Goal: Task Accomplishment & Management: Use online tool/utility

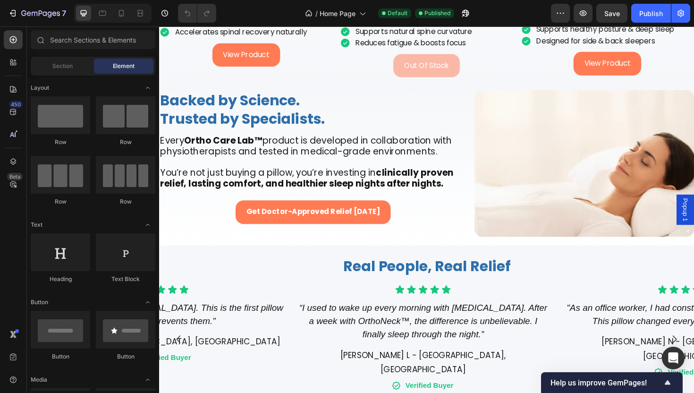
scroll to position [1115, 0]
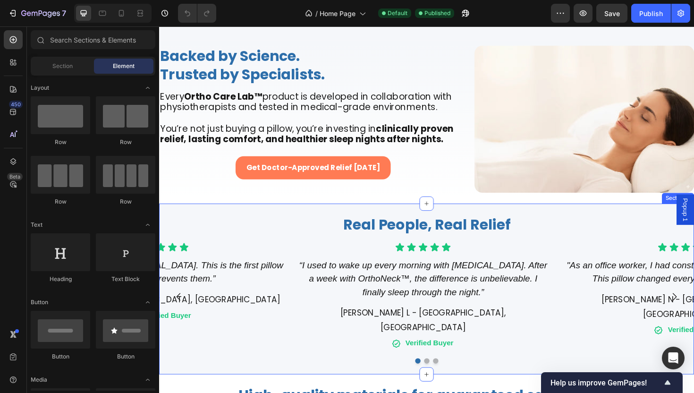
click at [340, 214] on div "Real People, Real Relief Text Block Icon Icon Icon Icon Icon Icon List “I used …" at bounding box center [442, 304] width 567 height 181
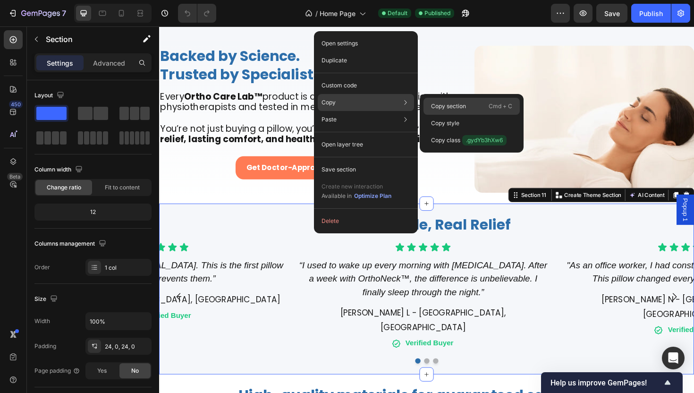
drag, startPoint x: 443, startPoint y: 107, endPoint x: 162, endPoint y: 68, distance: 283.7
click at [443, 107] on p "Copy section" at bounding box center [448, 106] width 35 height 9
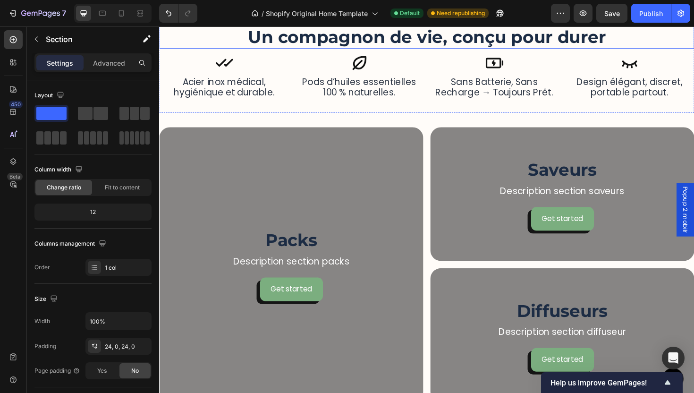
scroll to position [1134, 0]
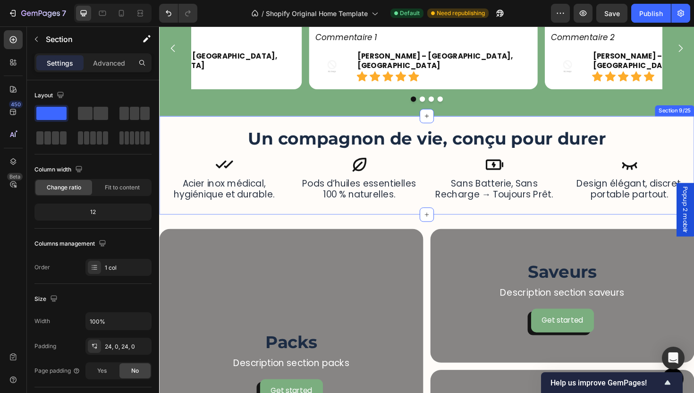
click at [352, 130] on div "Un compagnon de vie, conçu pour durer Heading Icon sans batterie, sans recharge…" at bounding box center [442, 173] width 567 height 104
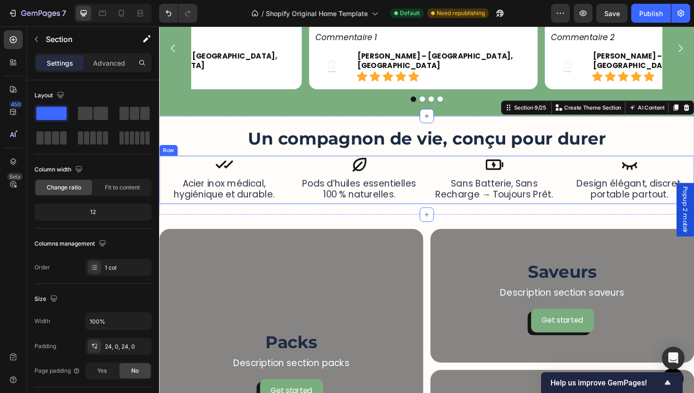
click at [298, 173] on div "Icon sans batterie, sans recharge → toujours prêt. Heading Row Icon Design élég…" at bounding box center [442, 188] width 567 height 51
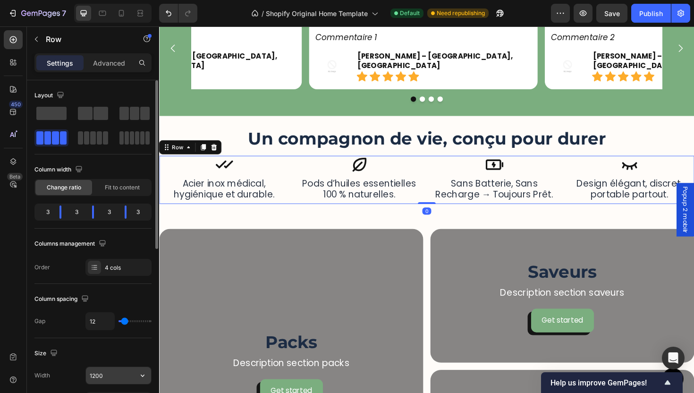
click at [107, 381] on input "1200" at bounding box center [118, 375] width 65 height 17
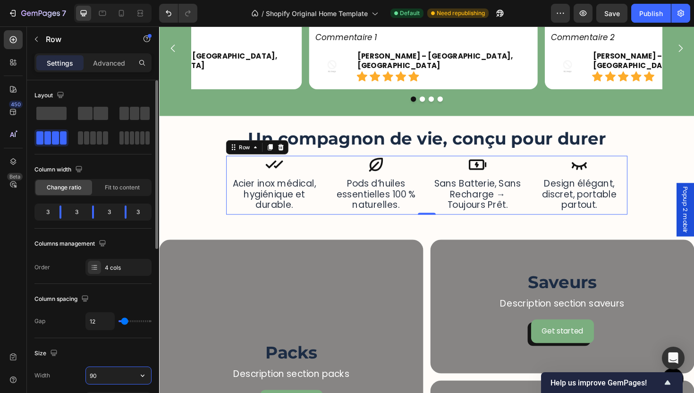
type input "9"
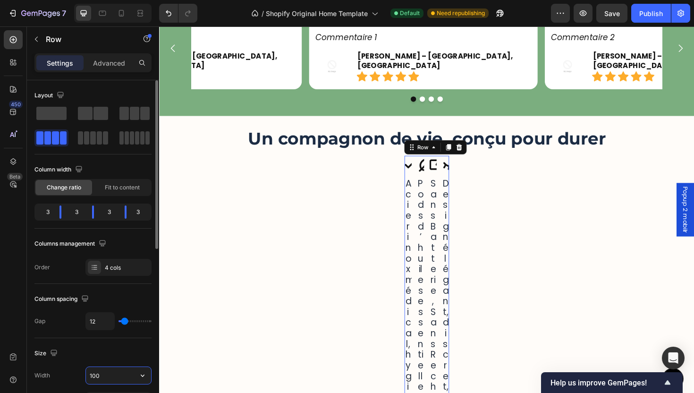
type input "1000"
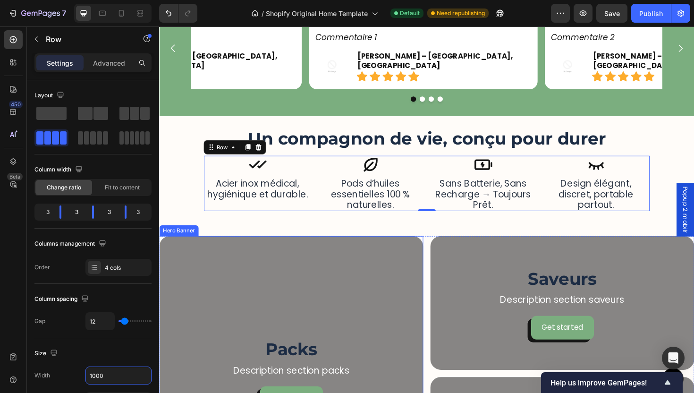
click at [238, 316] on div "Background Image" at bounding box center [299, 393] width 280 height 291
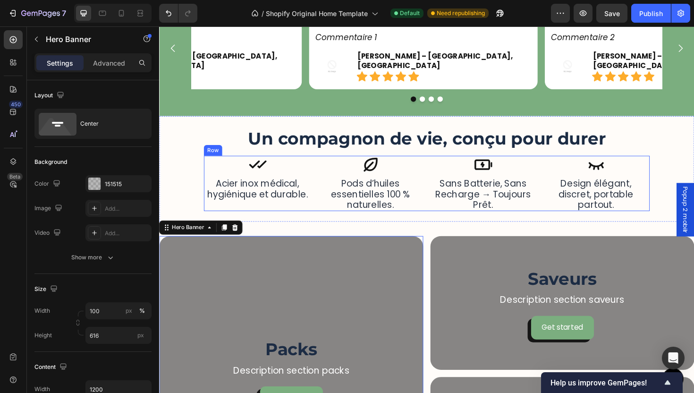
click at [320, 201] on div "Icon sans batterie, sans recharge → toujours prêt. Heading Row Icon Design élég…" at bounding box center [442, 192] width 472 height 59
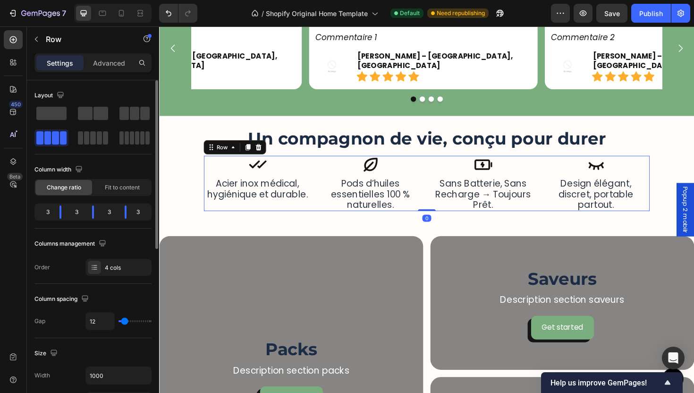
type input "13"
type input "12"
type input "11"
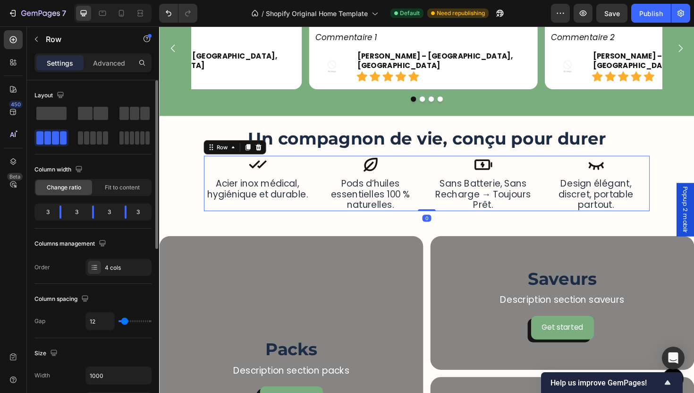
type input "11"
type input "10"
type input "8"
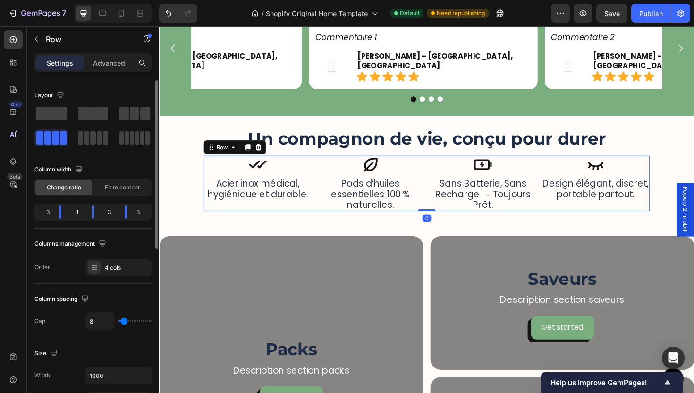
type input "6"
type input "4"
type input "1"
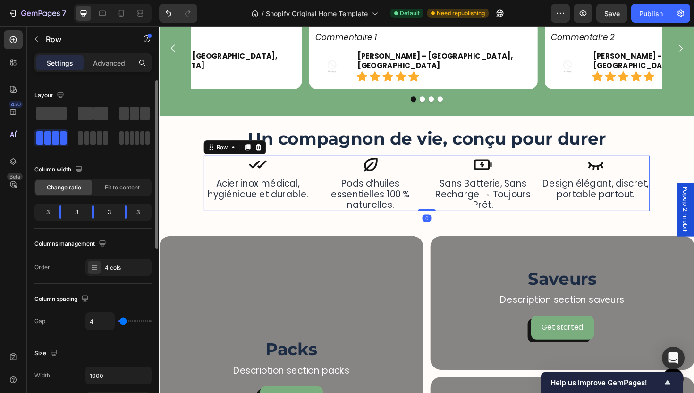
type input "1"
type input "0"
drag, startPoint x: 125, startPoint y: 320, endPoint x: 111, endPoint y: 322, distance: 14.2
type input "0"
click at [119, 322] on input "range" at bounding box center [135, 321] width 33 height 2
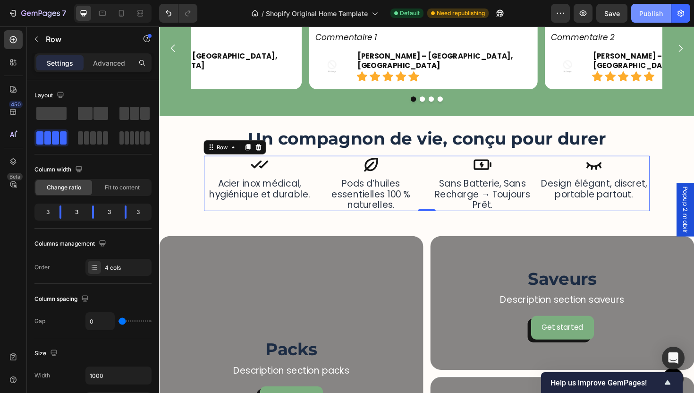
click at [653, 9] on div "Publish" at bounding box center [651, 14] width 24 height 10
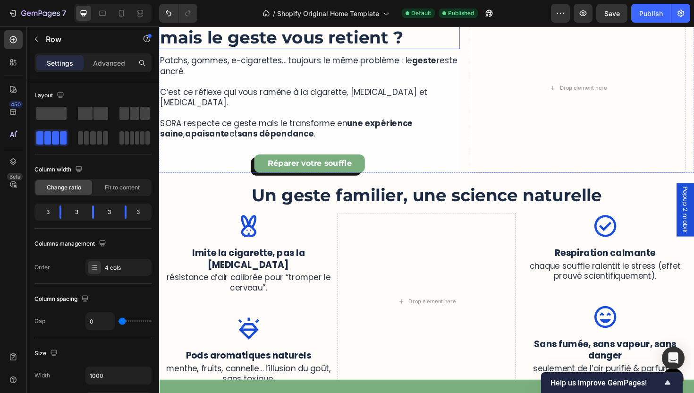
scroll to position [403, 0]
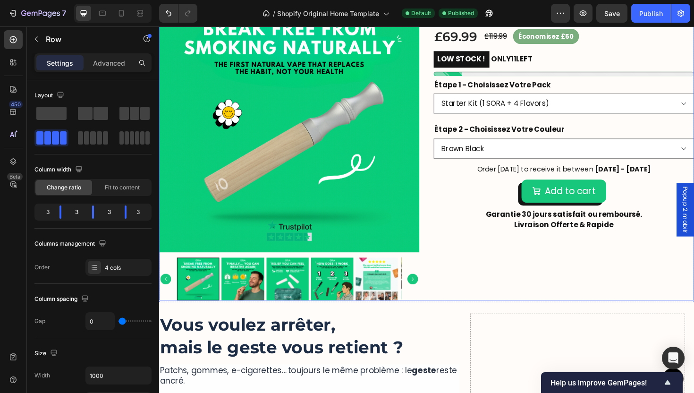
click at [435, 213] on div "Product Images Image Image Image Row 4,8/5 sur la base de 1,416 Avis Text Block…" at bounding box center [442, 148] width 567 height 335
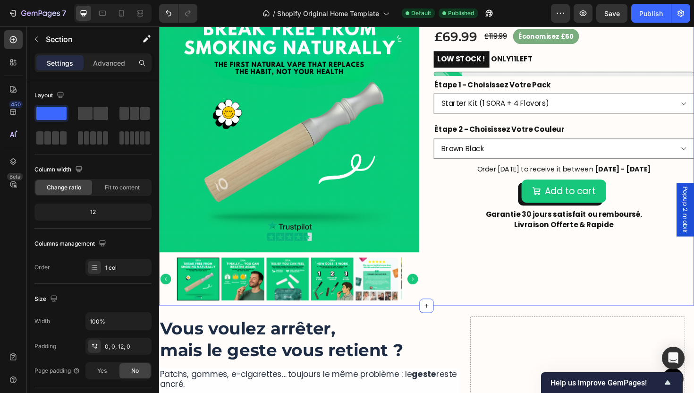
click at [465, 315] on div "Product Images Image Image Image Row 4,8/5 sur la base de 1,416 Avis Text Block…" at bounding box center [442, 151] width 567 height 340
click at [443, 299] on div "Product Images Image Image Image Row 4,8/5 sur la base de 1,416 Avis Text Block…" at bounding box center [442, 148] width 567 height 335
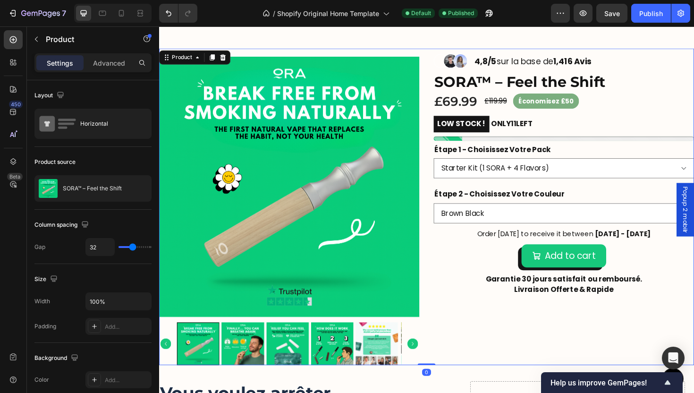
scroll to position [313, 0]
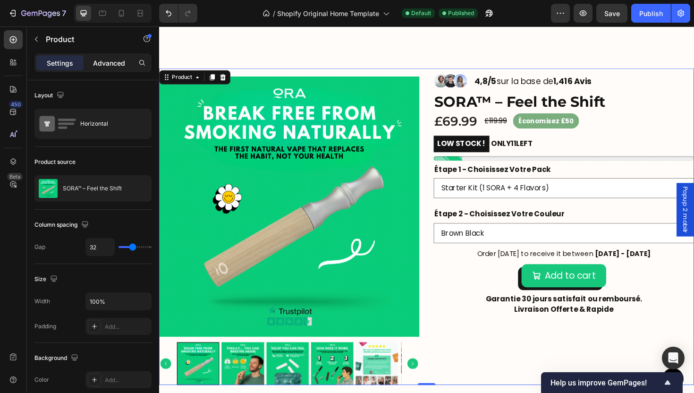
click at [118, 58] on p "Advanced" at bounding box center [109, 63] width 32 height 10
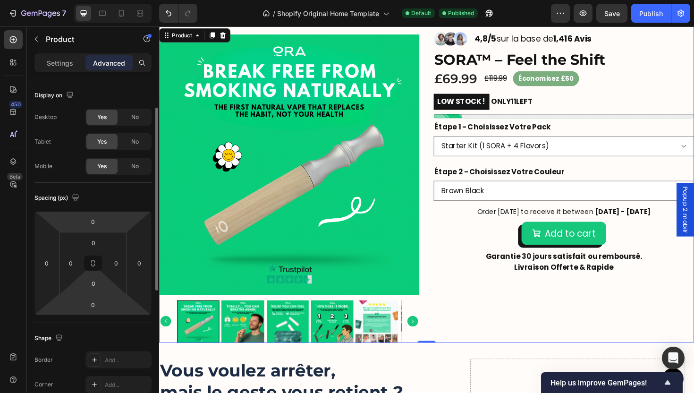
scroll to position [18, 0]
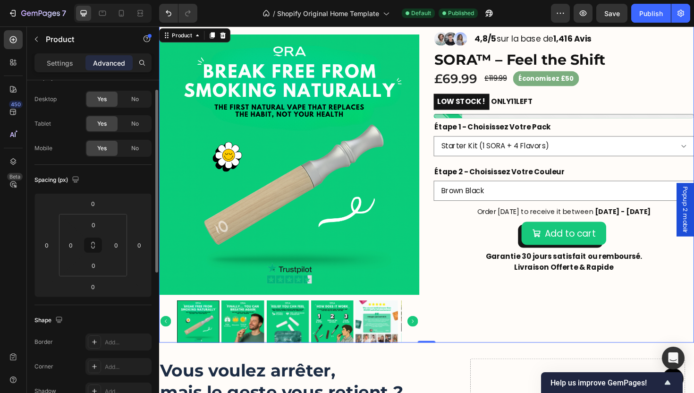
drag, startPoint x: 55, startPoint y: 65, endPoint x: 55, endPoint y: 77, distance: 11.8
click at [55, 65] on p "Settings" at bounding box center [60, 63] width 26 height 10
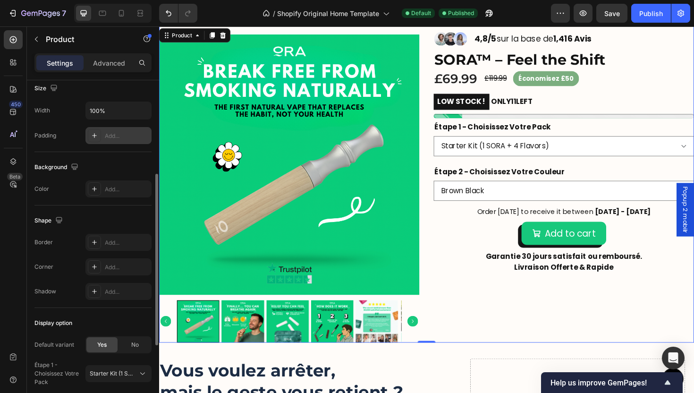
scroll to position [174, 0]
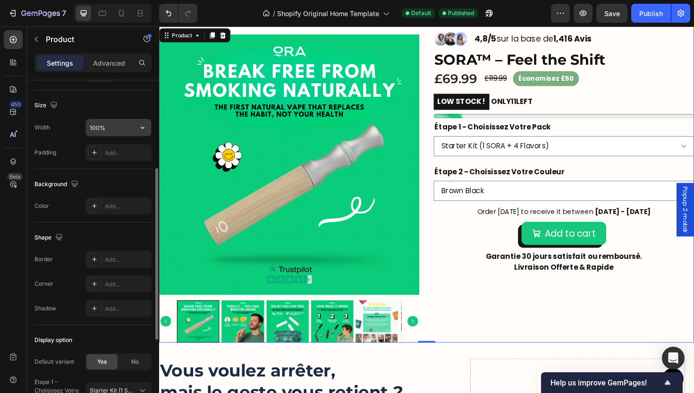
click at [138, 127] on icon "button" at bounding box center [142, 127] width 9 height 9
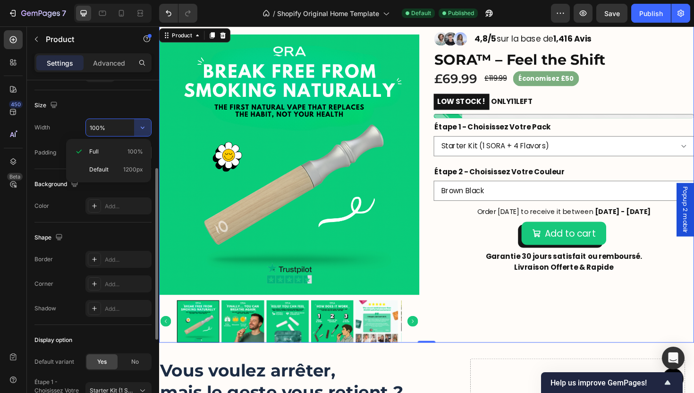
drag, startPoint x: 120, startPoint y: 169, endPoint x: 126, endPoint y: 153, distance: 16.8
click at [120, 168] on p "Default 1200px" at bounding box center [116, 169] width 54 height 9
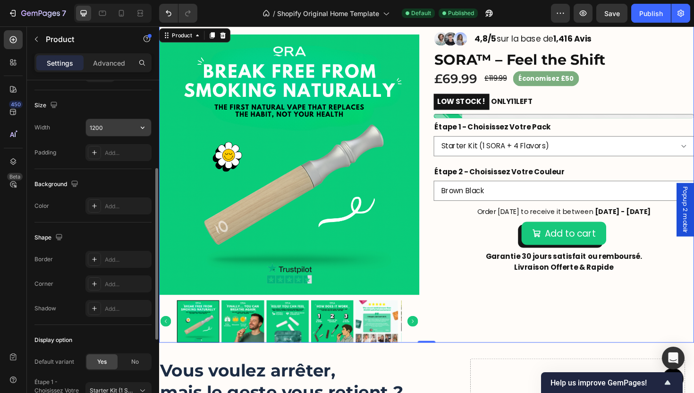
click at [119, 130] on input "1200" at bounding box center [118, 127] width 65 height 17
click at [118, 130] on input "1200" at bounding box center [118, 127] width 65 height 17
click at [119, 125] on input "1200" at bounding box center [118, 127] width 65 height 17
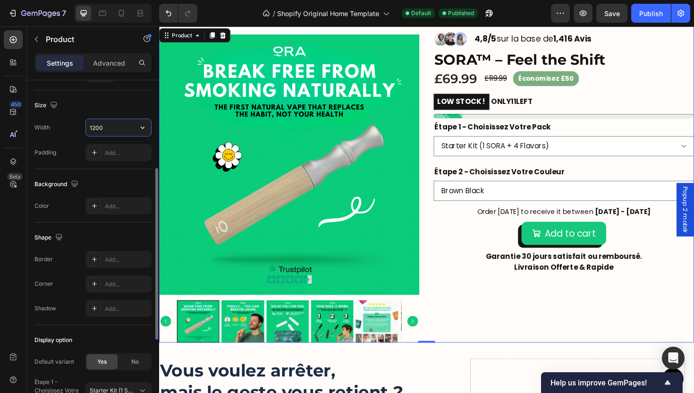
click at [114, 130] on input "1200" at bounding box center [118, 127] width 65 height 17
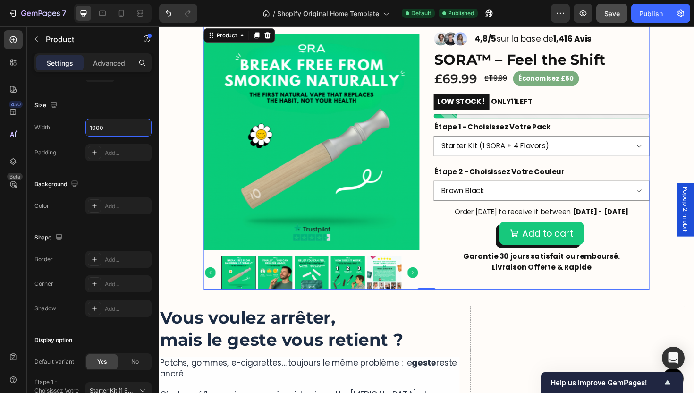
type input "1000"
click at [660, 13] on div "Publish" at bounding box center [651, 14] width 24 height 10
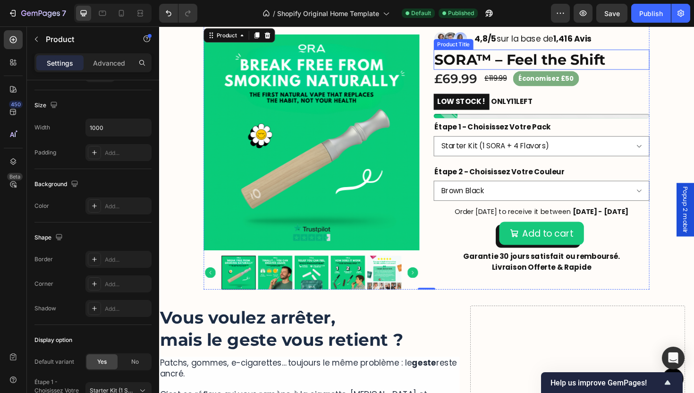
click at [621, 73] on h1 "SORA™ – Feel the Shift" at bounding box center [564, 62] width 229 height 22
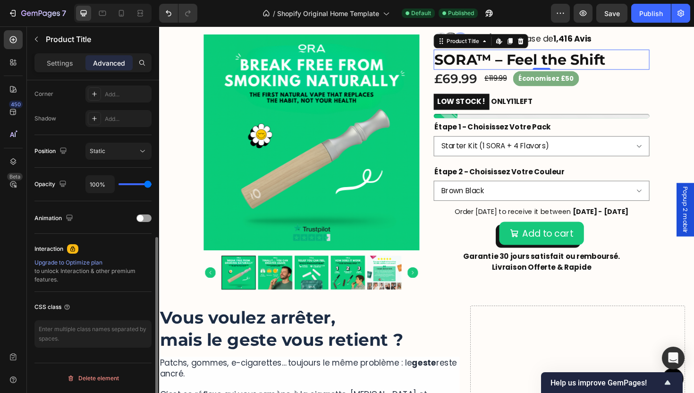
scroll to position [0, 0]
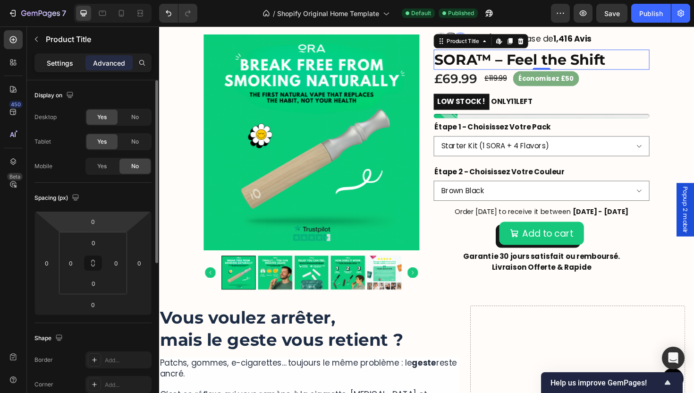
click at [64, 64] on p "Settings" at bounding box center [60, 63] width 26 height 10
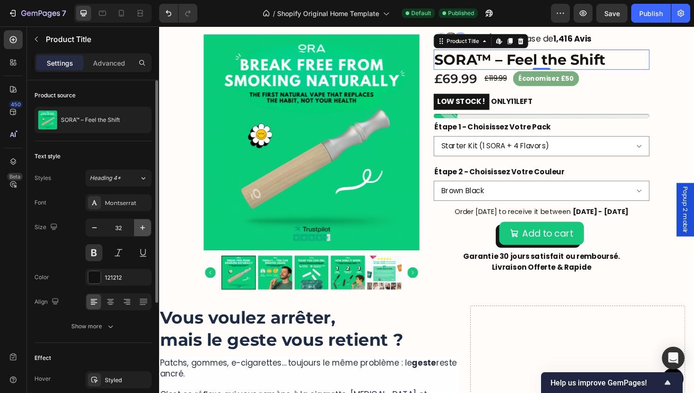
click at [139, 229] on icon "button" at bounding box center [142, 227] width 9 height 9
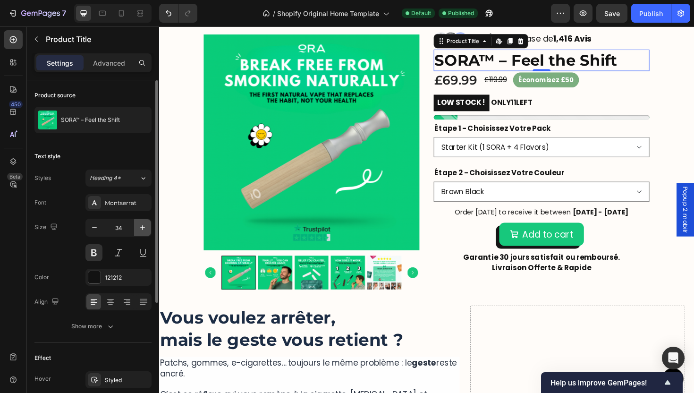
click at [139, 229] on icon "button" at bounding box center [142, 227] width 9 height 9
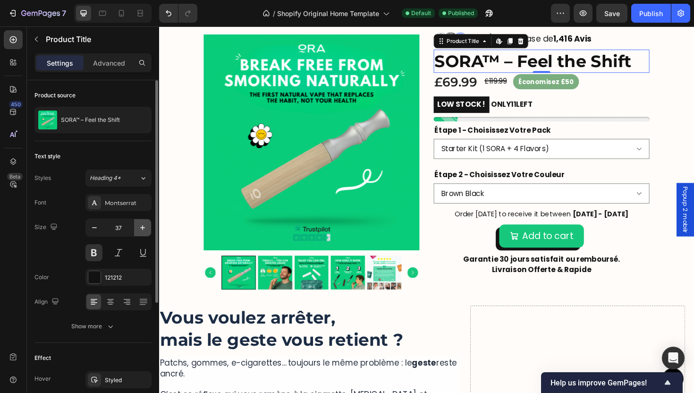
click at [139, 229] on icon "button" at bounding box center [142, 227] width 9 height 9
type input "38"
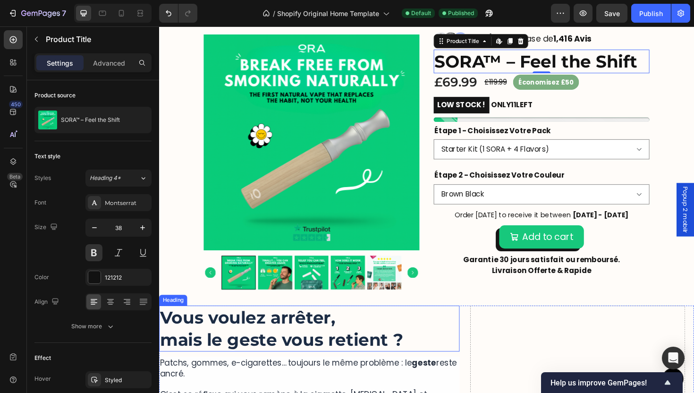
click at [328, 389] on div "Button" at bounding box center [442, 399] width 544 height 23
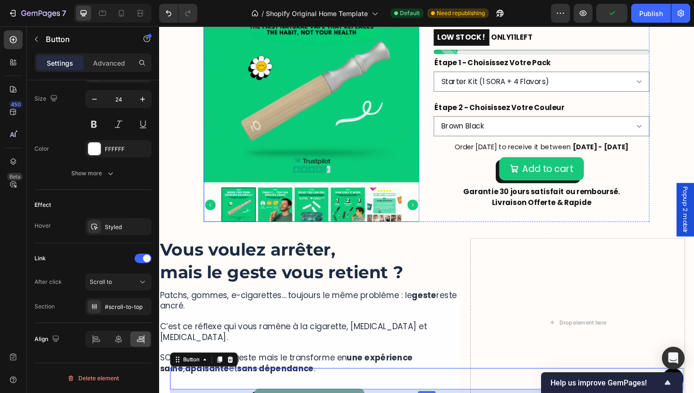
scroll to position [483, 0]
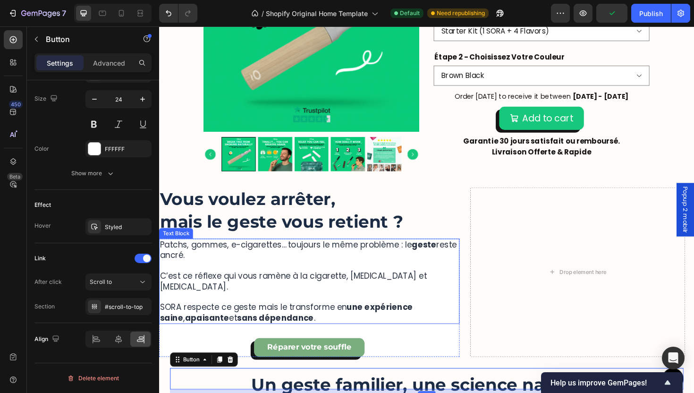
click at [310, 224] on h2 "Vous voulez arrêter, mais le geste vous retient ?" at bounding box center [318, 221] width 318 height 49
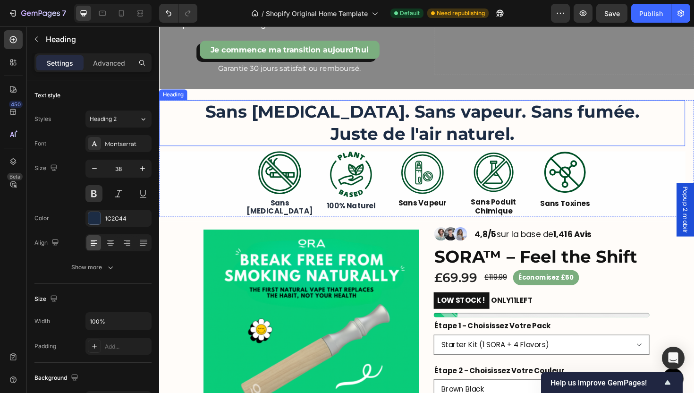
scroll to position [330, 0]
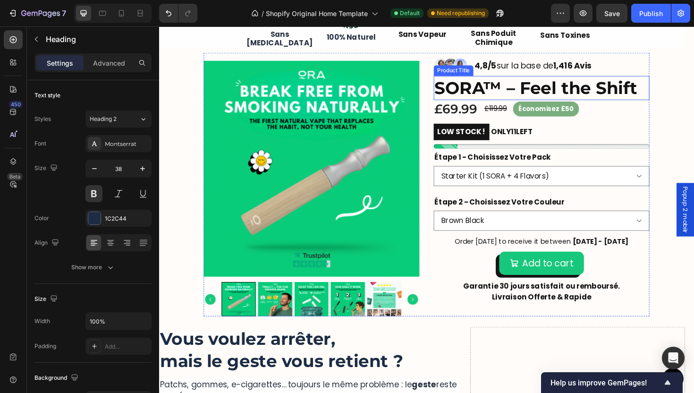
click at [541, 90] on h1 "SORA™ – Feel the Shift" at bounding box center [564, 91] width 229 height 25
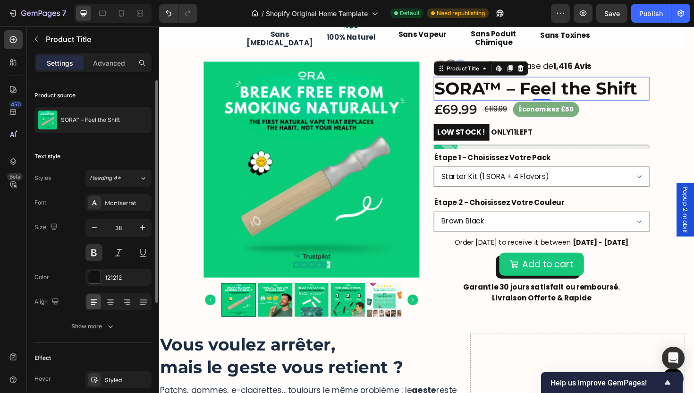
click at [89, 265] on div "Font Montserrat Size 38 Color 121212 Align Show more" at bounding box center [92, 264] width 117 height 141
click at [91, 255] on button at bounding box center [93, 252] width 17 height 17
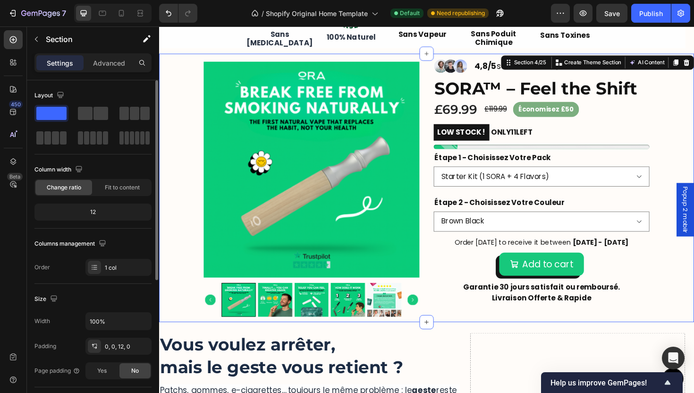
click at [694, 150] on div "Product Images Image Image Image Row 4,8/5 sur la base de 1,416 Avis Text Block…" at bounding box center [442, 194] width 567 height 279
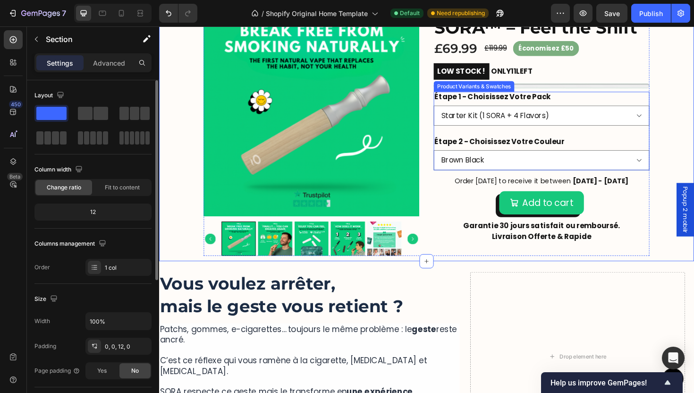
scroll to position [357, 0]
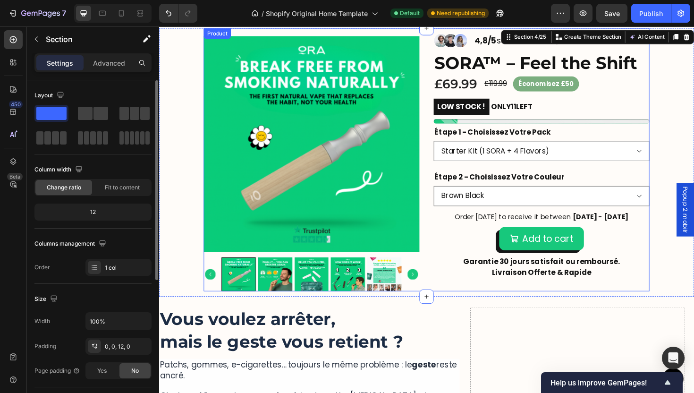
click at [441, 249] on div "Product Images Image Image Image Row 4,8/5 sur la base de 1,416 Avis Text Block…" at bounding box center [442, 167] width 472 height 279
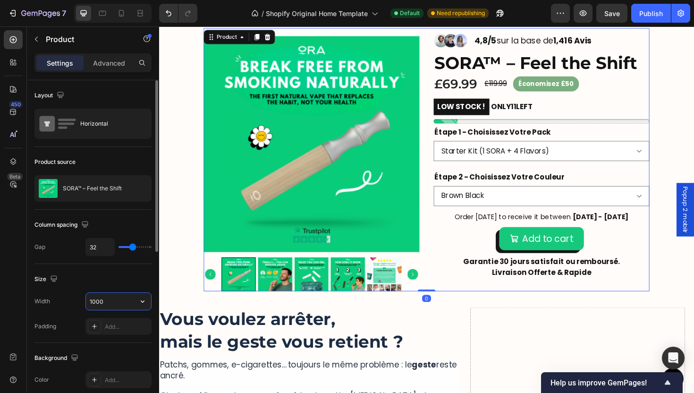
click at [102, 305] on input "1000" at bounding box center [118, 301] width 65 height 17
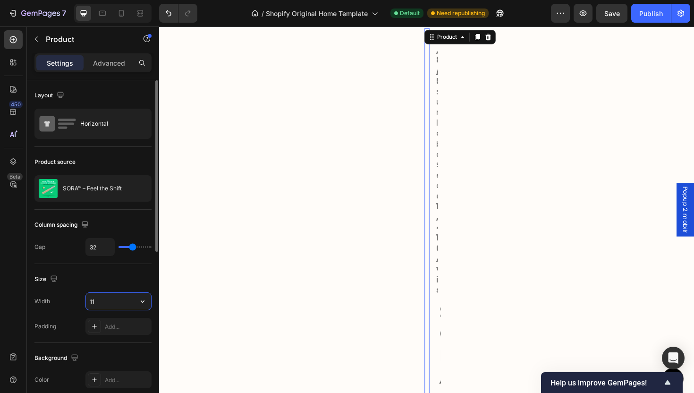
type input "1"
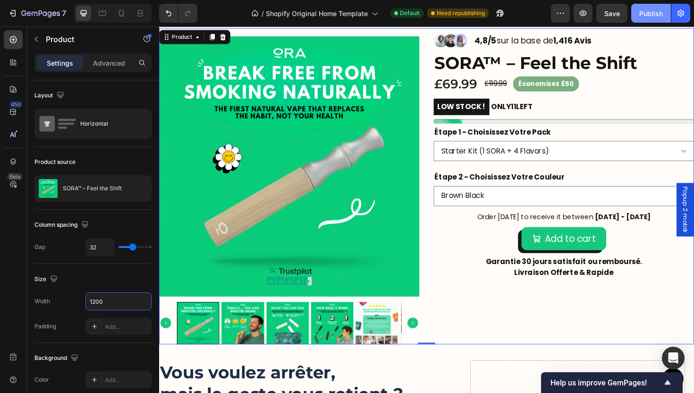
type input "1200"
click at [651, 21] on button "Publish" at bounding box center [651, 13] width 40 height 19
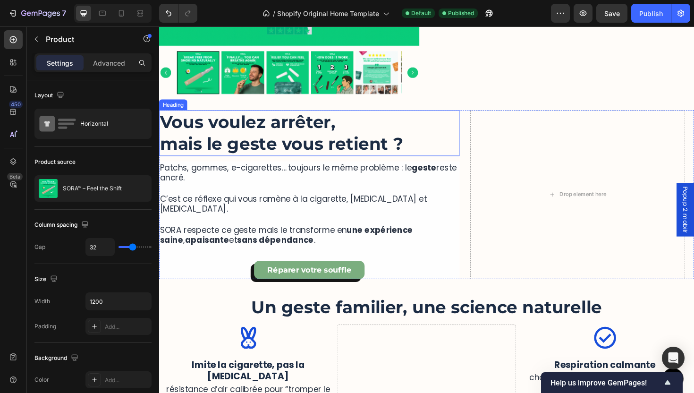
scroll to position [657, 0]
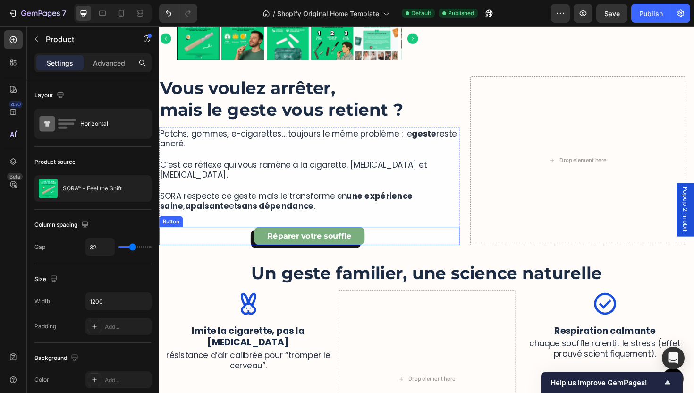
click at [385, 238] on div "Réparer votre souffle Button" at bounding box center [318, 248] width 318 height 20
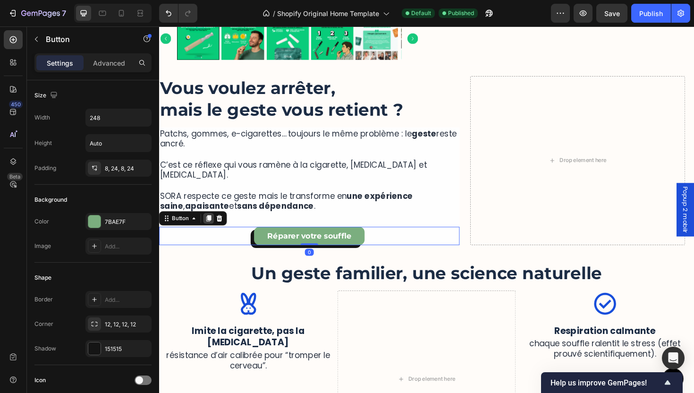
click at [207, 224] on div at bounding box center [211, 229] width 11 height 11
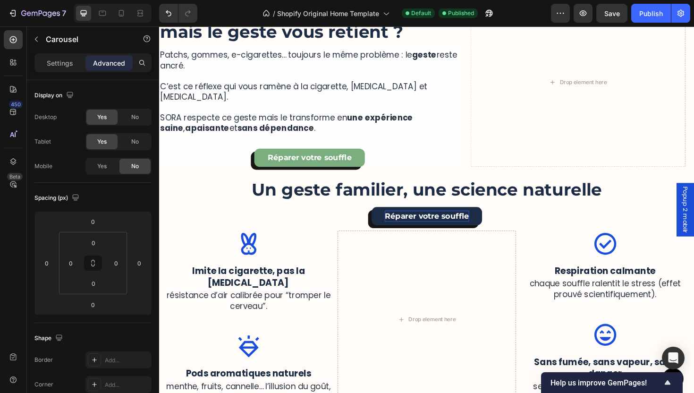
scroll to position [722, 0]
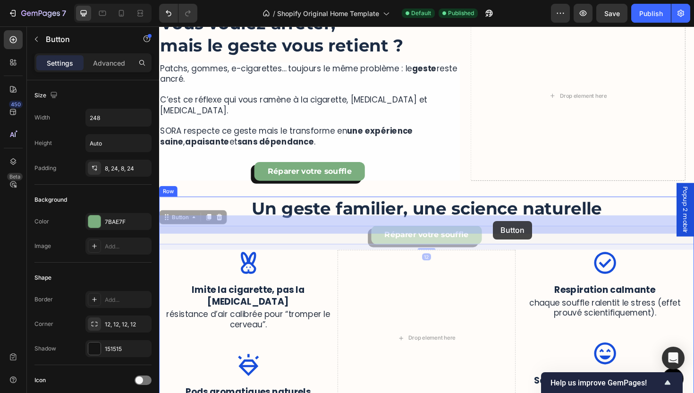
drag, startPoint x: 508, startPoint y: 240, endPoint x: 513, endPoint y: 232, distance: 8.9
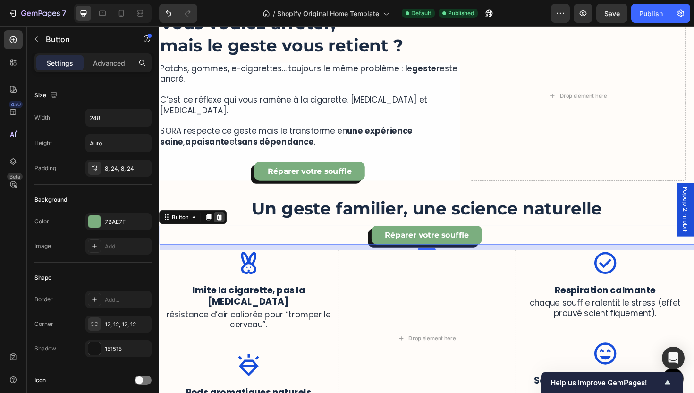
click at [225, 225] on icon at bounding box center [223, 228] width 6 height 7
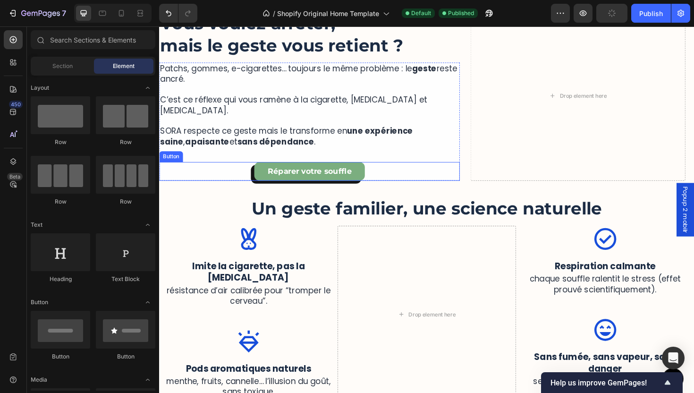
click at [398, 175] on div "Réparer votre souffle Button" at bounding box center [318, 180] width 318 height 20
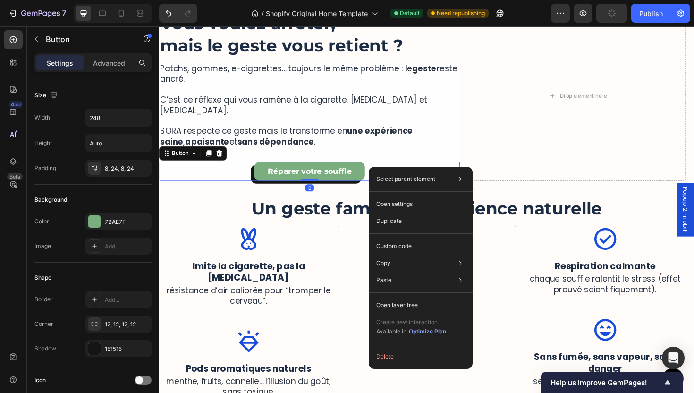
drag, startPoint x: 398, startPoint y: 175, endPoint x: 545, endPoint y: 194, distance: 148.0
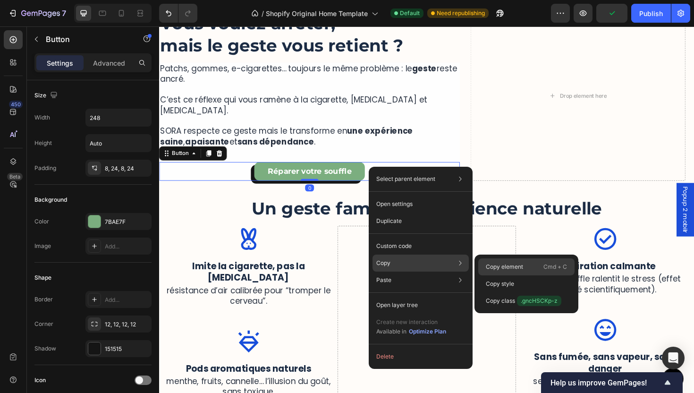
click at [496, 269] on p "Copy element" at bounding box center [504, 267] width 37 height 9
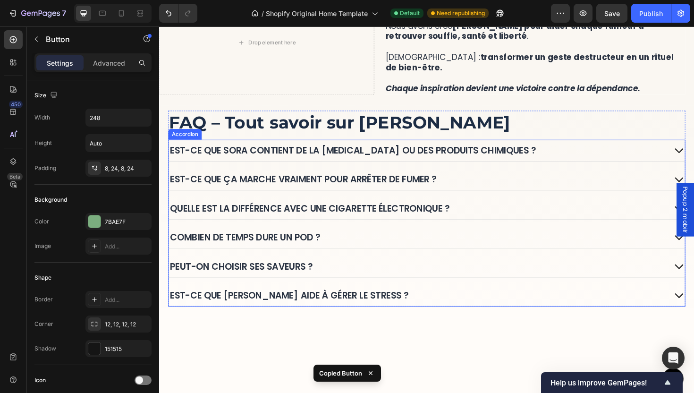
scroll to position [1653, 0]
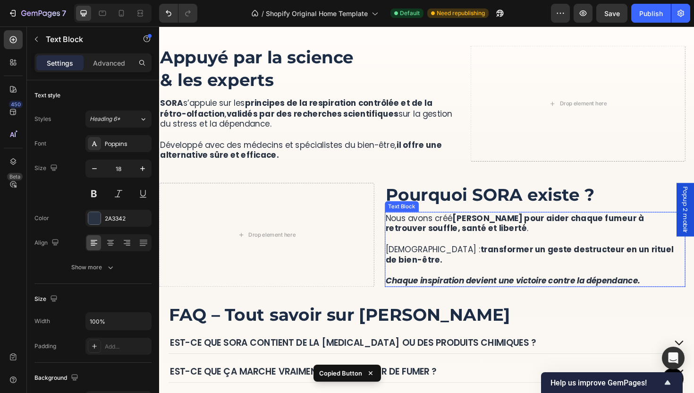
click at [529, 269] on p "Notre mission : transformer un geste destructeur en un rituel de bien-être." at bounding box center [557, 262] width 316 height 33
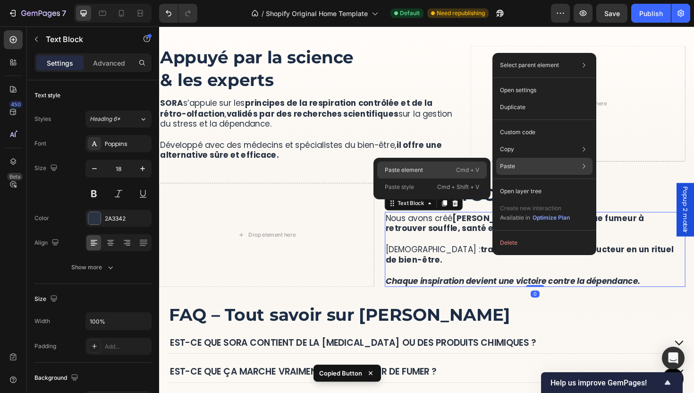
click at [409, 163] on div "Paste element Cmd + V" at bounding box center [432, 170] width 110 height 17
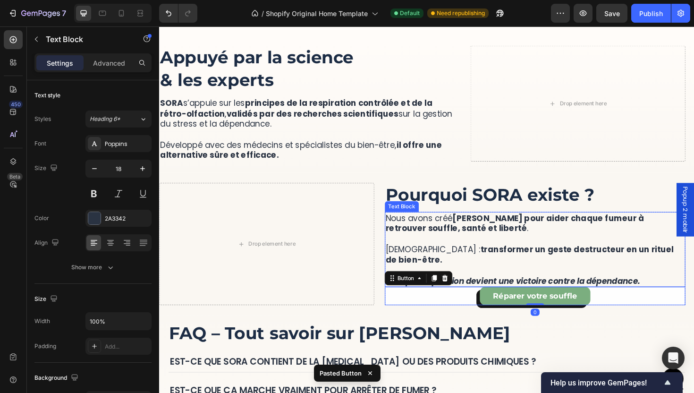
click at [562, 244] on p "Nous avons créé SORA pour aider chaque fumeur à retrouver souffle, santé et lib…" at bounding box center [557, 235] width 316 height 22
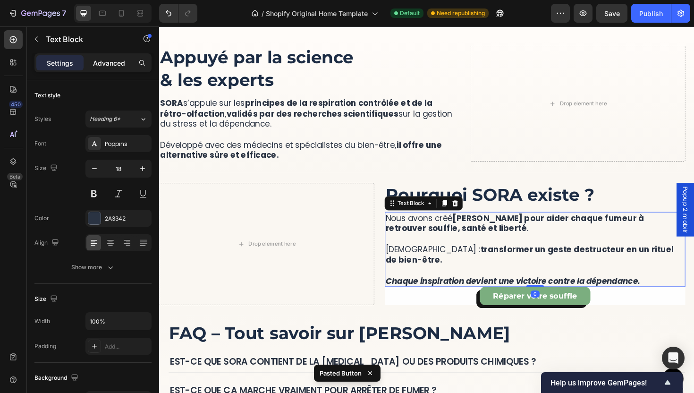
click at [112, 70] on div "Settings Advanced" at bounding box center [92, 62] width 117 height 19
click at [97, 60] on p "Advanced" at bounding box center [109, 63] width 32 height 10
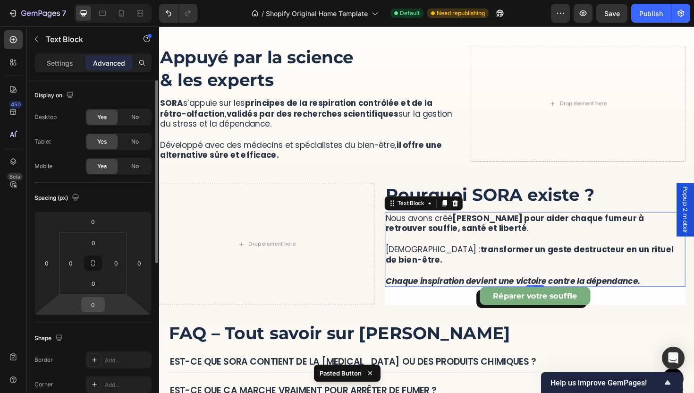
click at [99, 308] on input "0" at bounding box center [93, 305] width 19 height 14
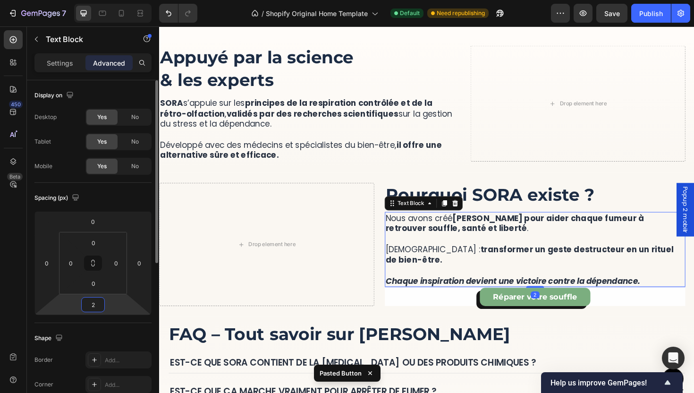
type input "24"
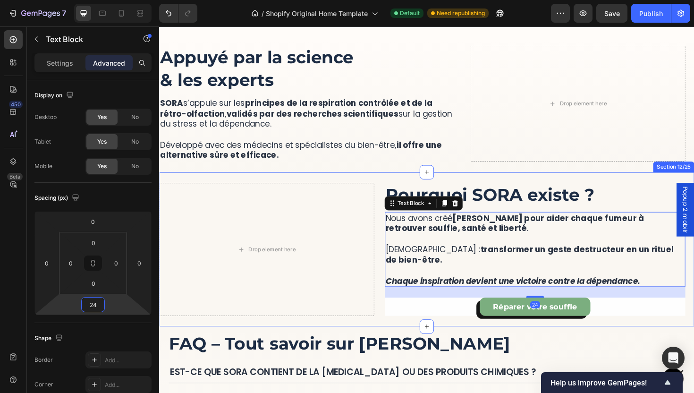
click at [416, 334] on div "More Than a Device, It’s a Ritual of Relief Heading SORA™ lets you quit smoking…" at bounding box center [442, 263] width 567 height 164
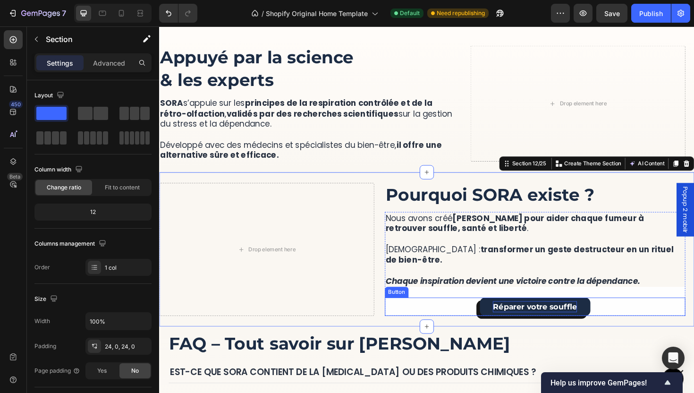
click at [538, 324] on p "Réparer votre souffle" at bounding box center [556, 323] width 89 height 12
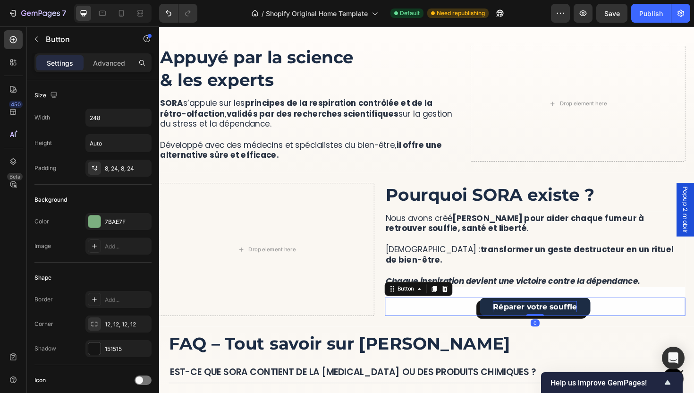
click at [538, 324] on p "Réparer votre souffle" at bounding box center [556, 323] width 89 height 12
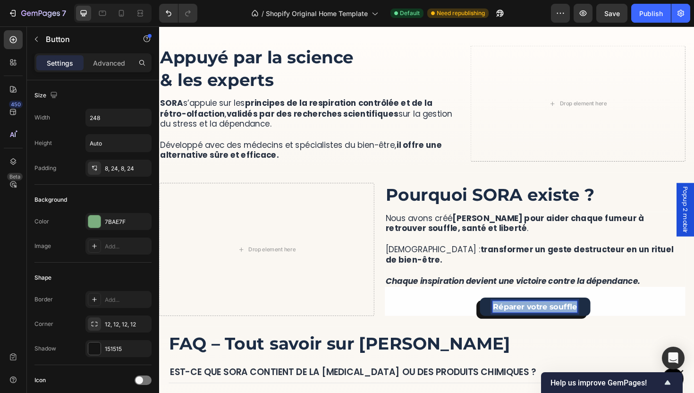
click at [538, 324] on p "Réparer votre souffle" at bounding box center [556, 323] width 89 height 12
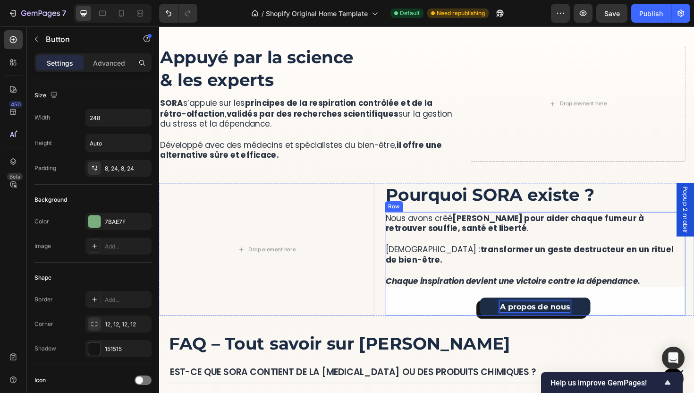
click at [543, 284] on p "Chaque inspiration devient une victoire contre la dépendance." at bounding box center [557, 290] width 316 height 22
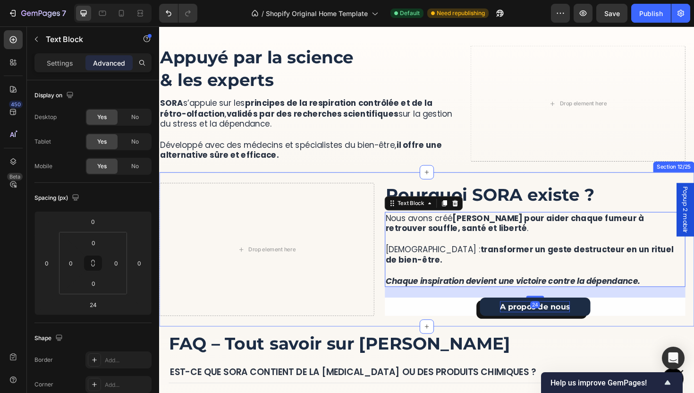
click at [613, 343] on div "More Than a Device, It’s a Ritual of Relief Heading SORA™ lets you quit smoking…" at bounding box center [442, 263] width 567 height 164
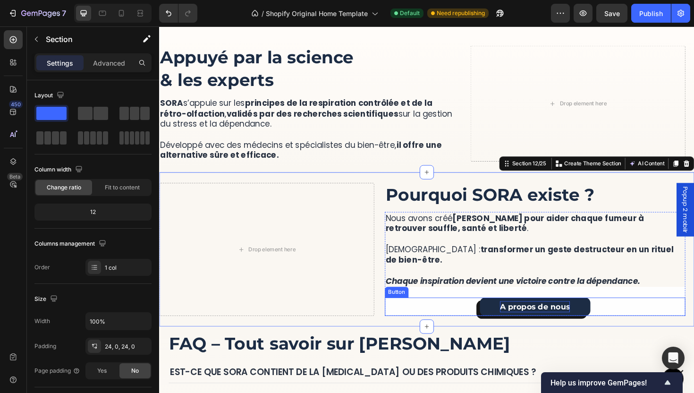
click at [560, 323] on p "A propos de nous" at bounding box center [557, 323] width 74 height 12
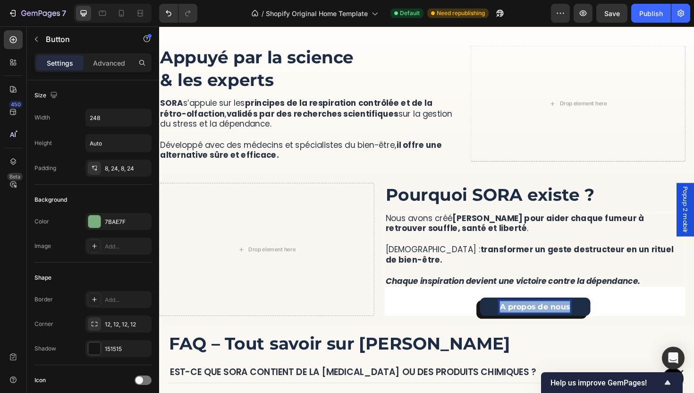
click at [560, 323] on p "A propos de nous" at bounding box center [557, 323] width 74 height 12
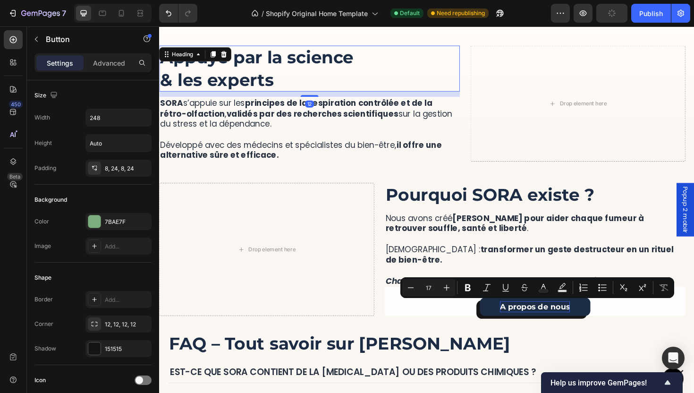
click at [367, 93] on h2 "Appuyé par la science & les experts" at bounding box center [318, 71] width 318 height 49
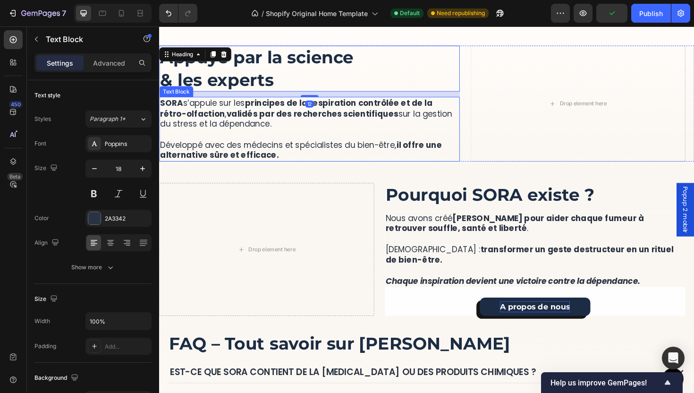
click at [419, 156] on strong "il offre une alternative sûre et efficace." at bounding box center [309, 157] width 298 height 23
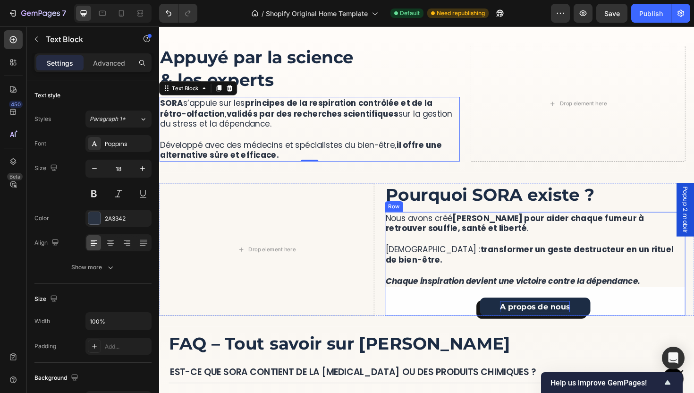
click at [460, 309] on div "Nous avons créé SORA pour aider chaque fumeur à retrouver souffle, santé et lib…" at bounding box center [557, 278] width 318 height 110
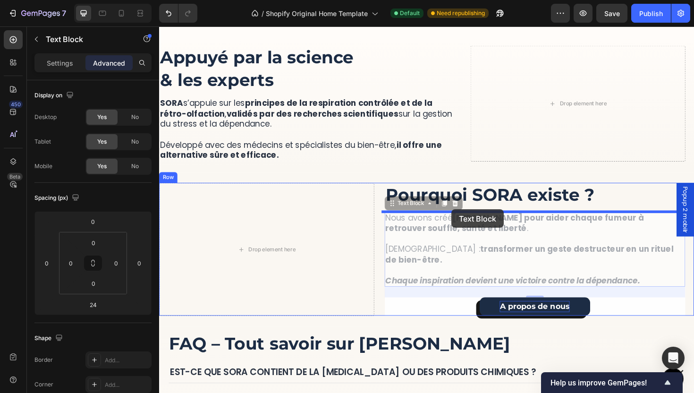
drag, startPoint x: 467, startPoint y: 273, endPoint x: 469, endPoint y: 220, distance: 53.9
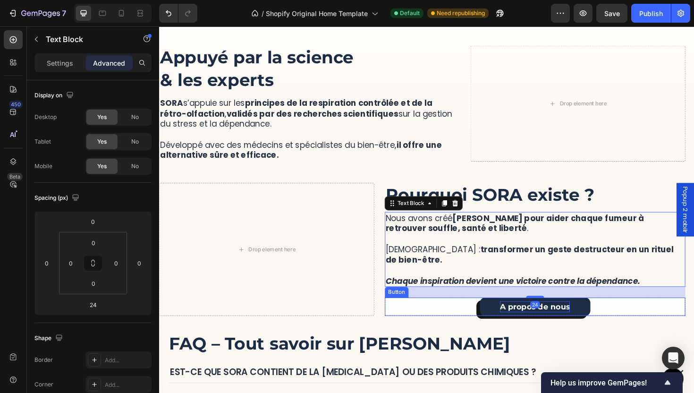
click at [467, 315] on div "A propos de nous Button" at bounding box center [557, 324] width 318 height 20
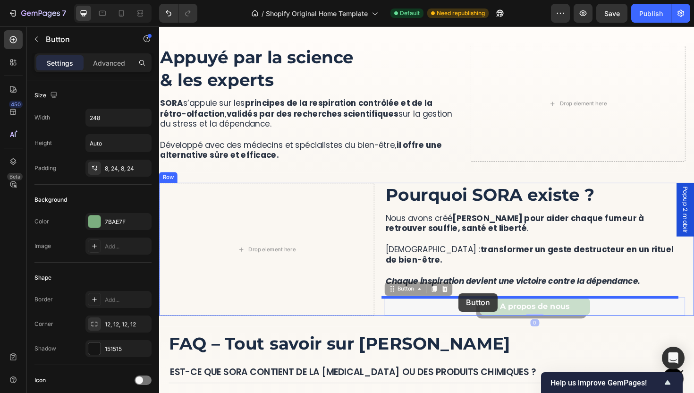
drag, startPoint x: 466, startPoint y: 327, endPoint x: 476, endPoint y: 309, distance: 20.5
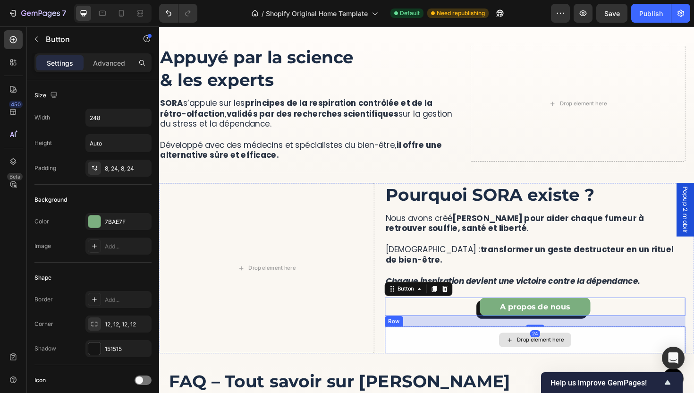
click at [496, 362] on div "Drop element here" at bounding box center [557, 358] width 318 height 28
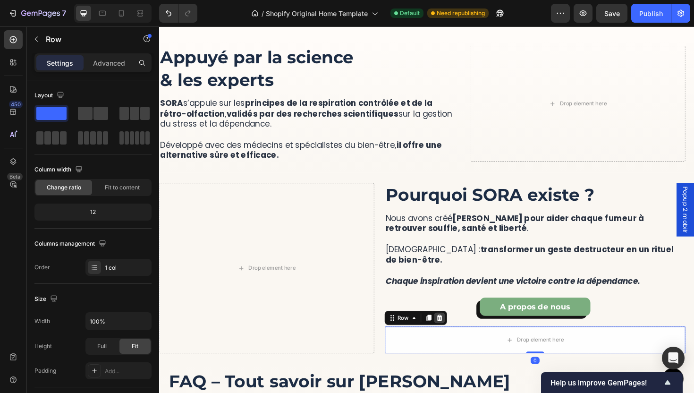
click at [454, 335] on icon at bounding box center [456, 335] width 6 height 7
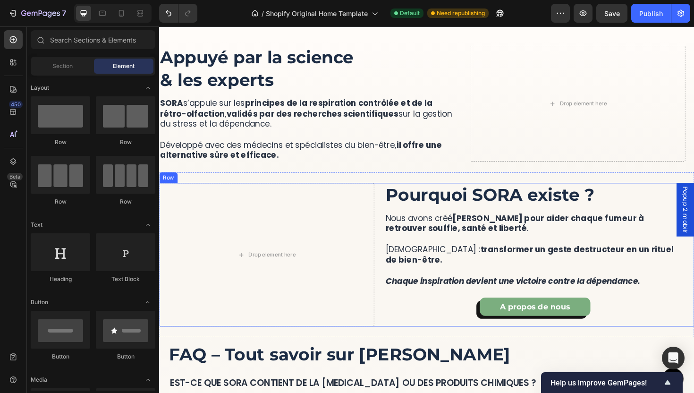
click at [447, 328] on div "A propos de nous Button" at bounding box center [557, 324] width 318 height 20
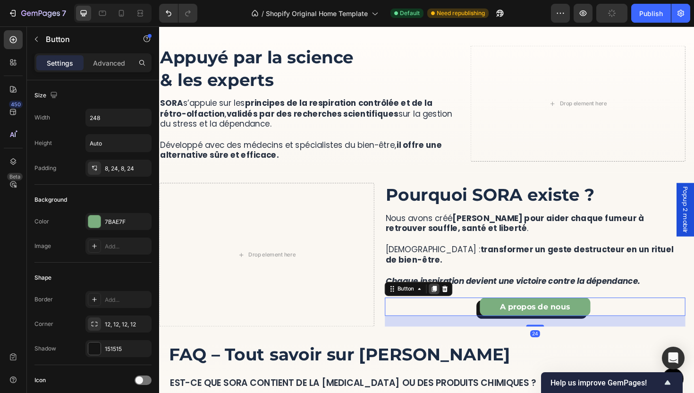
click at [445, 305] on div at bounding box center [450, 304] width 11 height 11
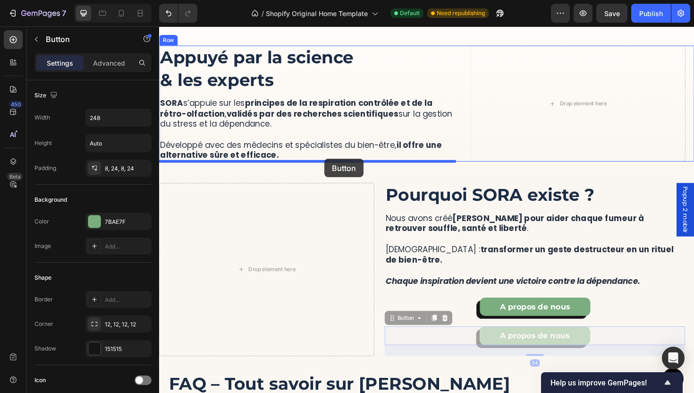
drag, startPoint x: 473, startPoint y: 353, endPoint x: 334, endPoint y: 167, distance: 232.2
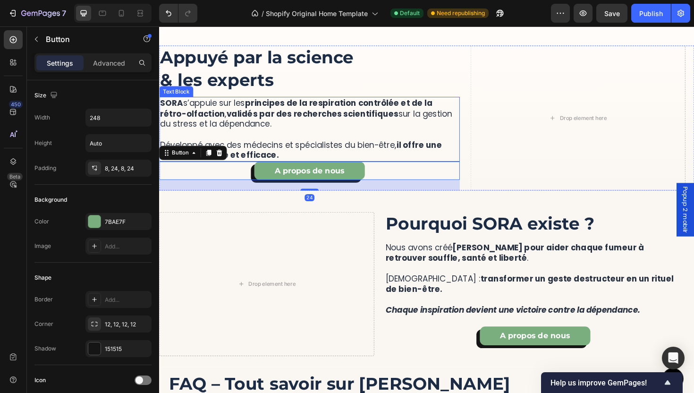
click at [379, 149] on p "[PERSON_NAME] s’appuie sur les principes de la respiration contrôlée et de la r…" at bounding box center [318, 135] width 316 height 66
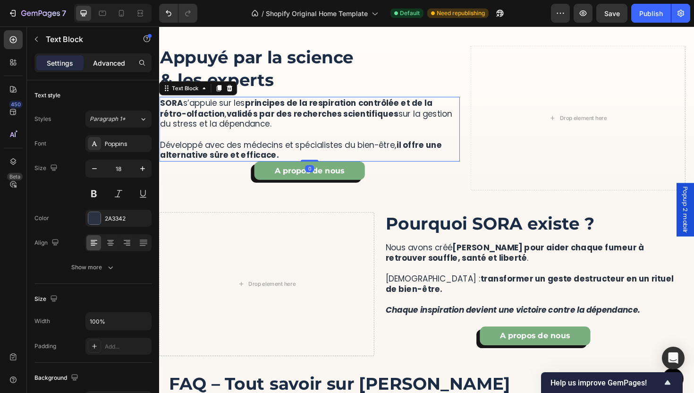
click at [115, 62] on p "Advanced" at bounding box center [109, 63] width 32 height 10
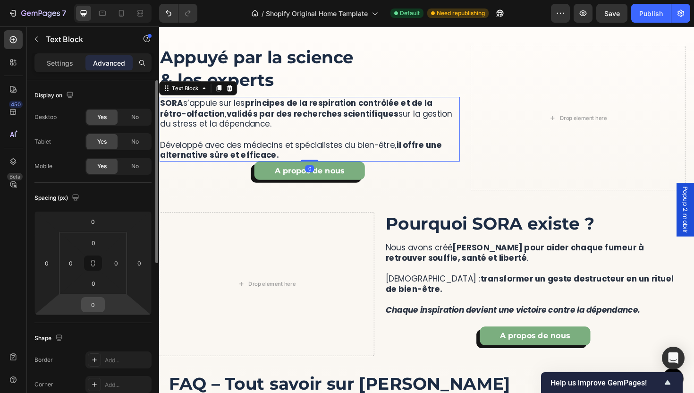
click at [95, 302] on input "0" at bounding box center [93, 305] width 19 height 14
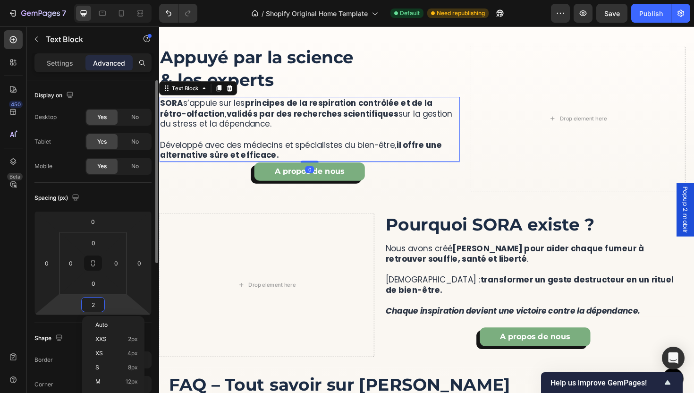
type input "24"
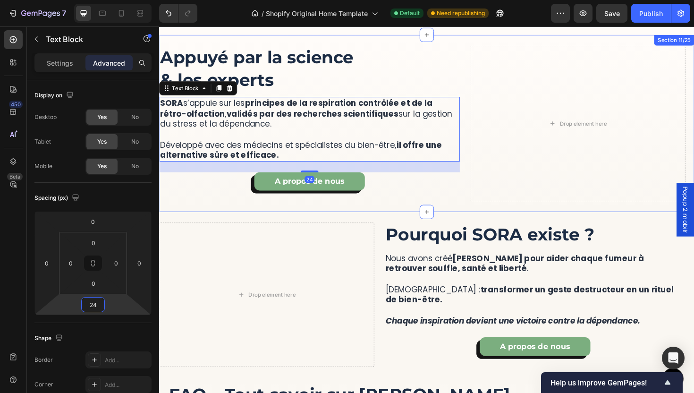
click at [451, 219] on div "More Than a Device, It’s a Ritual of Relief Heading SORA™ lets you quit smoking…" at bounding box center [442, 128] width 567 height 187
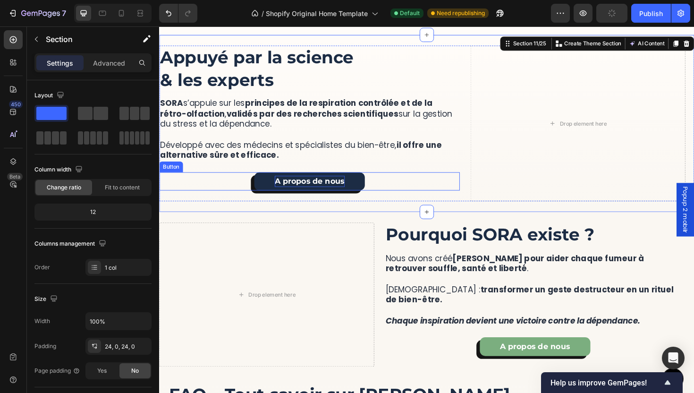
click at [318, 190] on p "A propos de nous" at bounding box center [318, 191] width 74 height 12
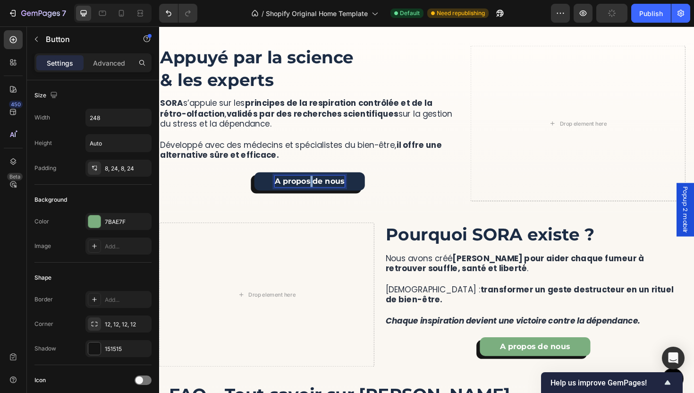
click at [318, 190] on p "A propos de nous" at bounding box center [318, 191] width 74 height 12
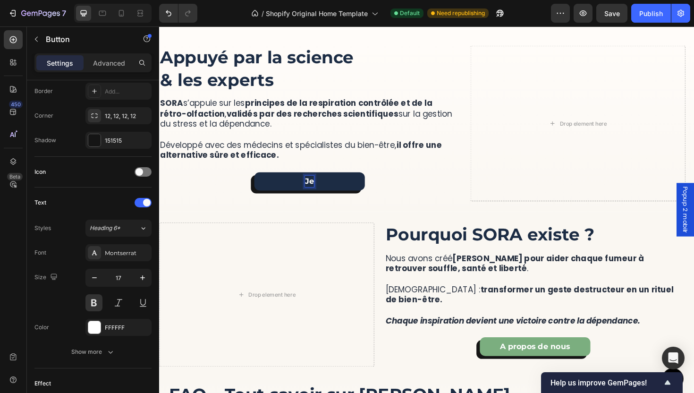
scroll to position [0, 0]
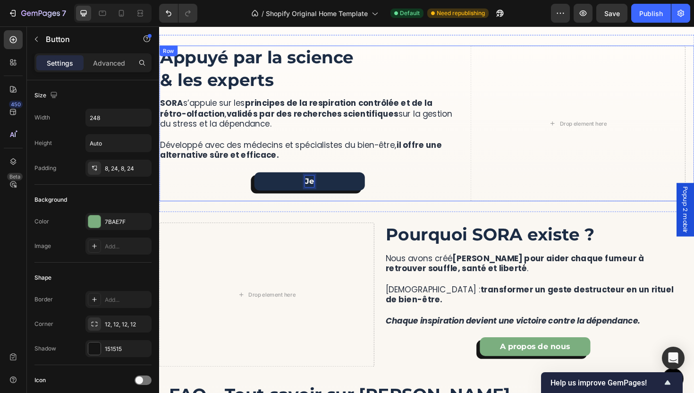
click at [362, 213] on div "More Than a Device, It’s a Ritual of Relief Heading SORA™ lets you quit smoking…" at bounding box center [442, 128] width 567 height 187
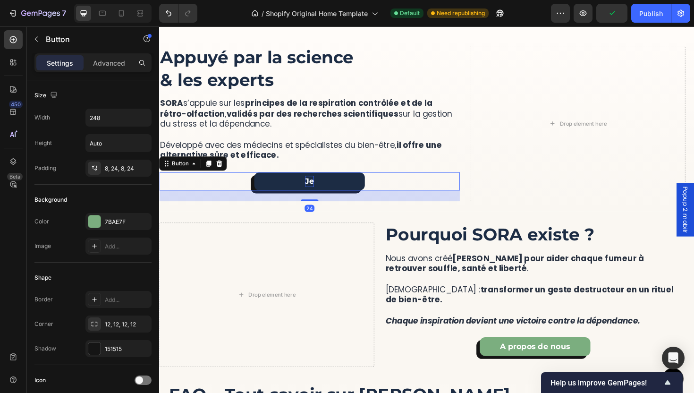
click at [316, 189] on p "Je" at bounding box center [318, 191] width 9 height 12
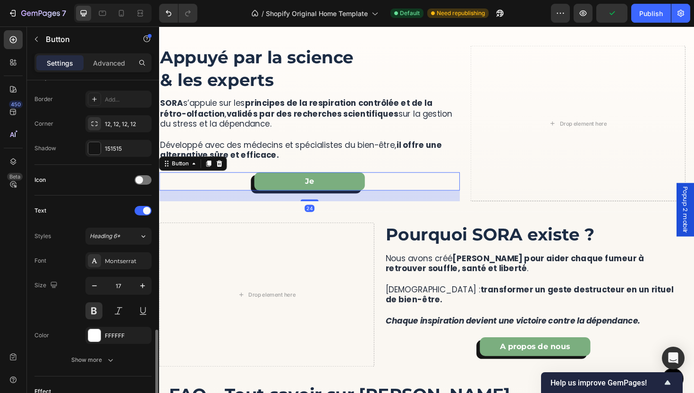
scroll to position [310, 0]
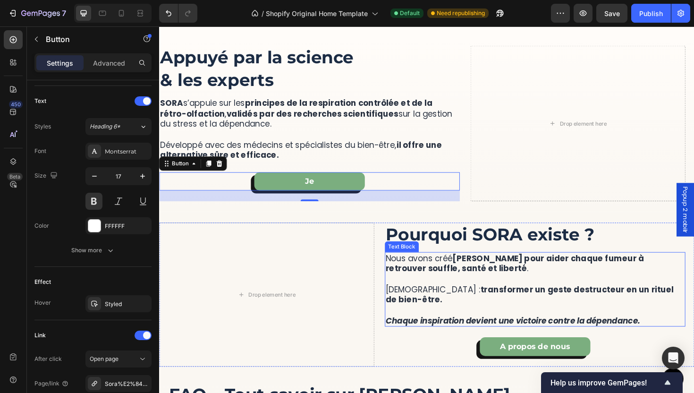
click at [497, 324] on p "Chaque inspiration devient une victoire contre la dépendance." at bounding box center [557, 333] width 316 height 22
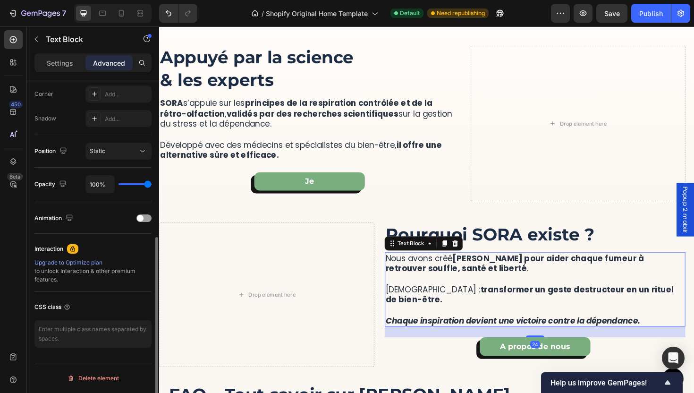
scroll to position [0, 0]
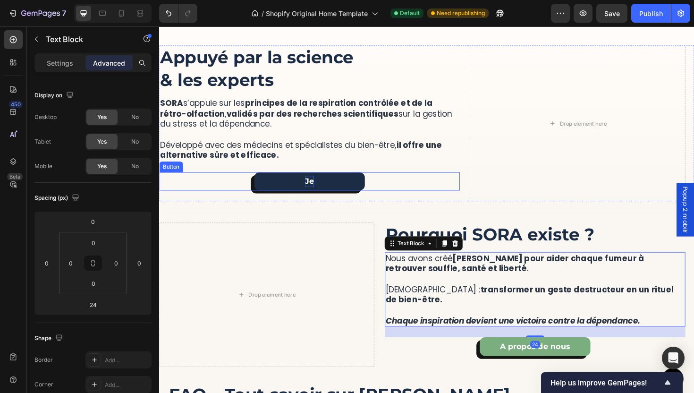
click at [315, 190] on p "Je" at bounding box center [318, 191] width 9 height 12
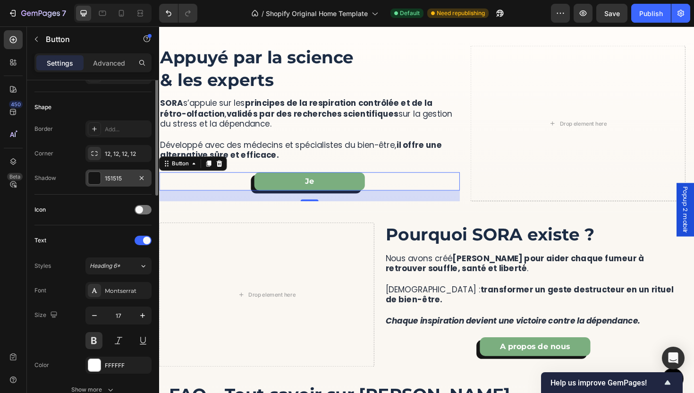
scroll to position [265, 0]
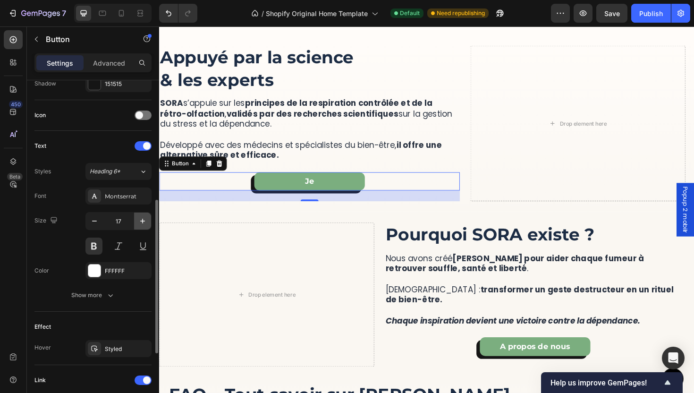
click at [140, 227] on button "button" at bounding box center [142, 221] width 17 height 17
type input "18"
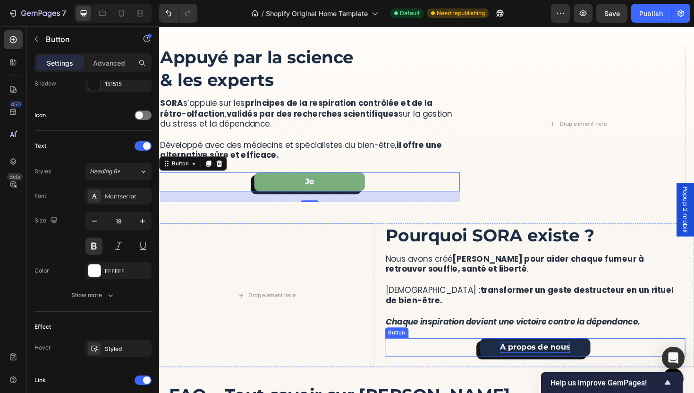
click at [558, 363] on p "A propos de nous" at bounding box center [557, 366] width 74 height 12
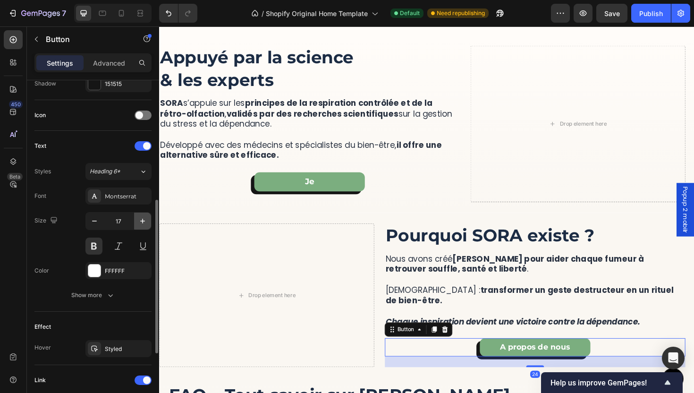
click at [143, 216] on icon "button" at bounding box center [142, 220] width 9 height 9
type input "18"
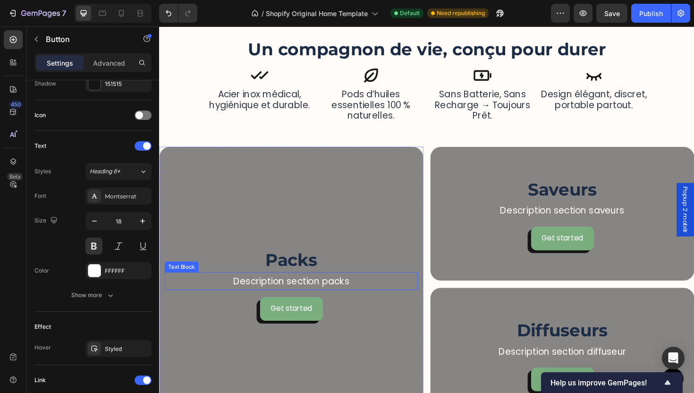
scroll to position [1326, 0]
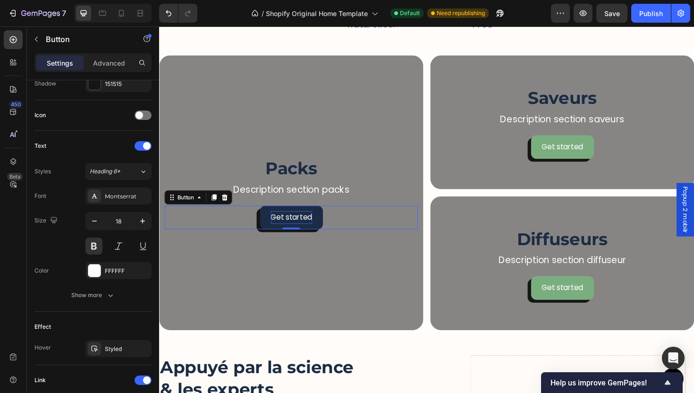
click at [299, 232] on div "Get started" at bounding box center [299, 229] width 44 height 14
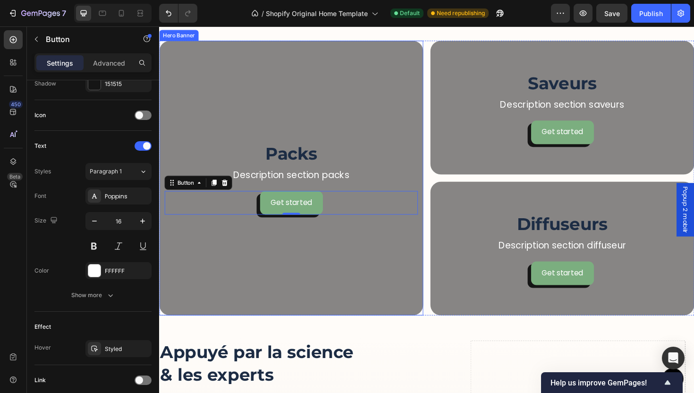
scroll to position [1369, 0]
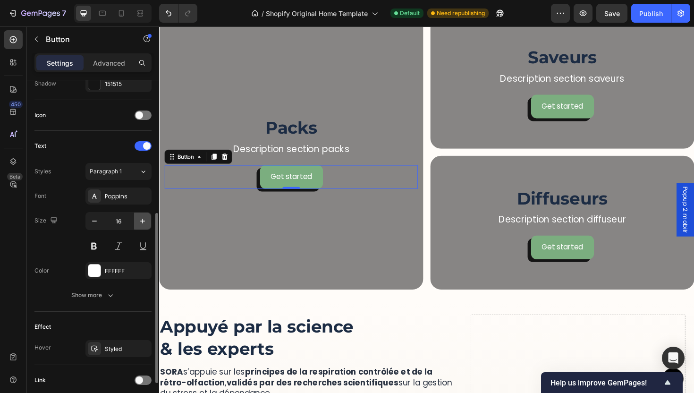
click at [137, 227] on button "button" at bounding box center [142, 221] width 17 height 17
type input "18"
click at [94, 250] on button at bounding box center [93, 246] width 17 height 17
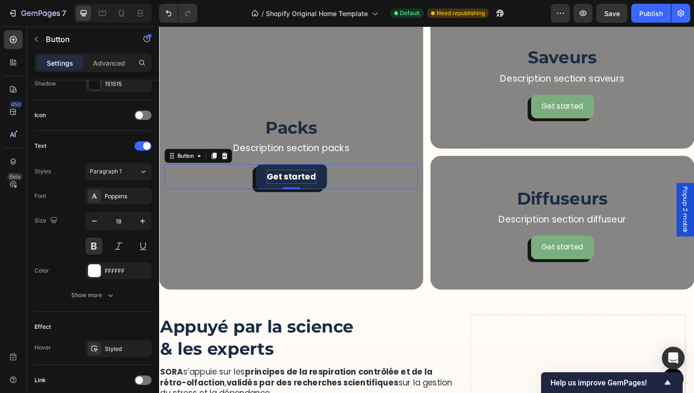
click at [298, 183] on div "Get started" at bounding box center [299, 185] width 52 height 15
click at [298, 183] on p "Get started" at bounding box center [299, 185] width 52 height 15
click at [266, 172] on button "Découvrir" at bounding box center [299, 185] width 66 height 26
click at [261, 172] on button "Découvrir Lz" at bounding box center [299, 185] width 77 height 26
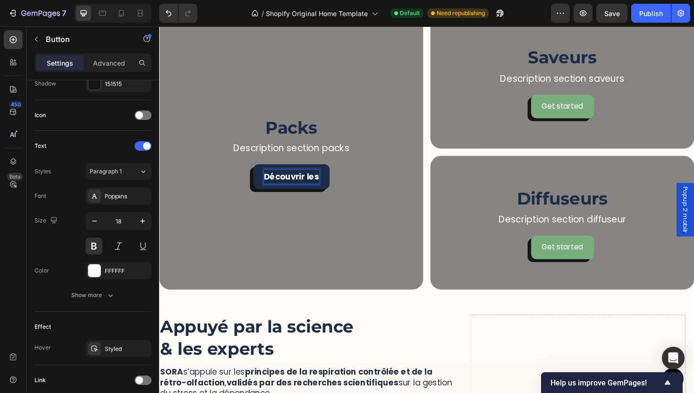
click at [259, 172] on button "Découvrir les" at bounding box center [299, 185] width 81 height 26
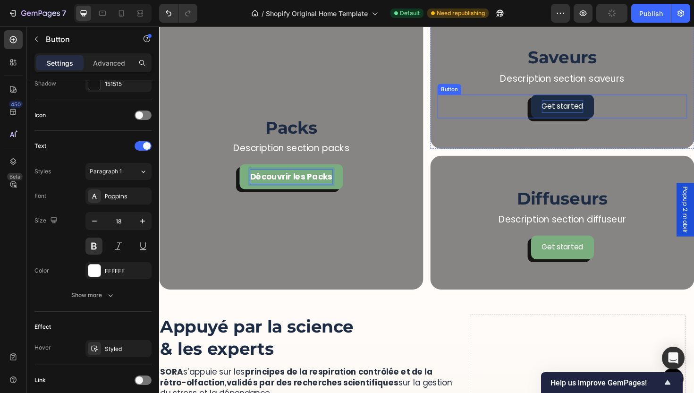
click at [585, 106] on div "Get started" at bounding box center [586, 111] width 44 height 14
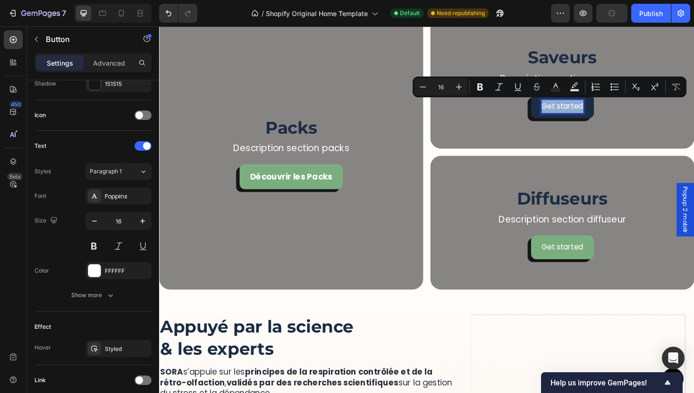
click at [585, 106] on p "Get started" at bounding box center [586, 111] width 44 height 14
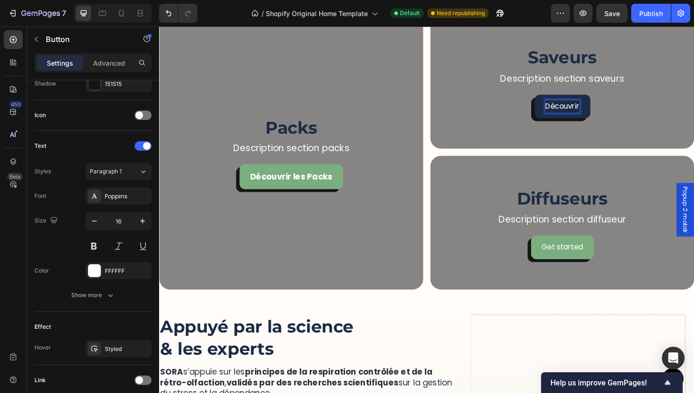
click at [557, 99] on button "Découvrir" at bounding box center [586, 111] width 59 height 25
click at [551, 99] on button "Découvrir les" at bounding box center [586, 111] width 71 height 25
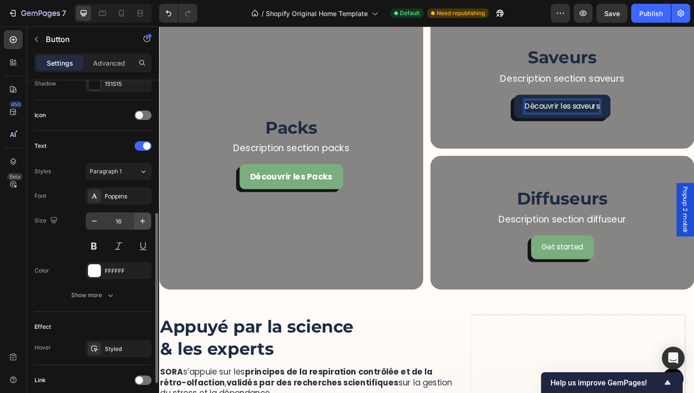
click at [136, 229] on button "button" at bounding box center [142, 221] width 17 height 17
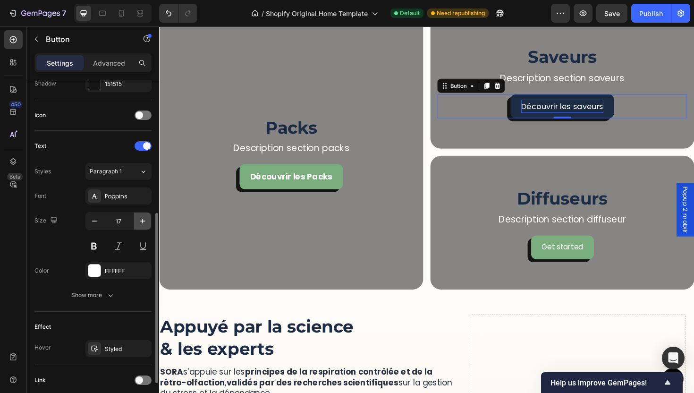
click at [139, 224] on icon "button" at bounding box center [142, 220] width 9 height 9
type input "18"
click at [100, 246] on button at bounding box center [93, 246] width 17 height 17
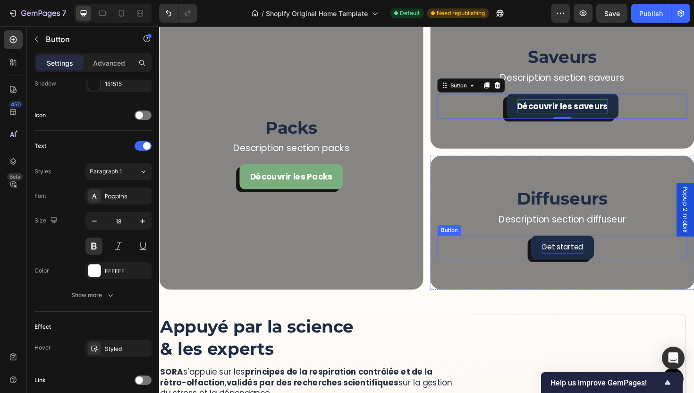
click at [571, 261] on div "Get started" at bounding box center [586, 261] width 44 height 14
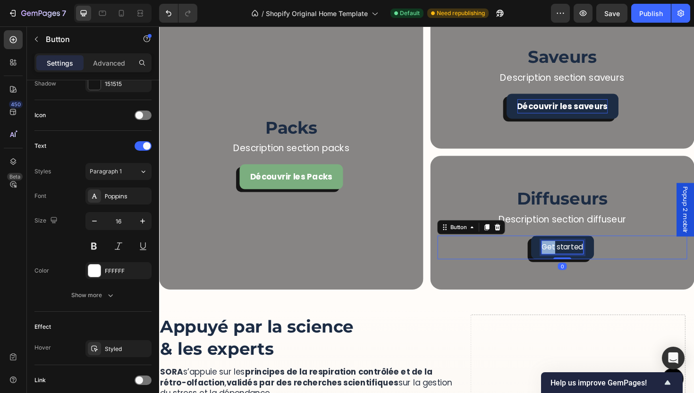
click at [571, 261] on div "Get started" at bounding box center [586, 261] width 44 height 14
click at [571, 261] on p "Get started" at bounding box center [586, 261] width 44 height 14
click at [557, 248] on button "Découvrir" at bounding box center [586, 260] width 59 height 25
click at [551, 248] on button "Découvrir les" at bounding box center [586, 260] width 71 height 25
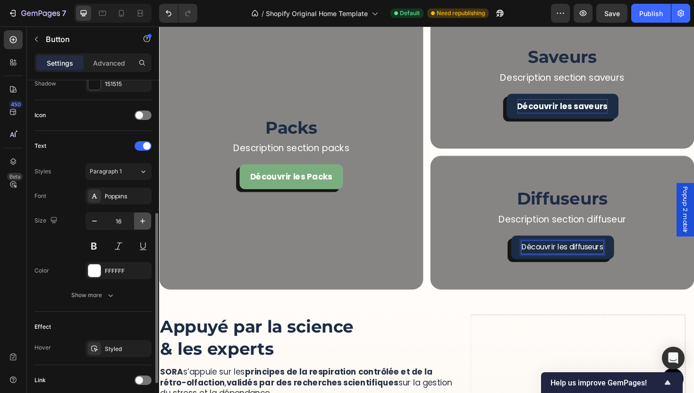
click at [138, 226] on button "button" at bounding box center [142, 221] width 17 height 17
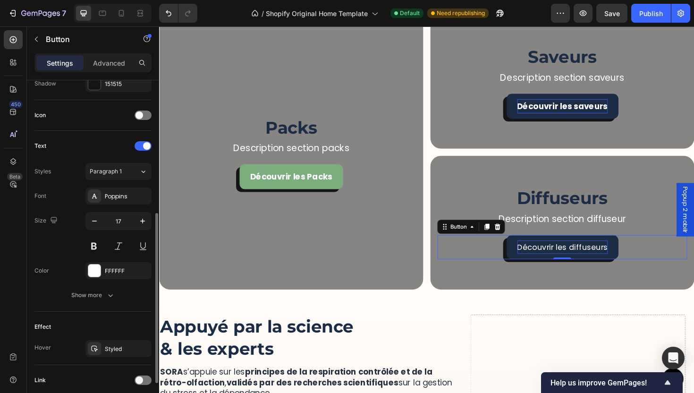
type input "18"
click at [90, 255] on div "Font Poppins Size 18 Color FFFFFF Show more" at bounding box center [92, 245] width 117 height 116
click at [98, 247] on button at bounding box center [93, 246] width 17 height 17
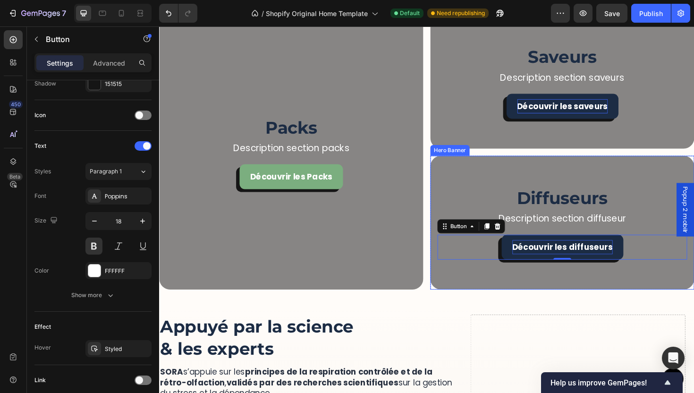
click at [449, 290] on div "Background Image" at bounding box center [586, 234] width 280 height 142
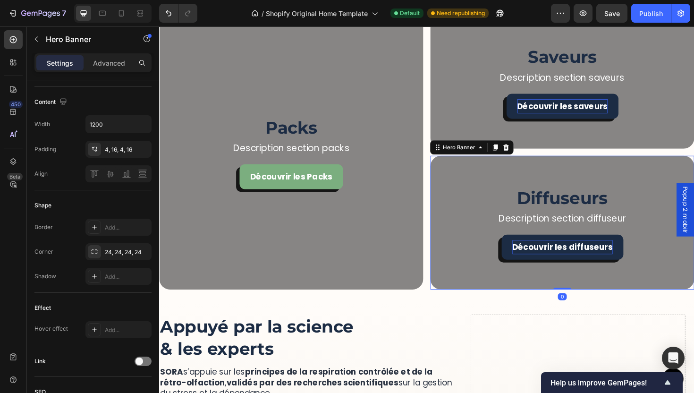
scroll to position [0, 0]
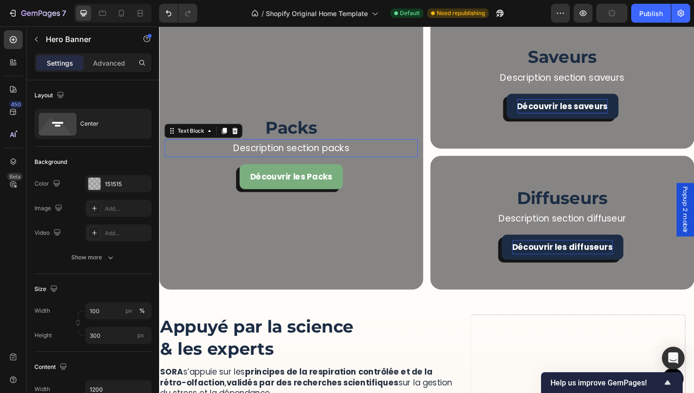
click at [316, 153] on p "Description section packs" at bounding box center [299, 155] width 266 height 17
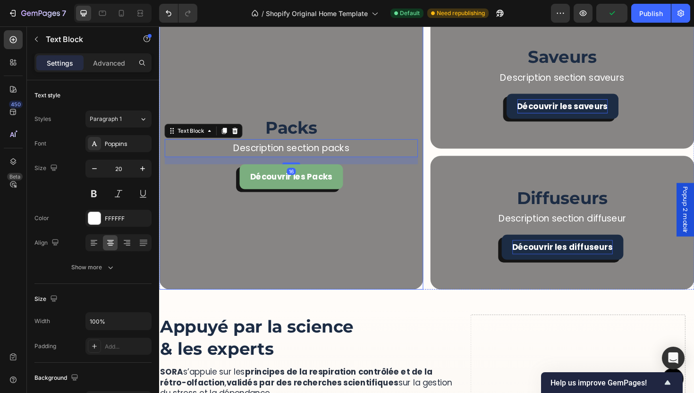
scroll to position [1553, 0]
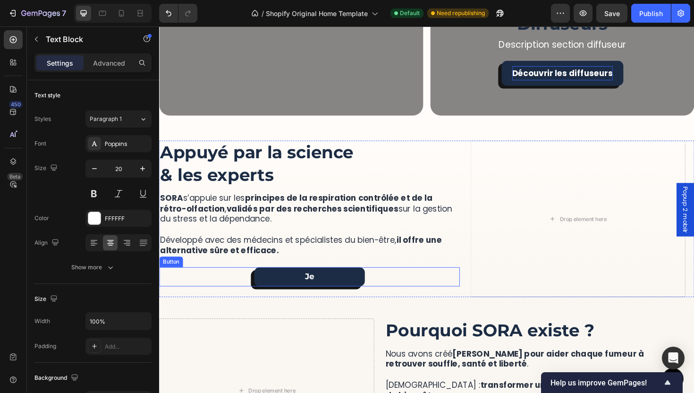
click at [332, 287] on link "Je" at bounding box center [318, 291] width 117 height 20
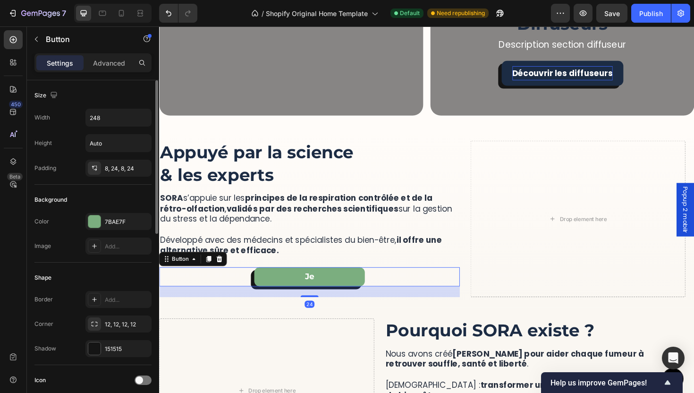
scroll to position [303, 0]
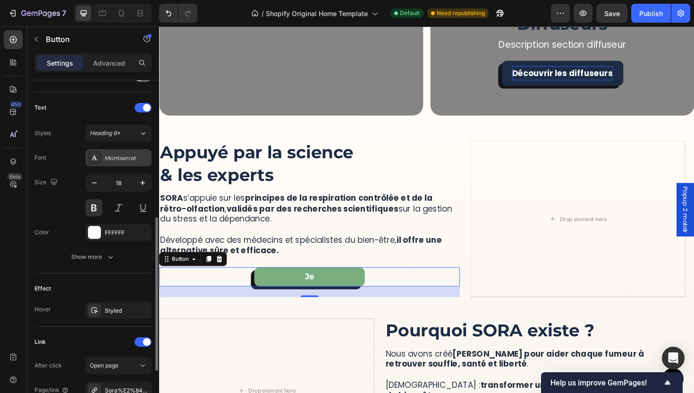
click at [102, 152] on div "Montserrat" at bounding box center [118, 157] width 66 height 17
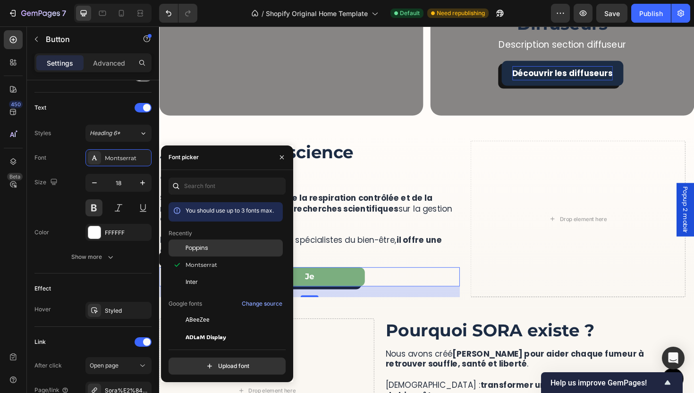
click at [216, 244] on div "Poppins" at bounding box center [233, 248] width 95 height 9
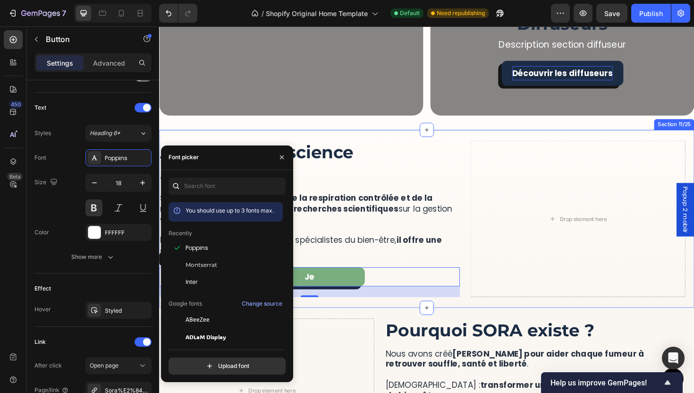
click at [512, 314] on div "More Than a Device, It’s a Ritual of Relief Heading SORA™ lets you quit smoking…" at bounding box center [442, 230] width 567 height 188
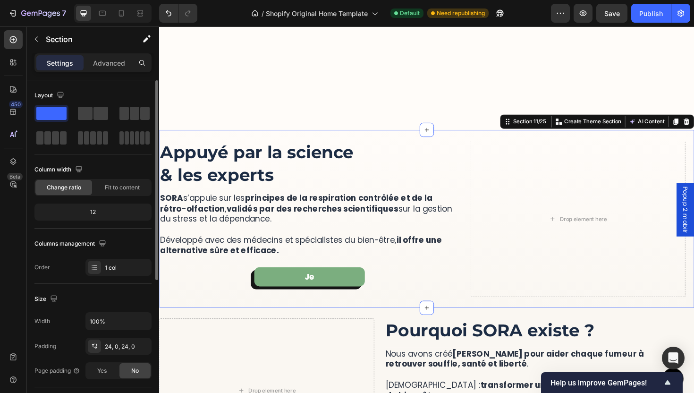
scroll to position [1766, 0]
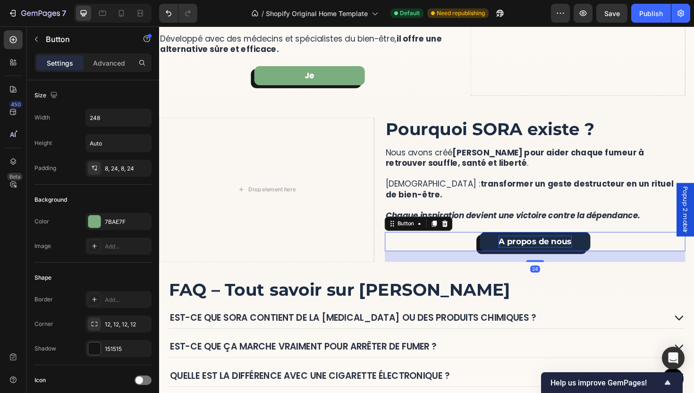
click at [557, 255] on p "A propos de nous" at bounding box center [557, 254] width 77 height 13
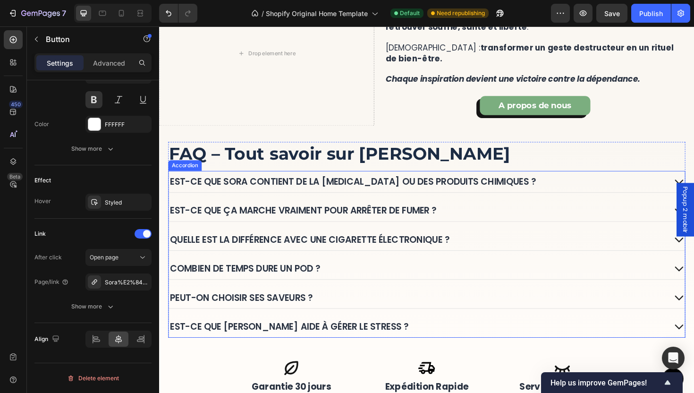
scroll to position [1728, 0]
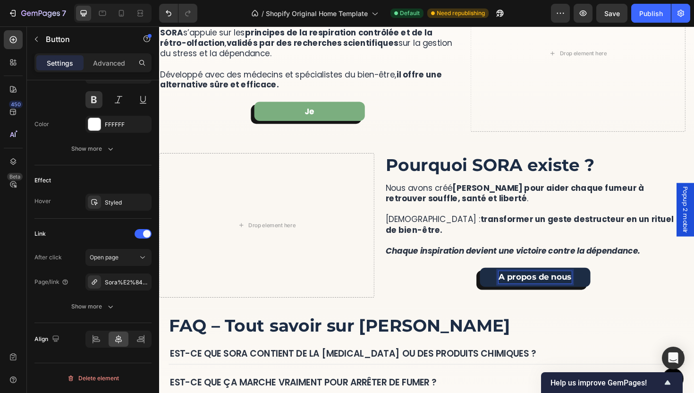
click at [558, 293] on p "A propos de nous" at bounding box center [557, 292] width 77 height 13
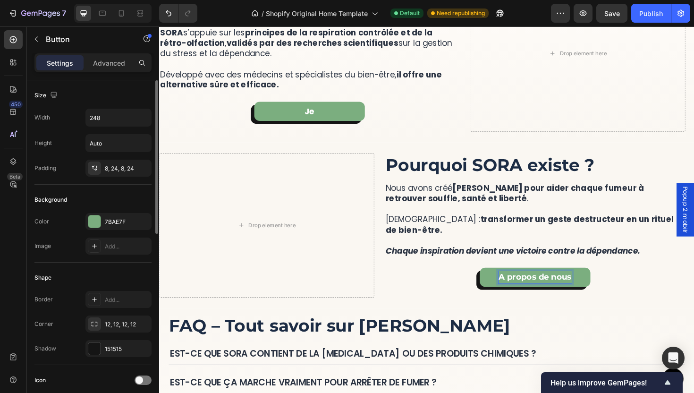
scroll to position [175, 0]
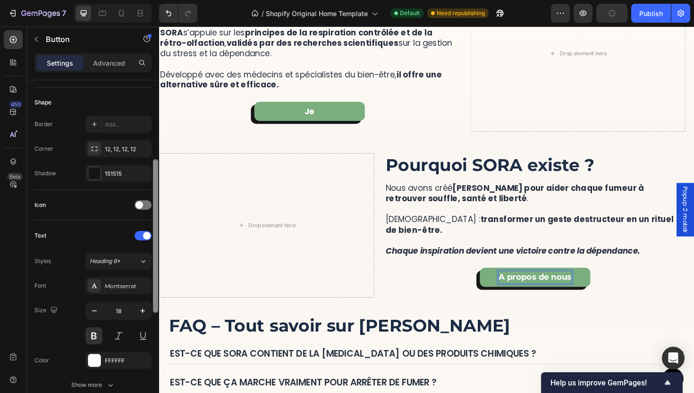
drag, startPoint x: 125, startPoint y: 281, endPoint x: 152, endPoint y: 283, distance: 27.5
click at [125, 282] on div "Montserrat" at bounding box center [127, 286] width 44 height 9
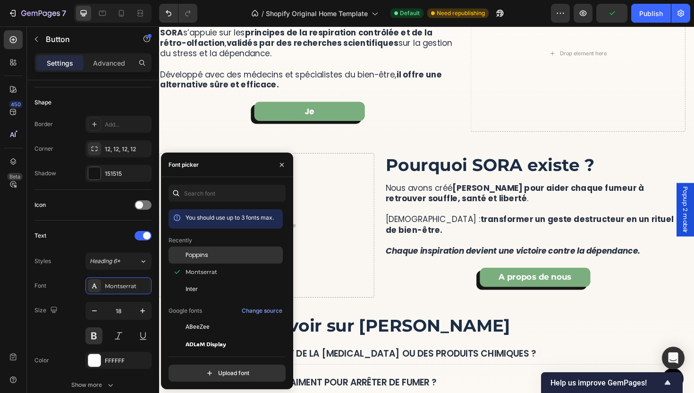
click at [191, 255] on span "Poppins" at bounding box center [197, 255] width 23 height 9
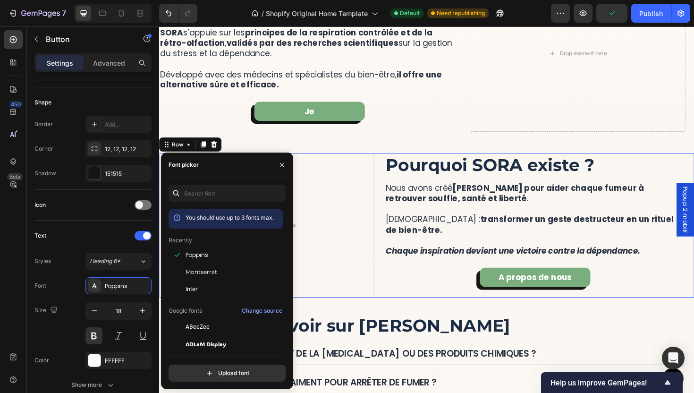
click at [385, 292] on div "Drop element here Pourquoi SORA existe ? Heading Nous avons créé SORA pour aide…" at bounding box center [442, 237] width 567 height 153
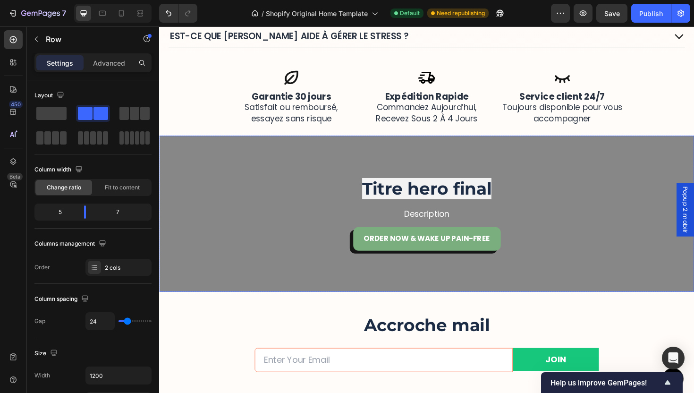
scroll to position [2220, 0]
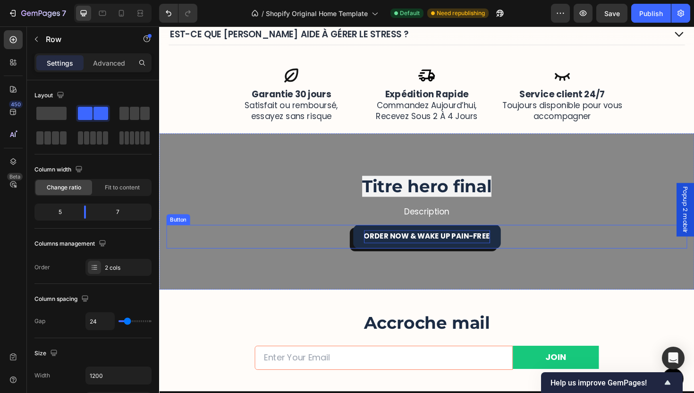
click at [441, 247] on strong "Order Now & Wake Up Pain-Free" at bounding box center [443, 248] width 134 height 11
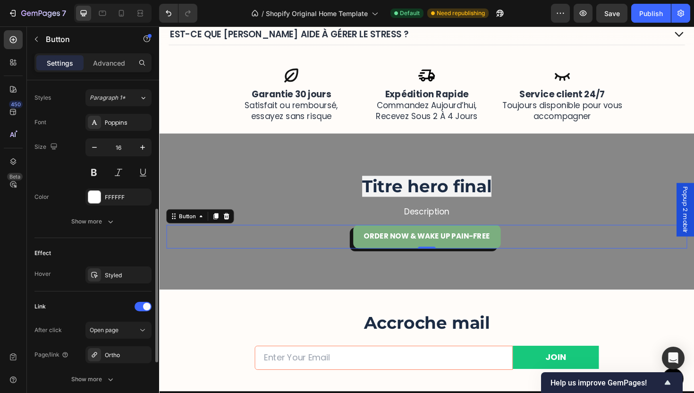
scroll to position [322, 0]
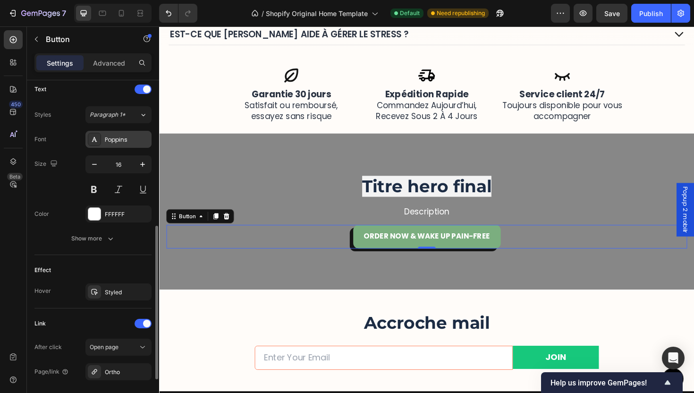
click at [113, 138] on div "Poppins" at bounding box center [127, 140] width 44 height 9
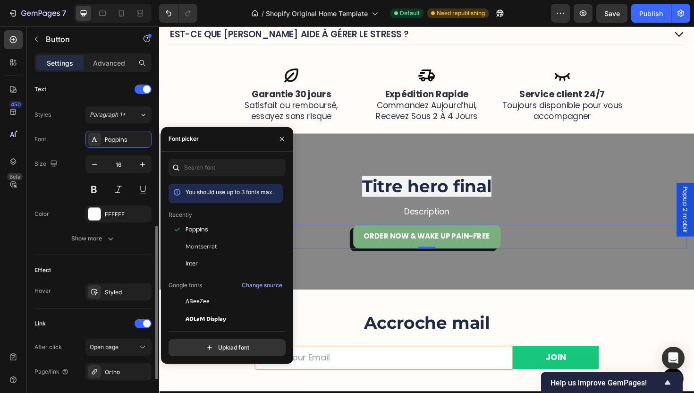
click at [98, 255] on div "Effect Hover Styled" at bounding box center [92, 281] width 117 height 53
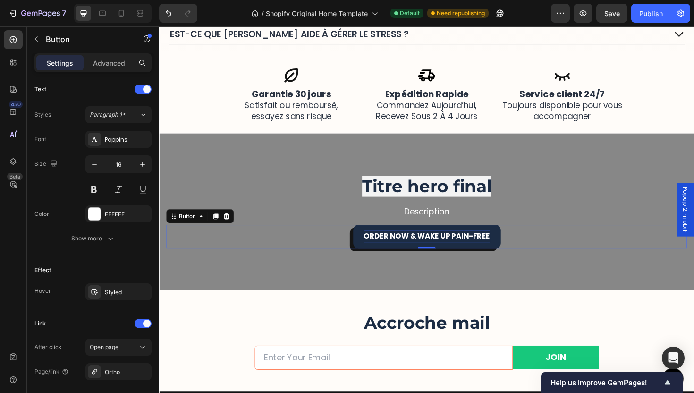
click at [447, 246] on strong "Order Now & Wake Up Pain-Free" at bounding box center [443, 248] width 134 height 11
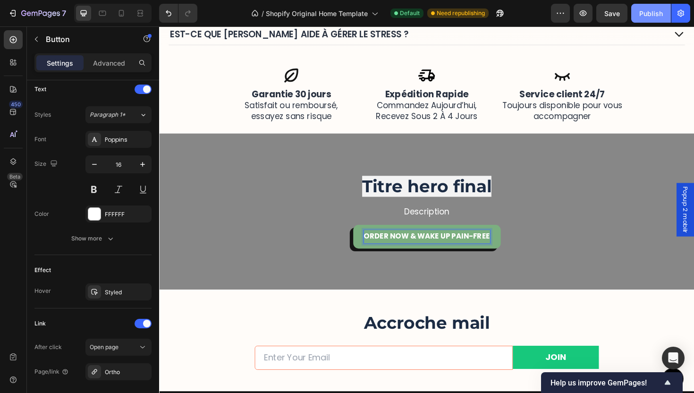
click at [649, 7] on button "Publish" at bounding box center [651, 13] width 40 height 19
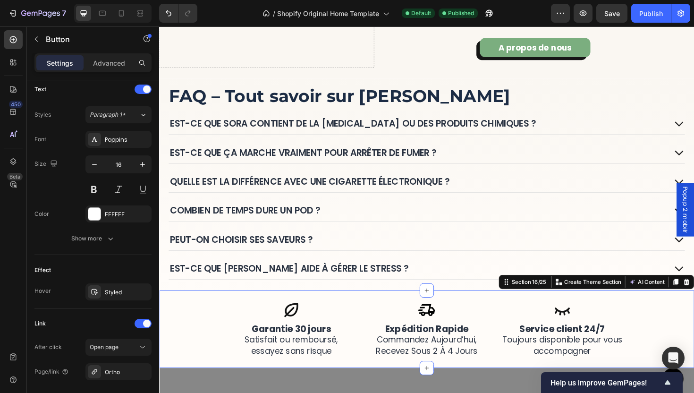
scroll to position [0, 0]
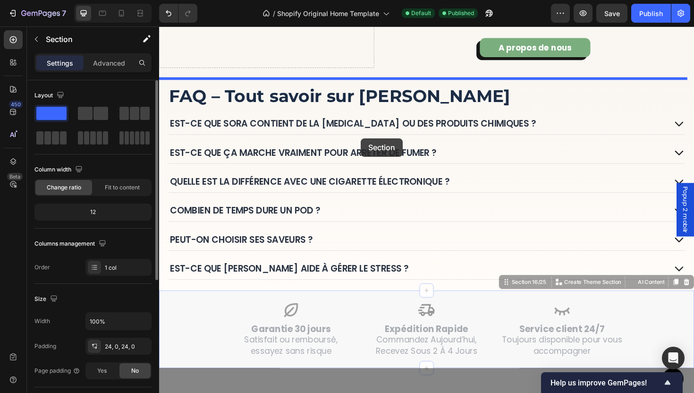
drag, startPoint x: 360, startPoint y: 312, endPoint x: 372, endPoint y: 145, distance: 167.2
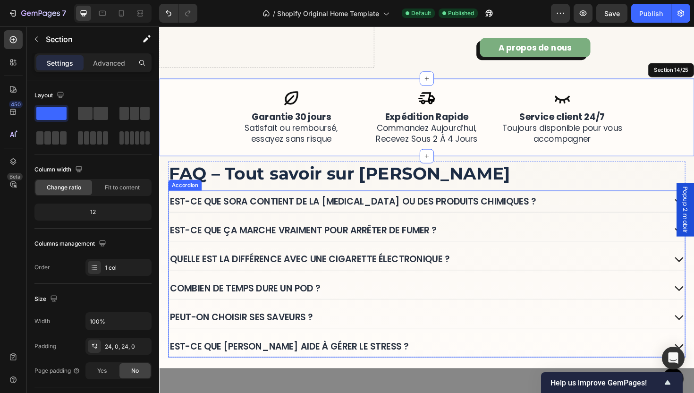
click at [465, 247] on div "Est-ce que ça marche vraiment pour arrêter de fumer ?" at bounding box center [432, 242] width 527 height 15
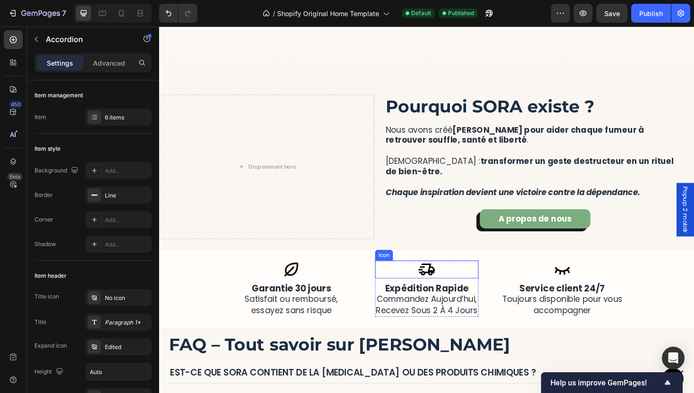
scroll to position [1857, 0]
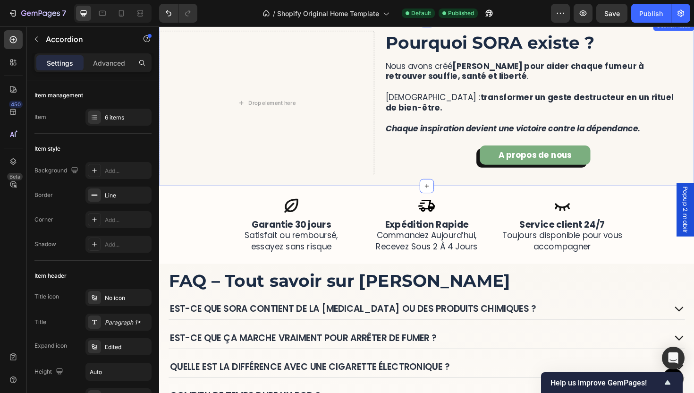
click at [409, 187] on div "More Than a Device, It’s a Ritual of Relief Heading SORA™ lets you quit smoking…" at bounding box center [442, 108] width 567 height 176
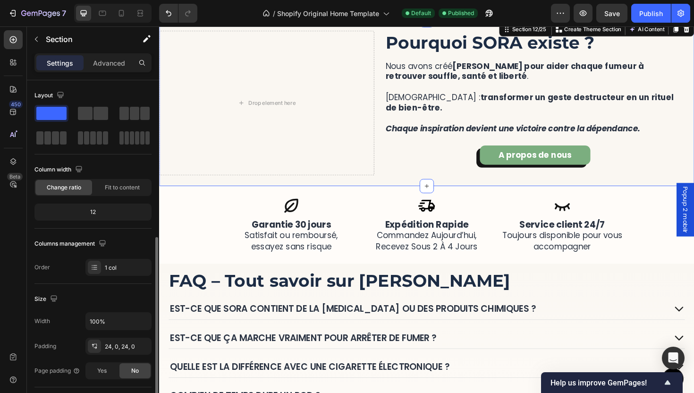
scroll to position [237, 0]
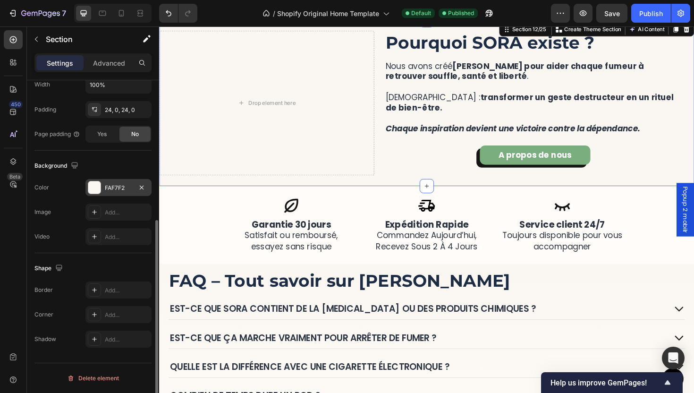
click at [110, 189] on div "FAF7F2" at bounding box center [118, 188] width 27 height 9
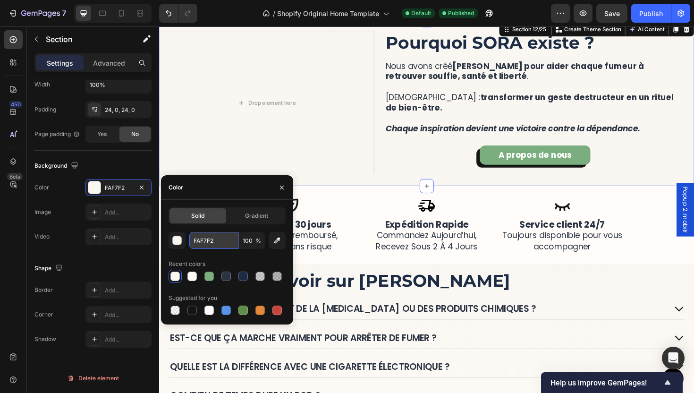
click at [211, 235] on input "FAF7F2" at bounding box center [213, 240] width 49 height 17
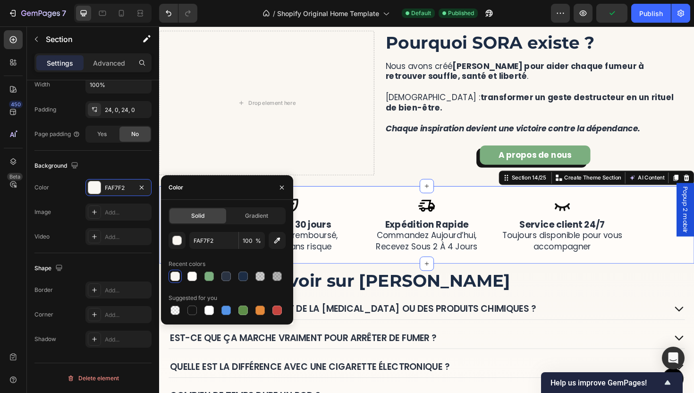
click at [409, 202] on div "Icon expédition rapide commandez aujourd’hui, recevez sous 2 à 4 jours Heading …" at bounding box center [442, 237] width 567 height 82
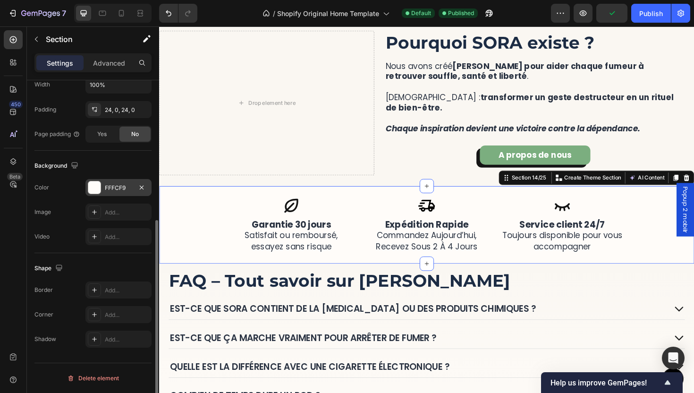
click at [103, 185] on div "FFFCF9" at bounding box center [118, 187] width 66 height 17
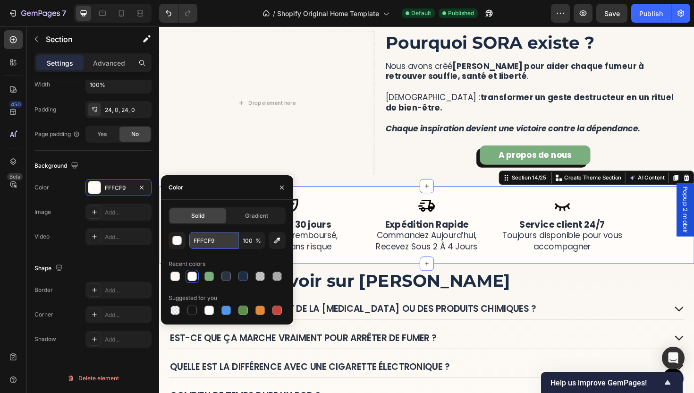
click at [209, 248] on input "FFFCF9" at bounding box center [213, 240] width 49 height 17
paste input "AF7F2"
type input "FAF7F2"
click at [541, 333] on div "Est-ce que SORA contient de la [MEDICAL_DATA] ou des produits chimiques ?" at bounding box center [442, 325] width 547 height 23
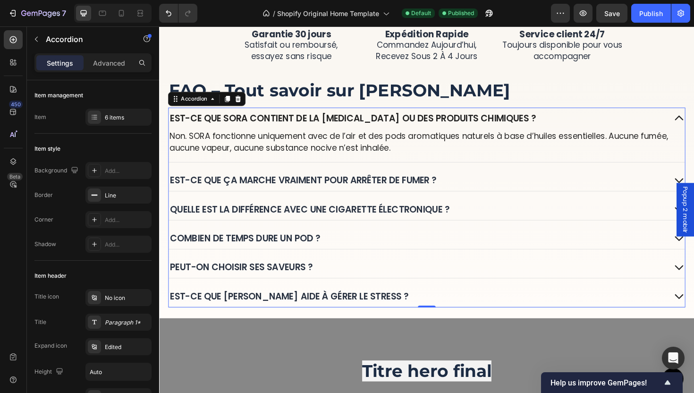
scroll to position [2061, 0]
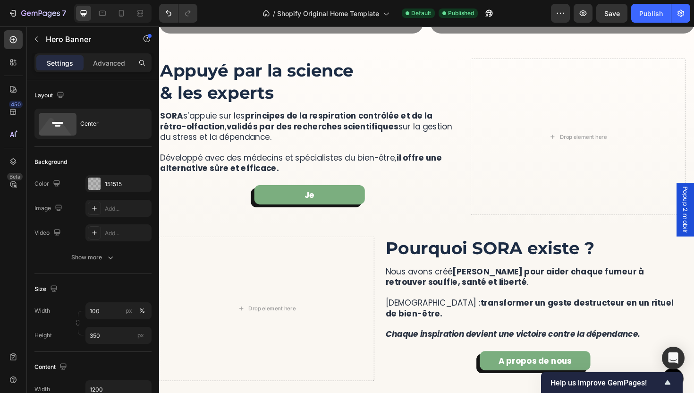
scroll to position [1550, 0]
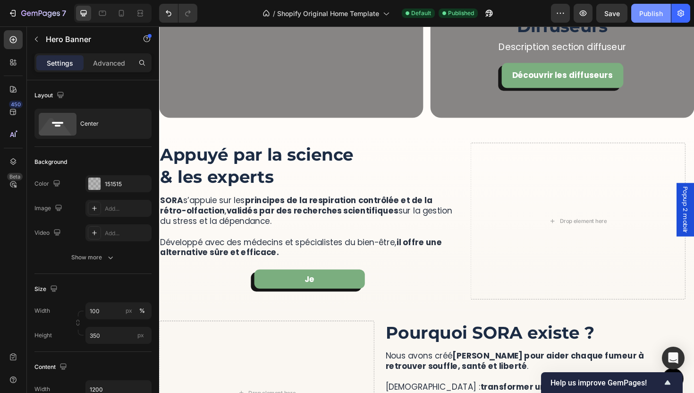
click at [645, 17] on div "Publish" at bounding box center [651, 14] width 24 height 10
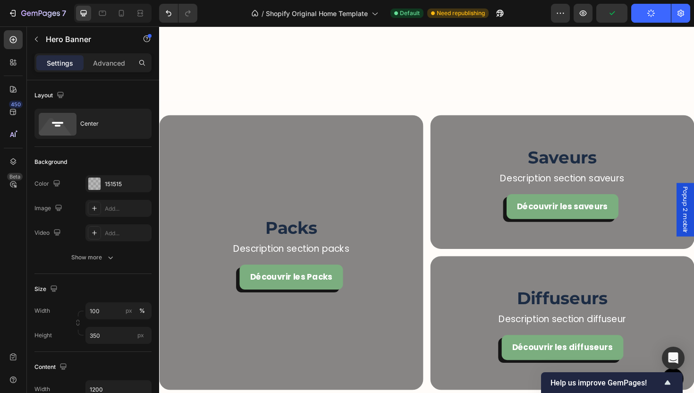
scroll to position [1241, 0]
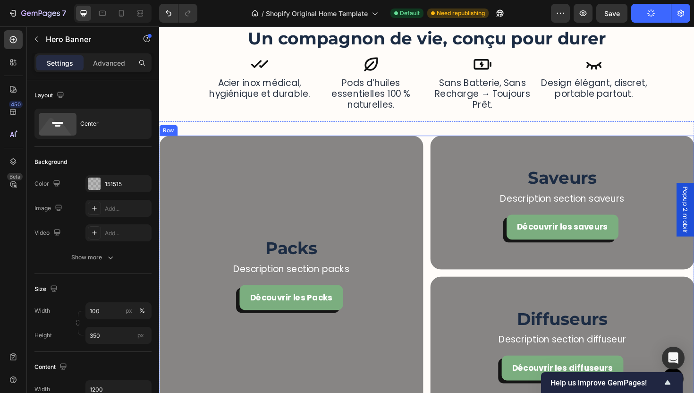
click at [439, 204] on div "Packs Heading Description section packs Text Block Découvrir les Packs Button H…" at bounding box center [442, 287] width 567 height 291
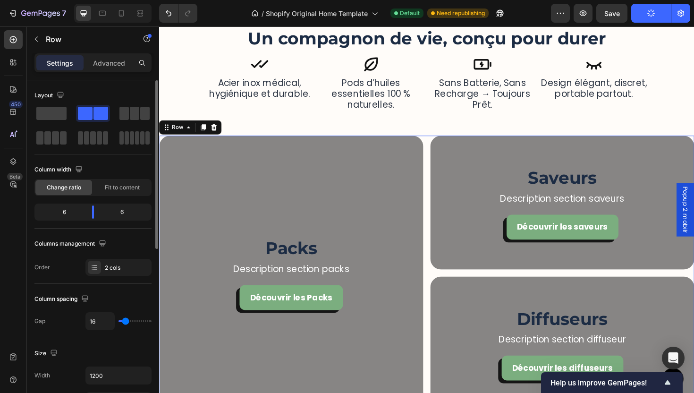
scroll to position [344, 0]
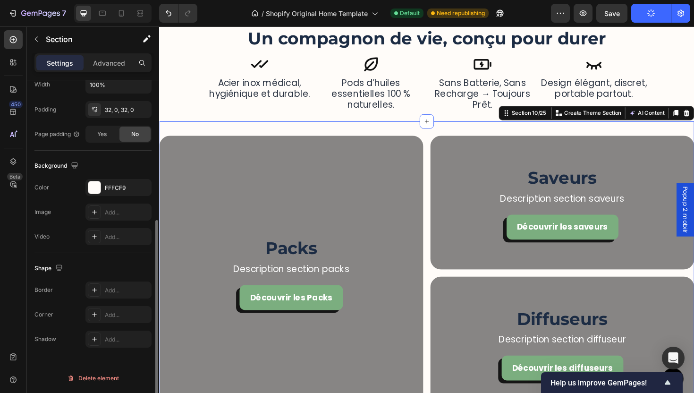
click at [411, 134] on div "Packs Heading Description section packs Text Block Découvrir les Packs Button H…" at bounding box center [442, 287] width 567 height 321
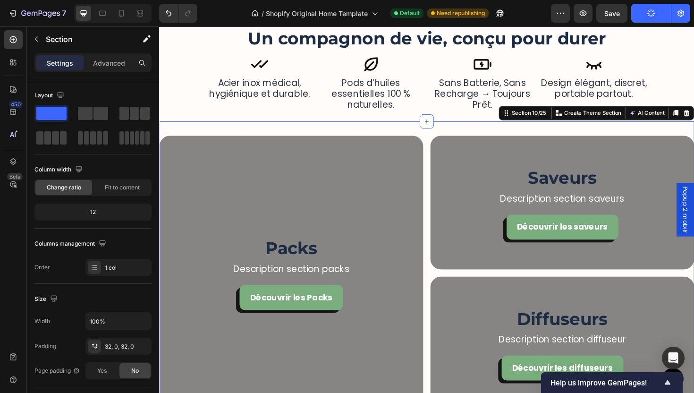
scroll to position [237, 0]
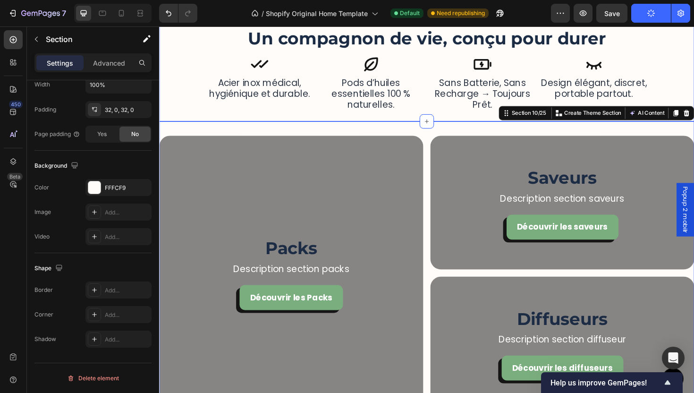
click at [187, 119] on div "Un compagnon de vie, conçu pour durer Heading Icon sans batterie, sans recharge…" at bounding box center [442, 71] width 567 height 112
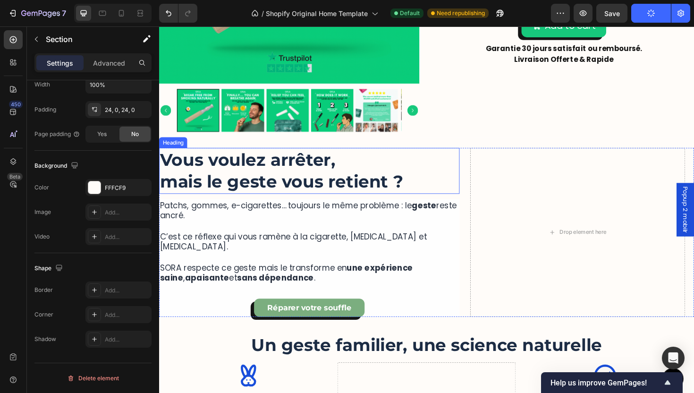
scroll to position [579, 0]
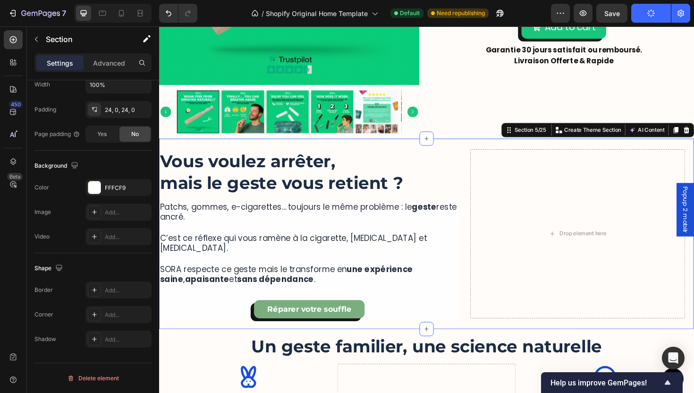
click at [470, 150] on div "More Than a Device, It’s a Ritual of Relief Heading SORA™ lets you quit smoking…" at bounding box center [442, 246] width 567 height 202
click at [118, 187] on div "FFFCF9" at bounding box center [118, 188] width 27 height 9
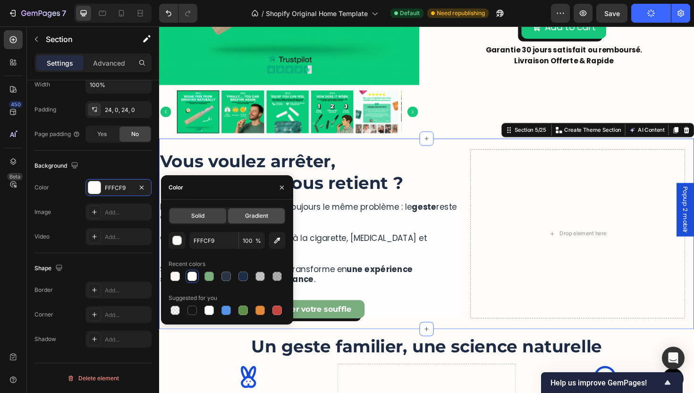
click at [258, 220] on div "Gradient" at bounding box center [256, 215] width 57 height 15
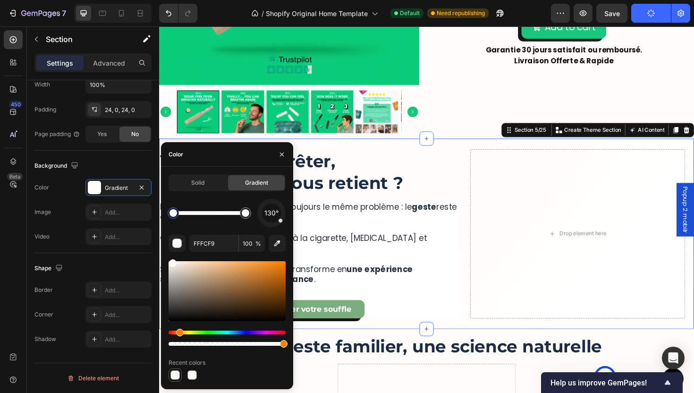
click at [175, 375] on div at bounding box center [174, 374] width 9 height 9
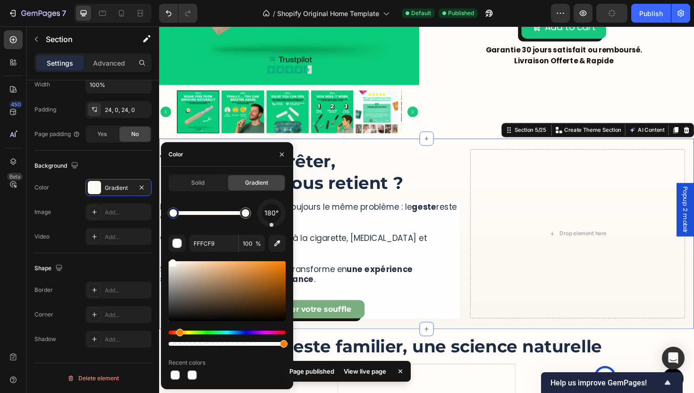
click at [272, 272] on div "180° FFFCF9 100 % Recent colors" at bounding box center [227, 290] width 117 height 183
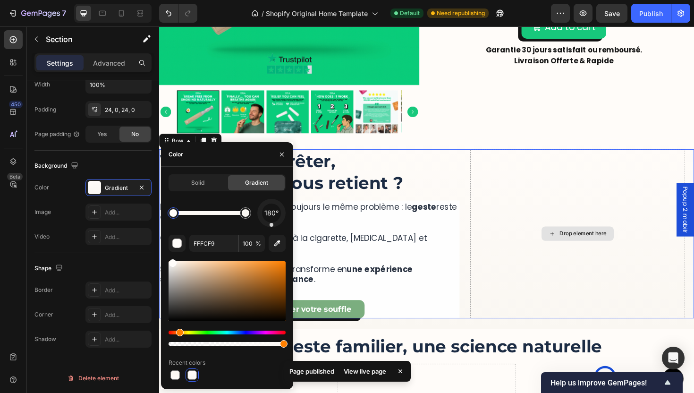
click at [536, 246] on div "Drop element here" at bounding box center [603, 246] width 228 height 179
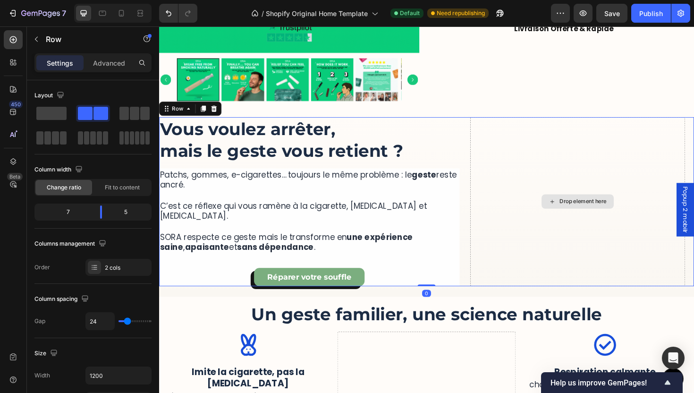
scroll to position [651, 0]
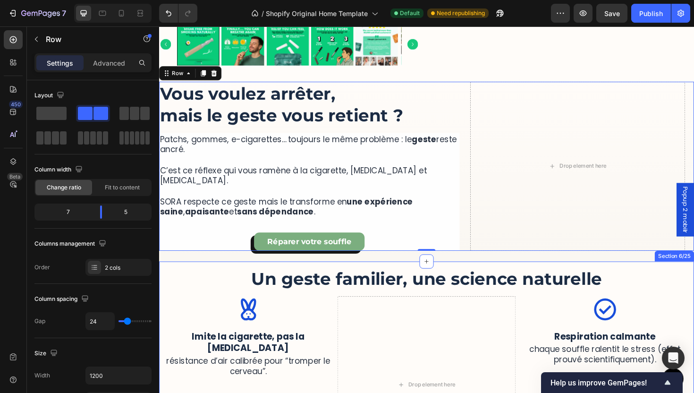
click at [488, 281] on h2 "Un geste familier, une science naturelle" at bounding box center [442, 293] width 567 height 25
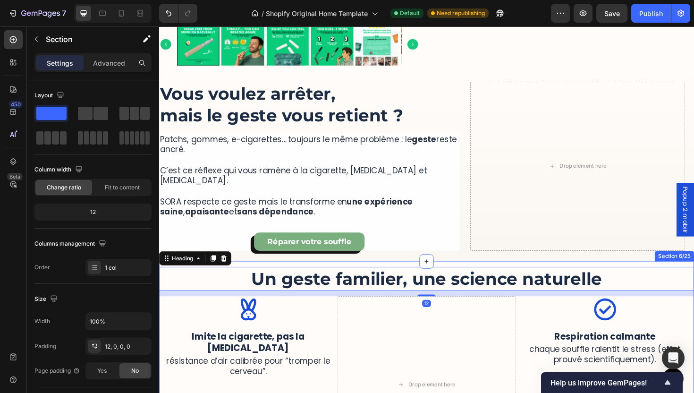
click at [493, 275] on div "Un geste familier, une science naturelle Heading 12 Image Imite la cigarette, p…" at bounding box center [442, 387] width 567 height 224
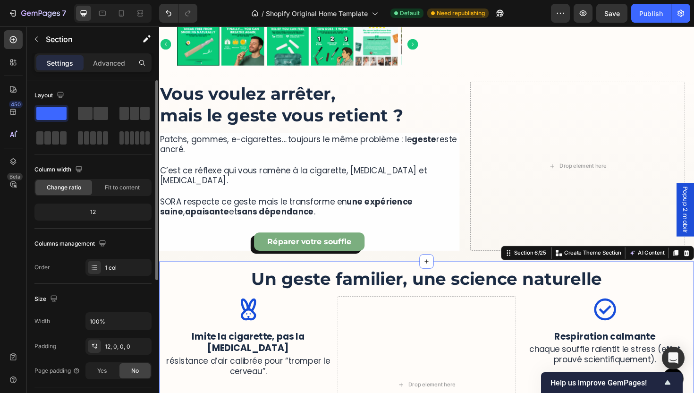
scroll to position [176, 0]
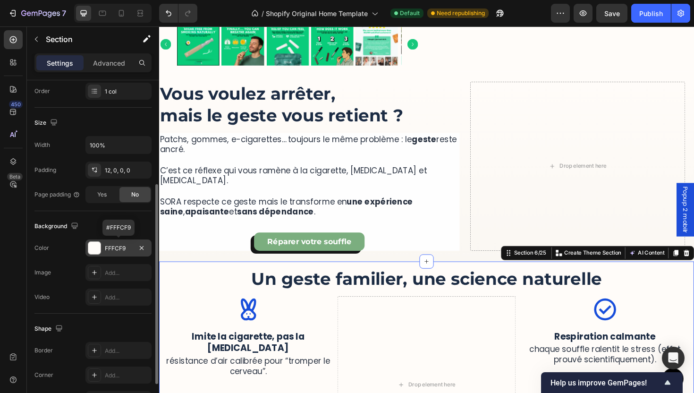
click at [114, 251] on div "FFFCF9" at bounding box center [118, 248] width 27 height 9
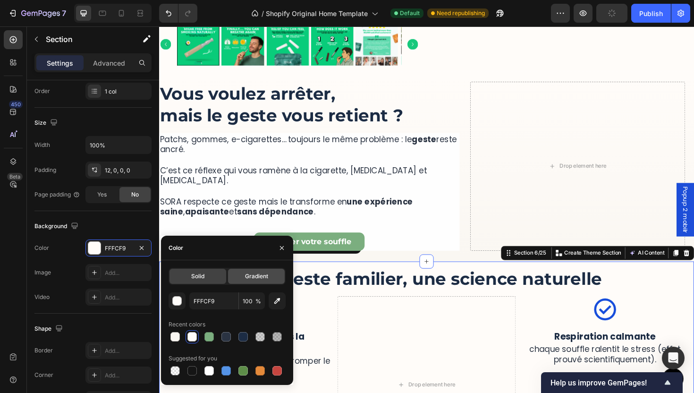
click at [259, 281] on div "Gradient" at bounding box center [256, 276] width 57 height 15
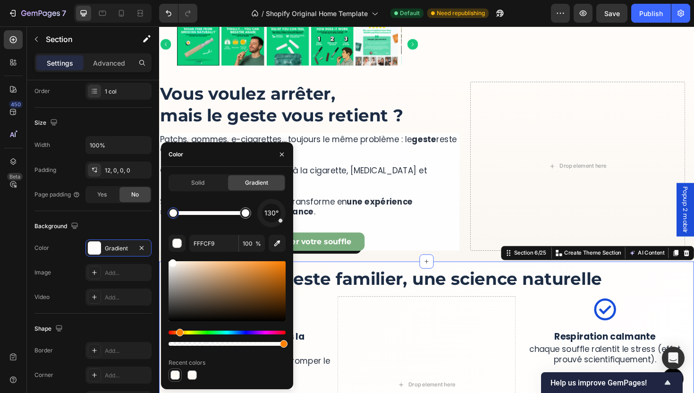
click at [175, 379] on div at bounding box center [174, 374] width 9 height 9
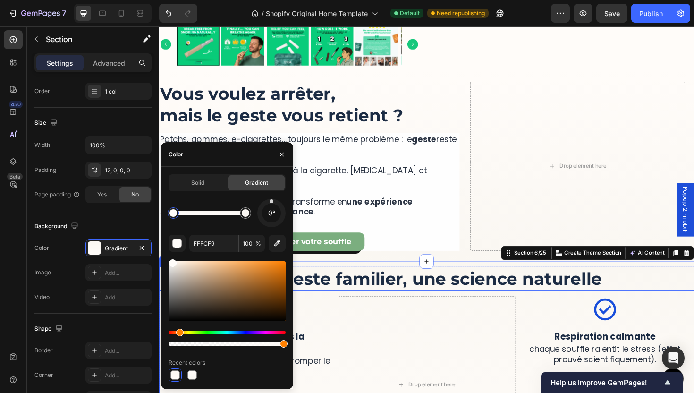
click at [539, 286] on h2 "Un geste familier, une science naturelle" at bounding box center [442, 293] width 567 height 25
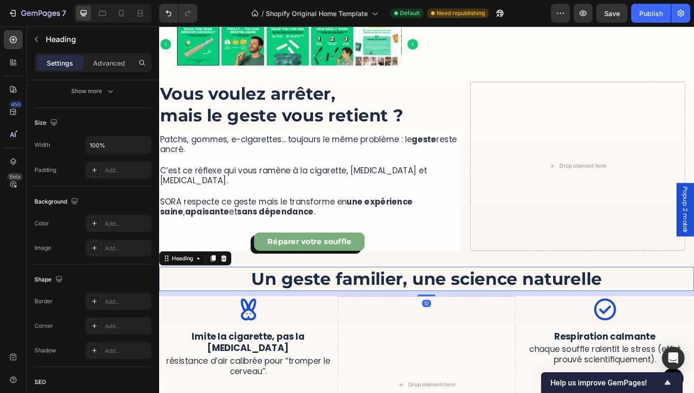
scroll to position [0, 0]
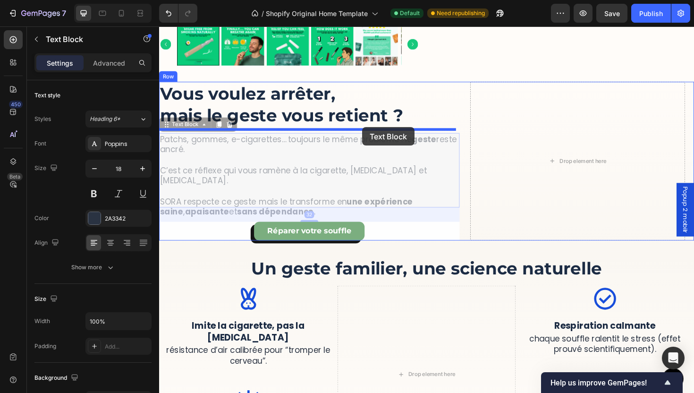
drag, startPoint x: 387, startPoint y: 185, endPoint x: 374, endPoint y: 133, distance: 53.0
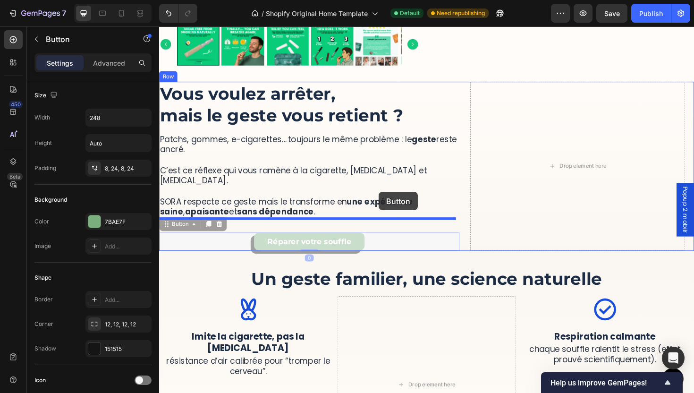
drag, startPoint x: 406, startPoint y: 246, endPoint x: 392, endPoint y: 204, distance: 43.9
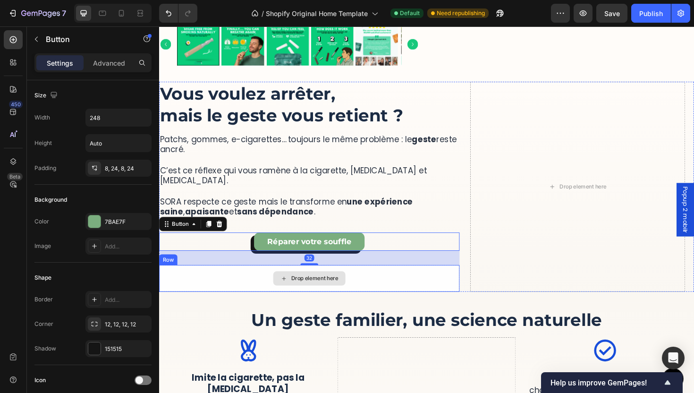
click at [416, 279] on div "Drop element here" at bounding box center [318, 293] width 318 height 28
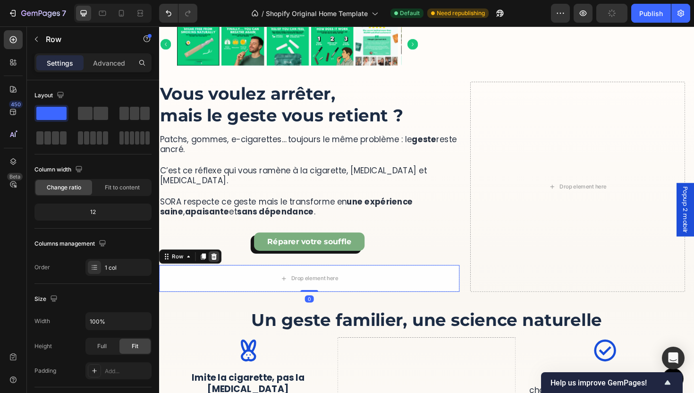
scroll to position [651, 0]
click at [217, 267] on icon at bounding box center [217, 270] width 6 height 7
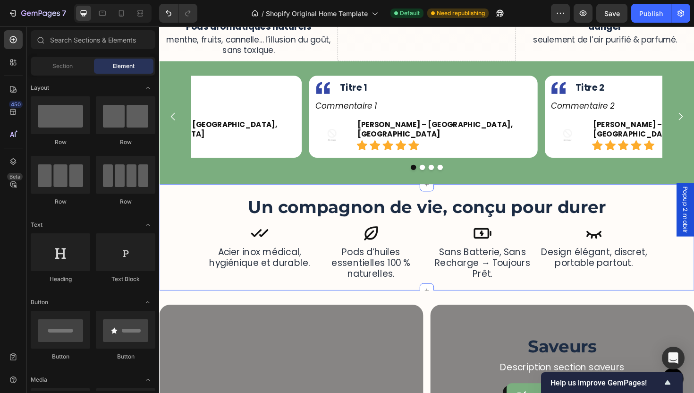
scroll to position [1194, 0]
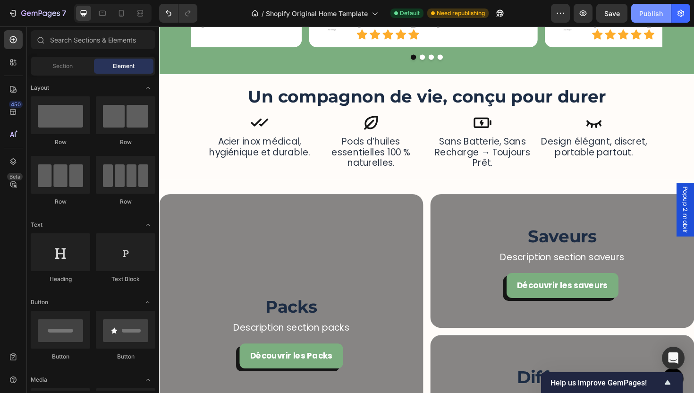
click at [656, 11] on div "Publish" at bounding box center [651, 14] width 24 height 10
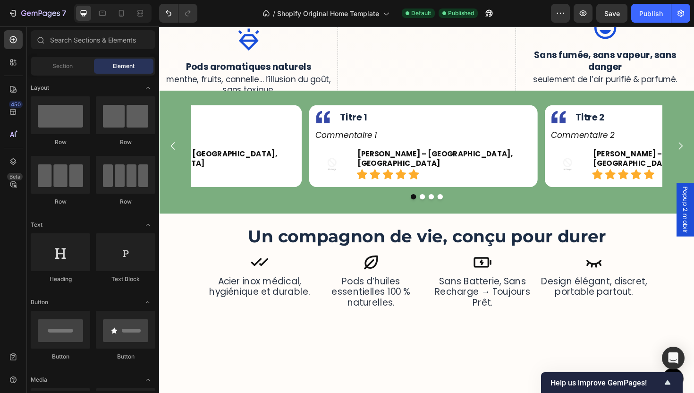
scroll to position [884, 0]
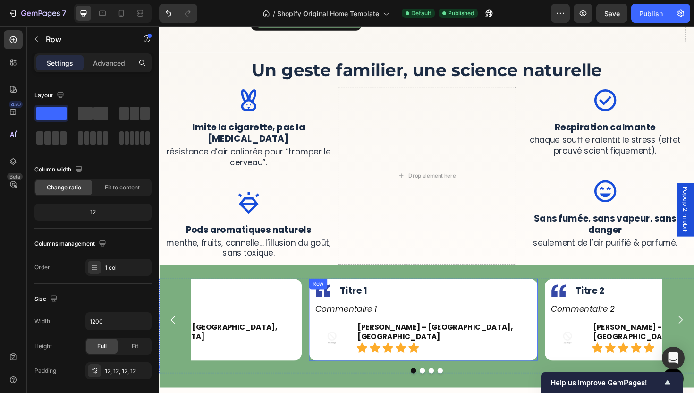
click at [488, 294] on div "Image Titre 1 Text Block Row Commentaire 1 Text Block Row Image [PERSON_NAME] –…" at bounding box center [439, 337] width 242 height 87
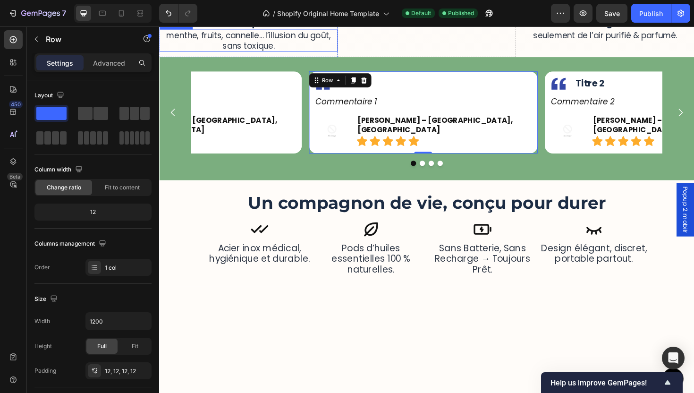
scroll to position [1126, 0]
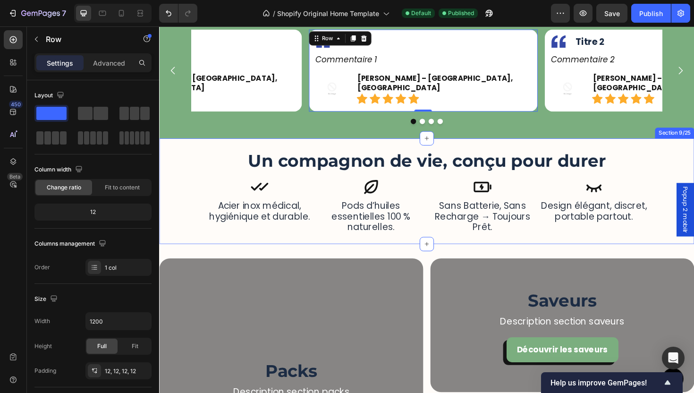
click at [194, 219] on div "Un compagnon de vie, conçu pour durer Heading Icon sans batterie, sans recharge…" at bounding box center [442, 200] width 567 height 89
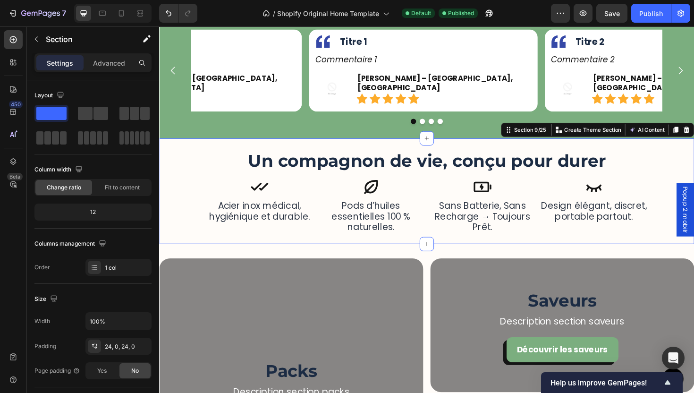
scroll to position [237, 0]
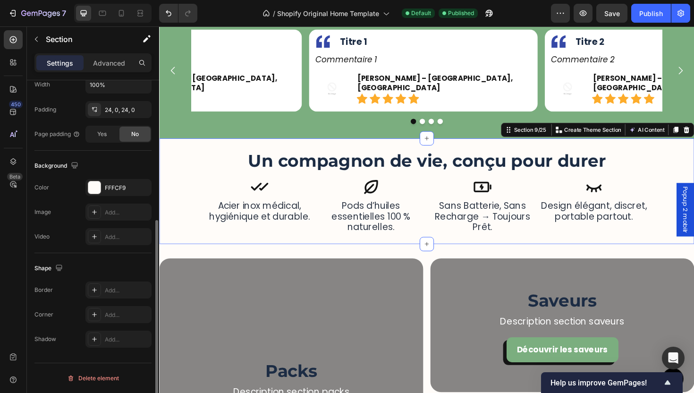
drag, startPoint x: 111, startPoint y: 190, endPoint x: 123, endPoint y: 201, distance: 16.8
click at [111, 190] on div "FFFCF9" at bounding box center [127, 188] width 44 height 9
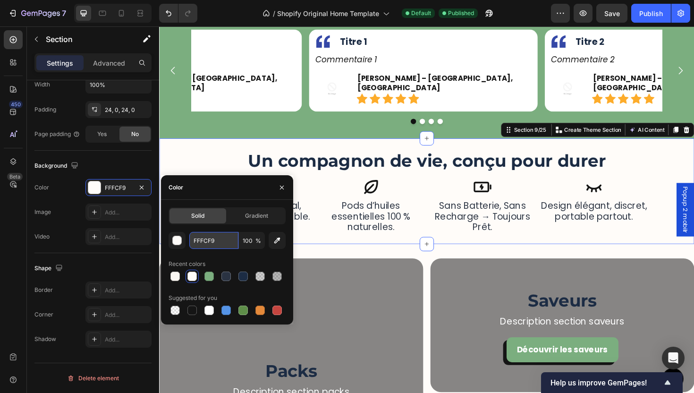
click at [208, 245] on input "FFFCF9" at bounding box center [213, 240] width 49 height 17
click at [323, 95] on div "Image Titre 1 Text Block Row Commentaire 1 Text Block Row Image [PERSON_NAME] –…" at bounding box center [439, 73] width 242 height 87
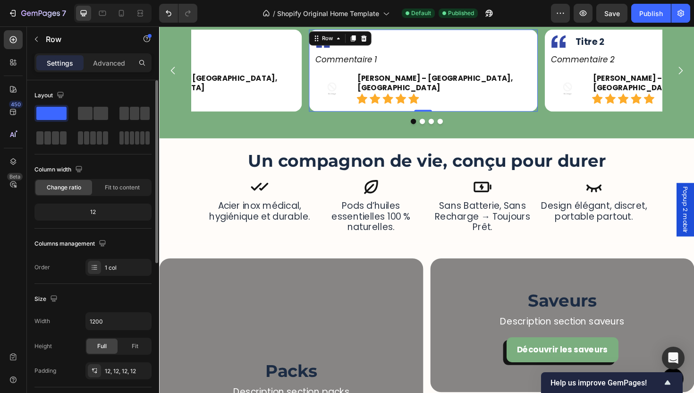
scroll to position [290, 0]
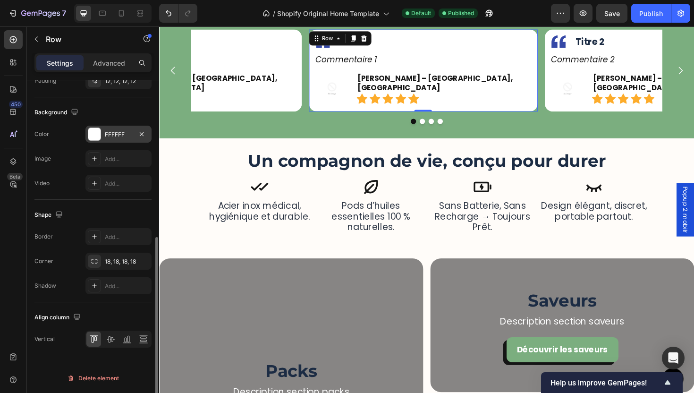
click at [107, 128] on div "FFFFFF" at bounding box center [118, 134] width 66 height 17
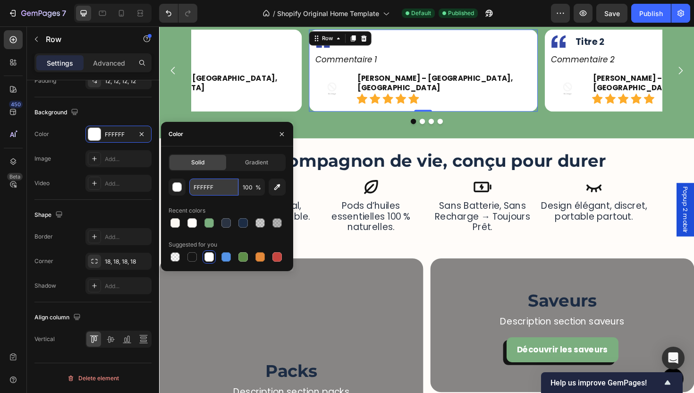
click at [210, 189] on input "FFFFFF" at bounding box center [213, 187] width 49 height 17
paste input "CF9"
type input "FFFCF9"
click at [587, 111] on div "Image Titre 2 Text Block Row Commentaire 2 Text Block Row Image [PERSON_NAME] –…" at bounding box center [689, 73] width 242 height 87
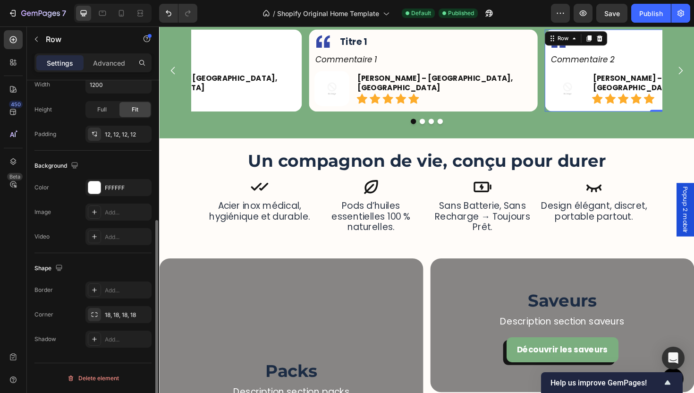
scroll to position [237, 0]
click at [129, 191] on div "FFFFFF" at bounding box center [118, 188] width 27 height 9
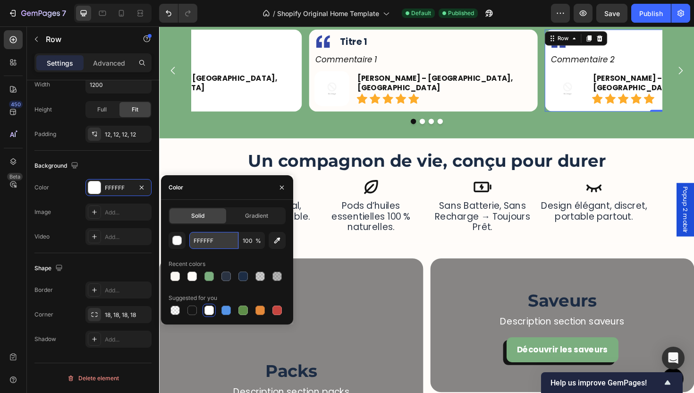
click at [237, 242] on input "FFFFFF" at bounding box center [213, 240] width 49 height 17
paste input "CF9"
type input "FFFCF9"
click at [256, 108] on div "[PERSON_NAME] – [GEOGRAPHIC_DATA], [GEOGRAPHIC_DATA] Text Block Icon Icon Icon …" at bounding box center [212, 92] width 186 height 37
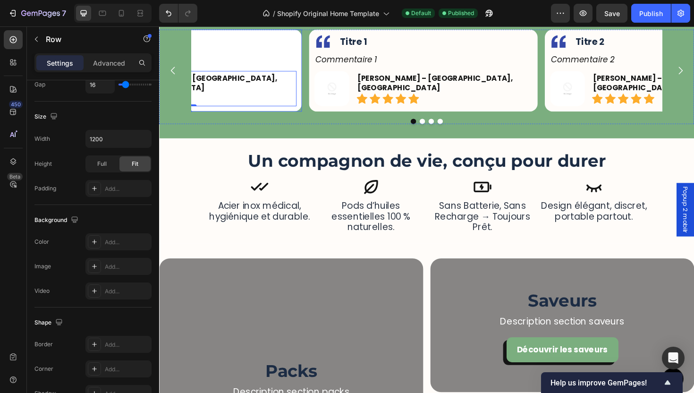
click at [259, 114] on div "Image Titre 4 Text Block Row Commentaire 4 Text Block Row Image [PERSON_NAME] –…" at bounding box center [189, 73] width 242 height 87
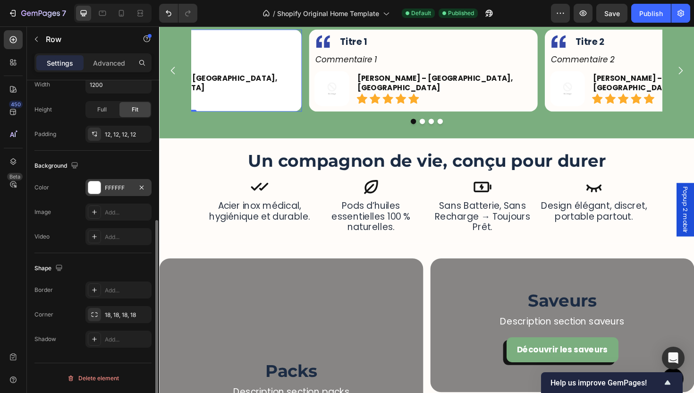
click at [112, 193] on div "FFFFFF" at bounding box center [118, 187] width 66 height 17
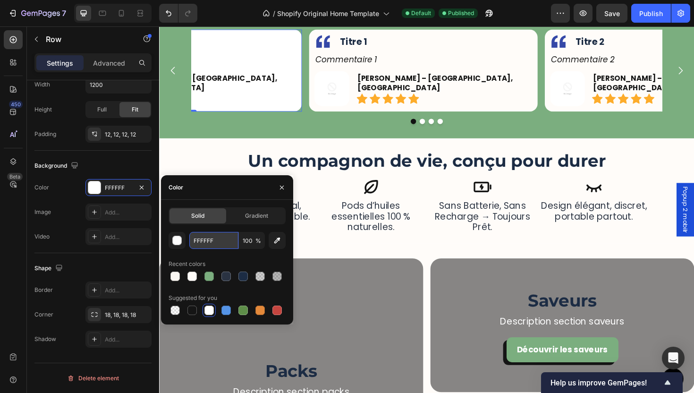
click at [231, 239] on input "FFFFFF" at bounding box center [213, 240] width 49 height 17
paste input "CF9"
type input "FFFCF9"
click at [454, 128] on button "Dot" at bounding box center [457, 127] width 6 height 6
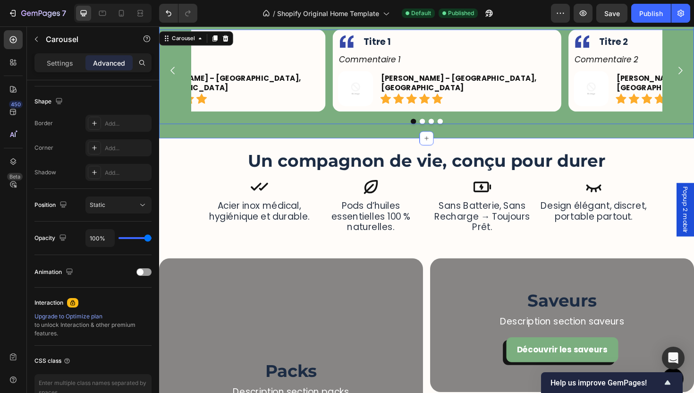
scroll to position [0, 0]
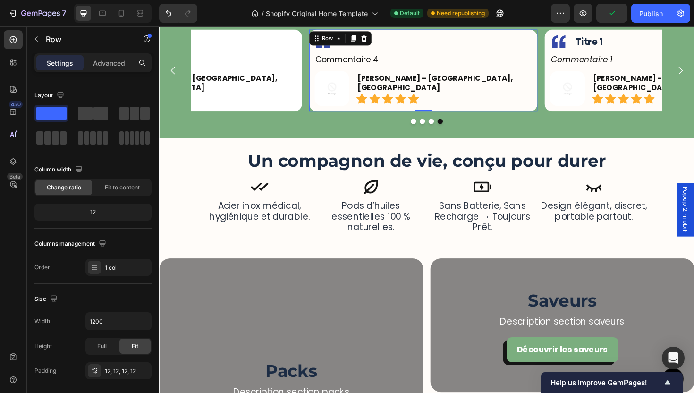
click at [337, 114] on div "Image Titre 4 Text Block Row Commentaire 4 Text Block Row Image [PERSON_NAME] –…" at bounding box center [439, 73] width 242 height 87
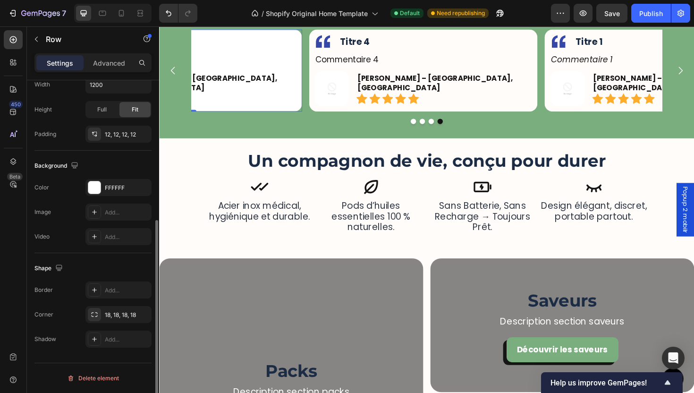
click at [307, 111] on div "Image Titre 3 Text Block Row Commentaire 3 Text Block Row Image [PERSON_NAME] –…" at bounding box center [189, 73] width 242 height 87
click at [121, 186] on div "FFFFFF" at bounding box center [118, 188] width 27 height 9
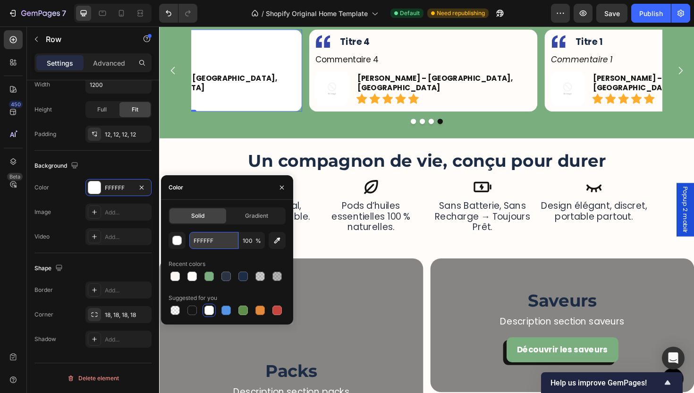
click at [211, 232] on input "FFFFFF" at bounding box center [213, 240] width 49 height 17
click at [220, 241] on input "FFFFFF" at bounding box center [213, 240] width 49 height 17
type input "F"
paste input "FFFCF9"
type input "FFFCF9"
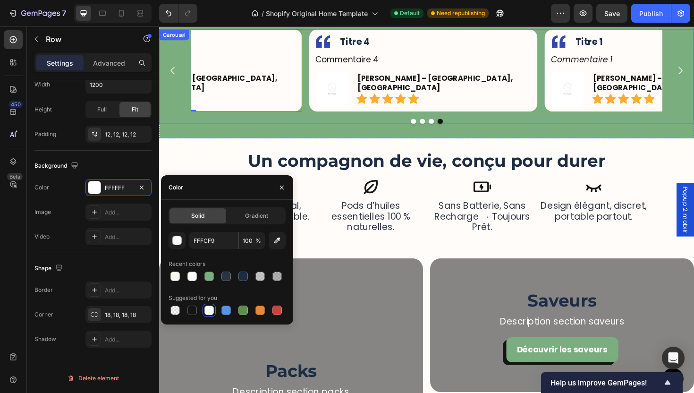
click at [421, 127] on div at bounding box center [442, 127] width 567 height 6
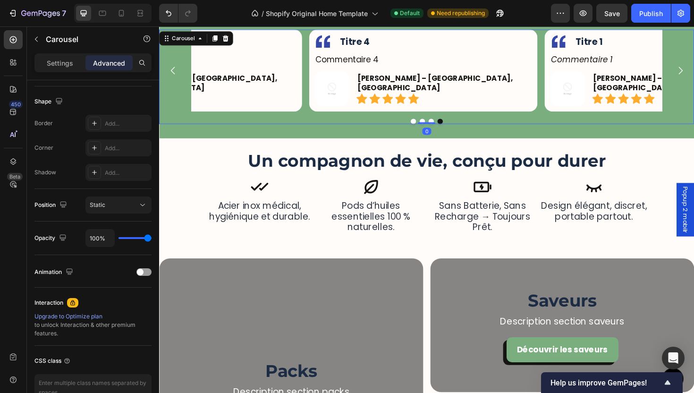
scroll to position [0, 0]
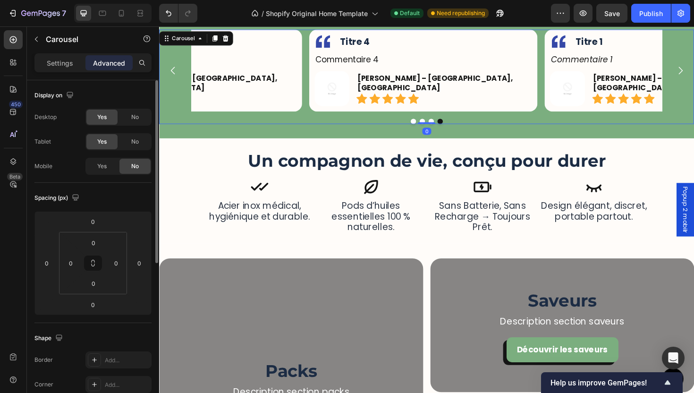
click at [426, 127] on button "Dot" at bounding box center [429, 127] width 6 height 6
click at [639, 18] on button "Publish" at bounding box center [651, 13] width 40 height 19
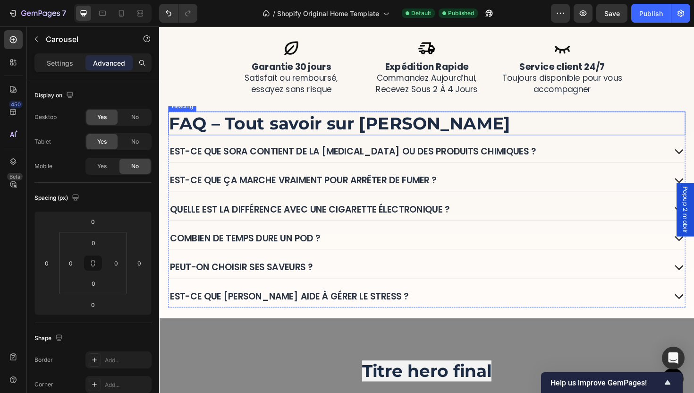
scroll to position [1954, 0]
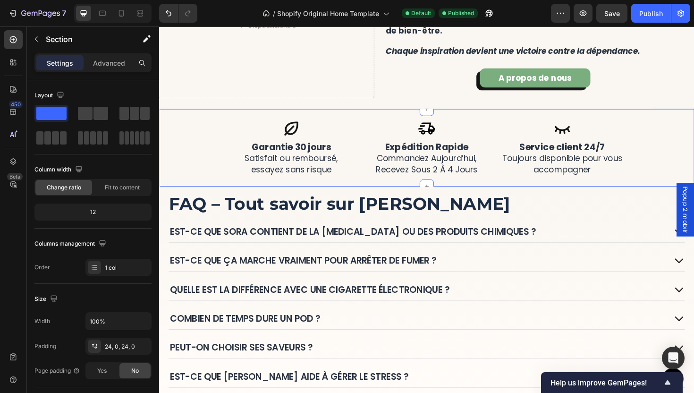
click at [220, 171] on div "Icon expédition rapide commandez [DATE], recevez sous 2 à 4 jours Heading Row I…" at bounding box center [442, 155] width 567 height 60
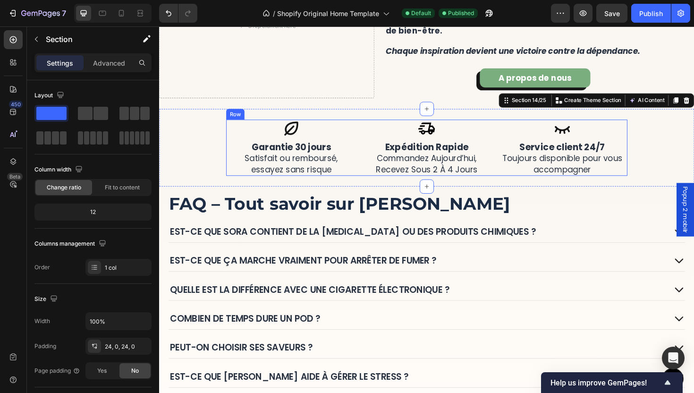
click at [361, 163] on div "Icon Garantie 30 jours Satisfait ou remboursé, essayez sans risque Heading Row" at bounding box center [299, 155] width 138 height 60
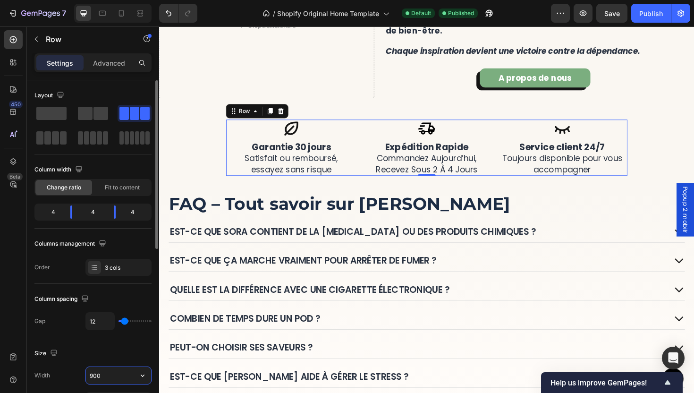
click at [107, 368] on input "900" at bounding box center [118, 375] width 65 height 17
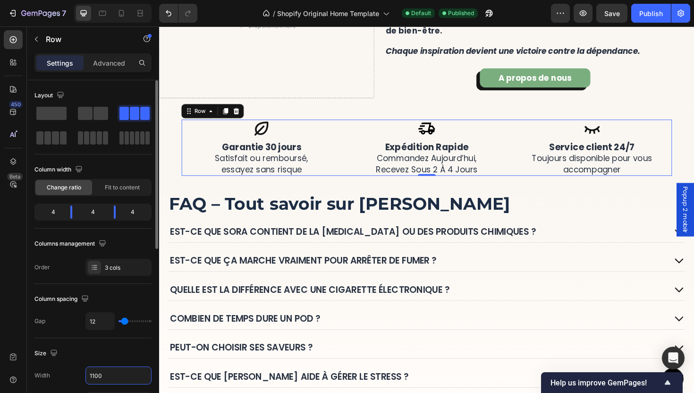
type input "1100"
type input "0"
drag, startPoint x: 122, startPoint y: 321, endPoint x: 91, endPoint y: 319, distance: 30.8
type input "0"
click at [119, 320] on input "range" at bounding box center [135, 321] width 33 height 2
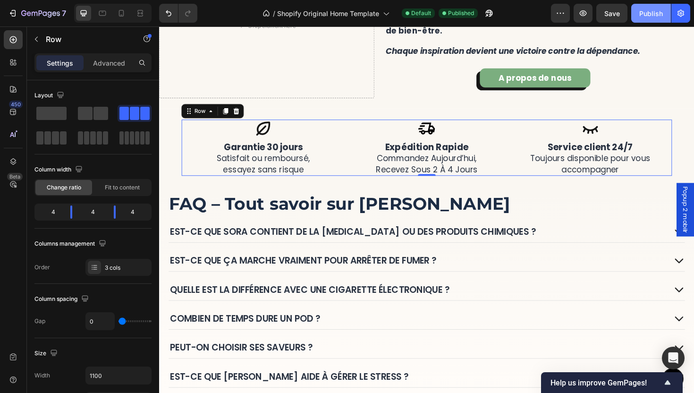
click at [648, 20] on button "Publish" at bounding box center [651, 13] width 40 height 19
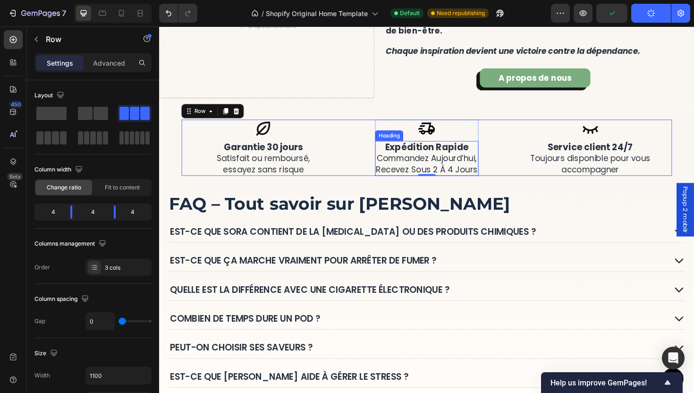
click at [439, 153] on strong "expédition rapide" at bounding box center [442, 154] width 88 height 13
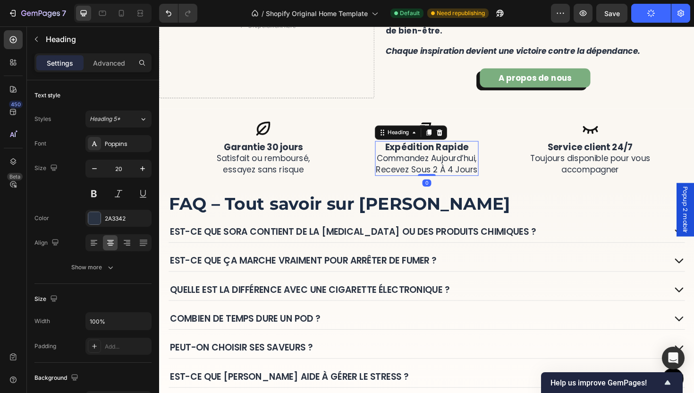
drag, startPoint x: 112, startPoint y: 218, endPoint x: 143, endPoint y: 230, distance: 32.6
click at [112, 218] on div "2A3342" at bounding box center [127, 218] width 44 height 9
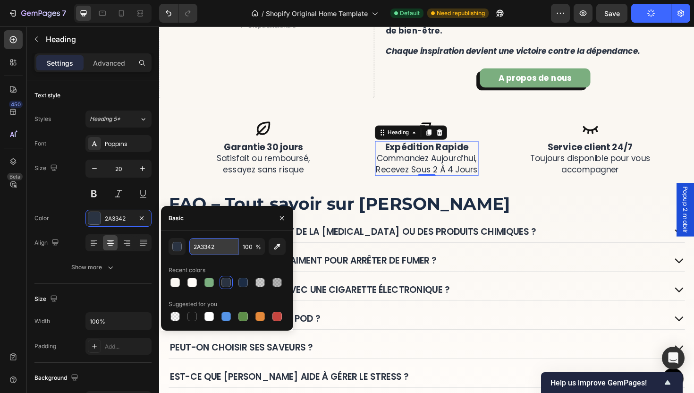
click at [221, 244] on input "2A3342" at bounding box center [213, 246] width 49 height 17
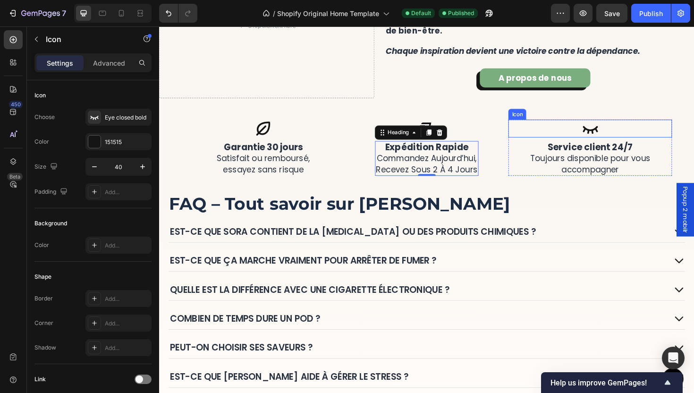
click at [614, 142] on icon at bounding box center [615, 134] width 19 height 19
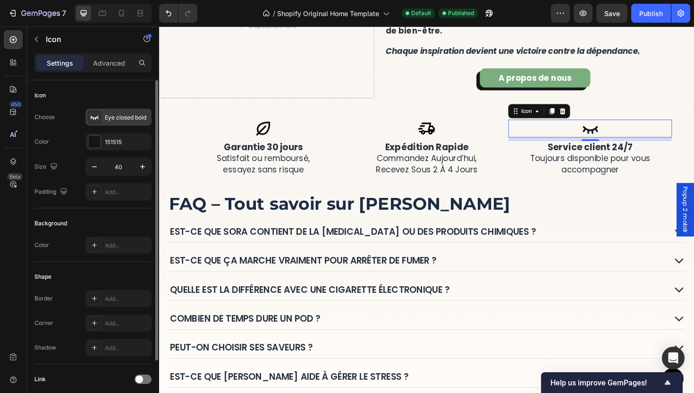
click at [115, 114] on div "Eye closed bold" at bounding box center [127, 117] width 44 height 9
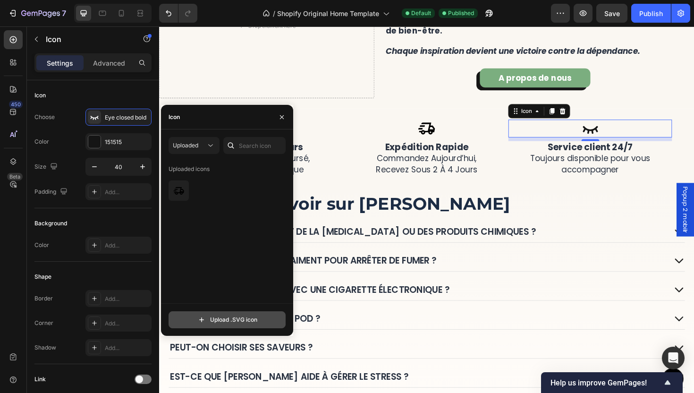
click at [237, 319] on input "file" at bounding box center [227, 320] width 116 height 16
type input "C:\fakepath\3p_24dp_2A3342_FILL0_wght400_GRAD0_opsz24.svg"
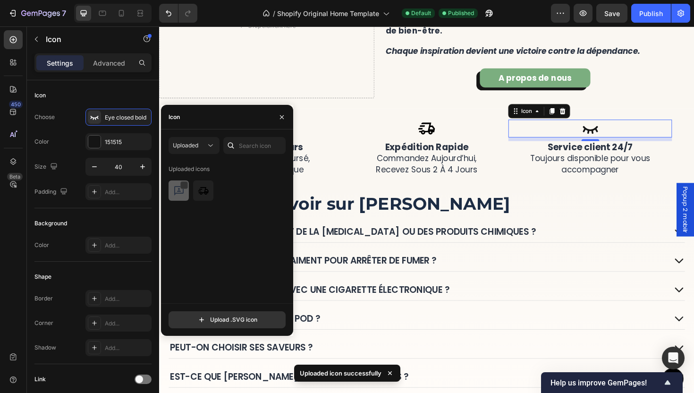
click at [179, 196] on div at bounding box center [179, 190] width 20 height 20
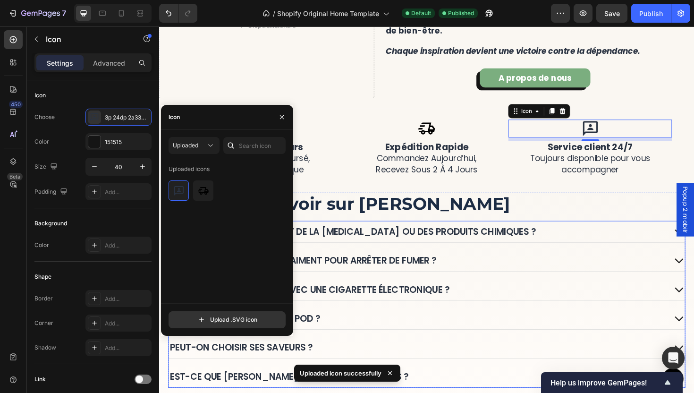
click at [559, 255] on div "Est-ce que SORA contient de la [MEDICAL_DATA] ou des produits chimiques ?" at bounding box center [442, 243] width 547 height 23
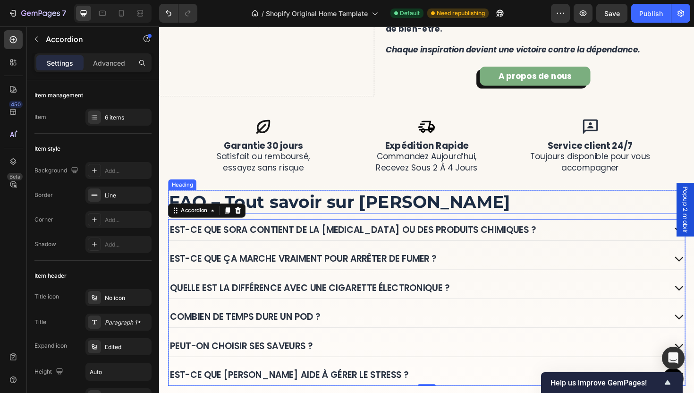
scroll to position [1958, 0]
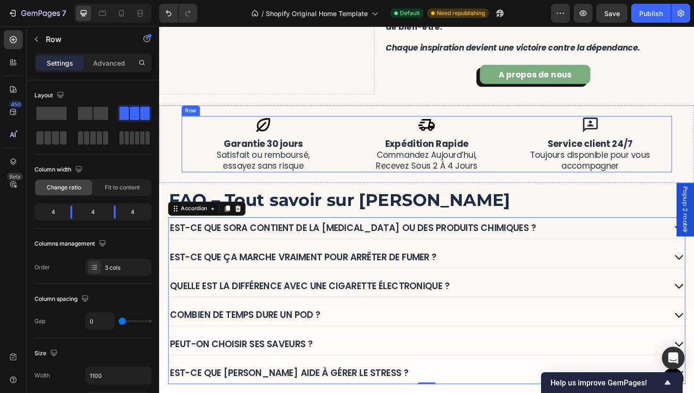
click at [366, 156] on div "Icon expédition rapide commandez aujourd’hui, recevez sous 2 à 4 jours Heading …" at bounding box center [442, 151] width 173 height 60
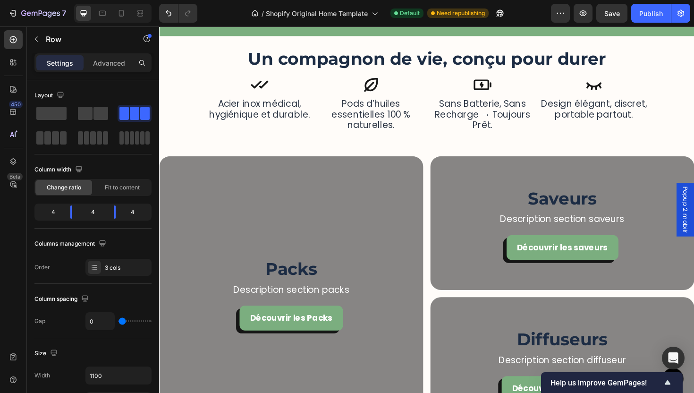
scroll to position [1220, 0]
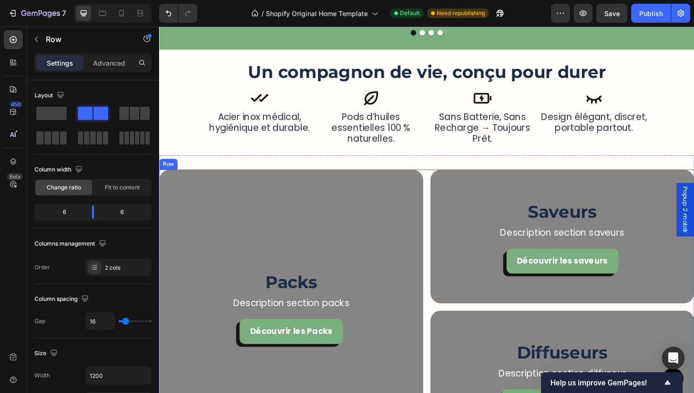
click at [441, 264] on div "Packs Heading Description section packs Text Block Découvrir les Packs Button H…" at bounding box center [442, 323] width 567 height 291
click at [370, 172] on div "Packs Heading Description section packs Text Block Découvrir les Packs Button H…" at bounding box center [442, 323] width 567 height 321
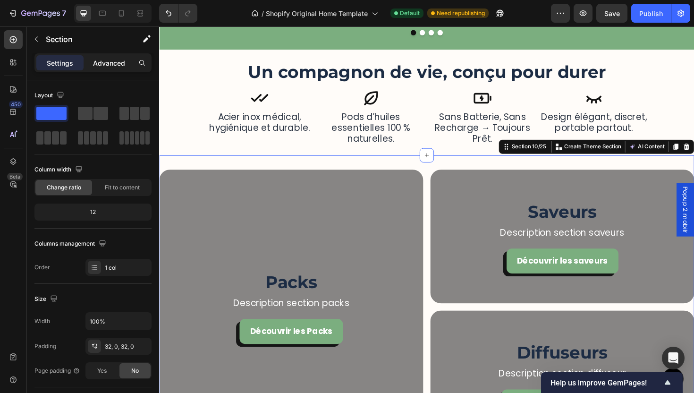
click at [106, 66] on p "Advanced" at bounding box center [109, 63] width 32 height 10
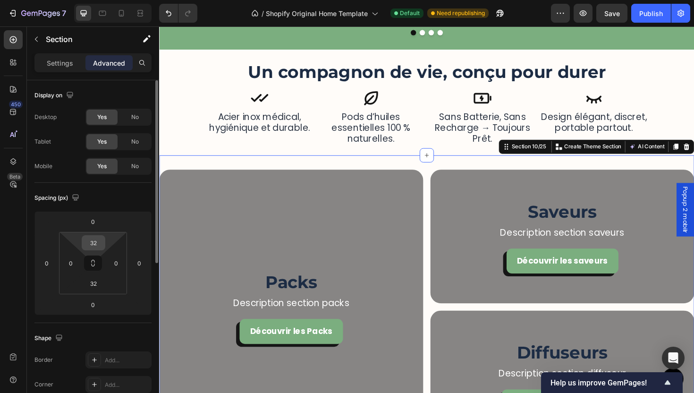
click at [95, 242] on input "32" at bounding box center [93, 243] width 19 height 14
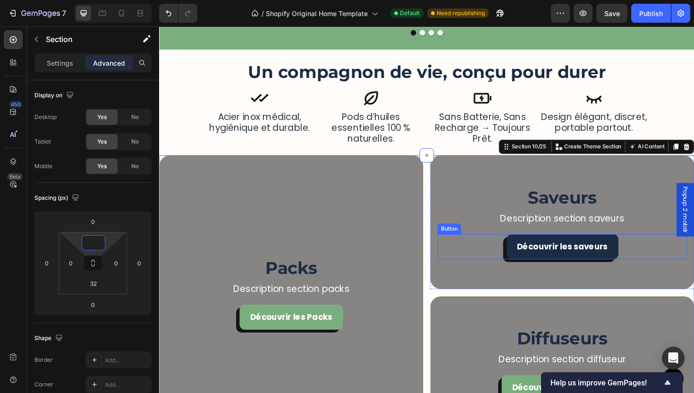
click at [585, 272] on button "Découvrir les saveurs" at bounding box center [586, 260] width 119 height 26
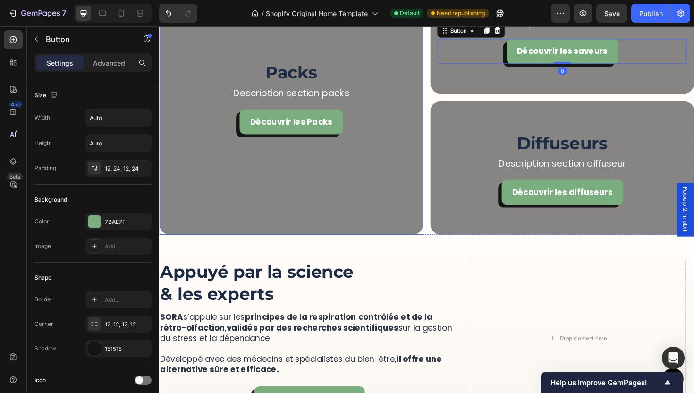
scroll to position [1485, 0]
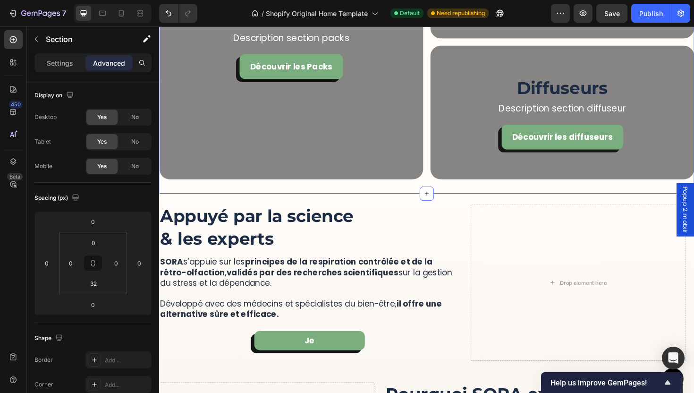
click at [388, 199] on div "Packs Heading Description section packs Text Block Découvrir les Packs Button H…" at bounding box center [442, 51] width 567 height 306
click at [97, 282] on input "32" at bounding box center [93, 283] width 19 height 14
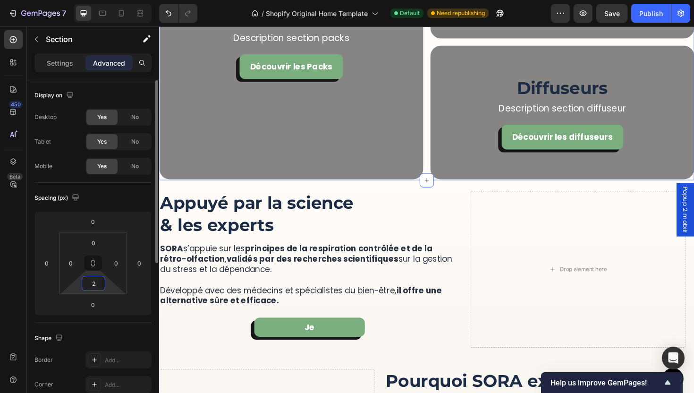
type input "24"
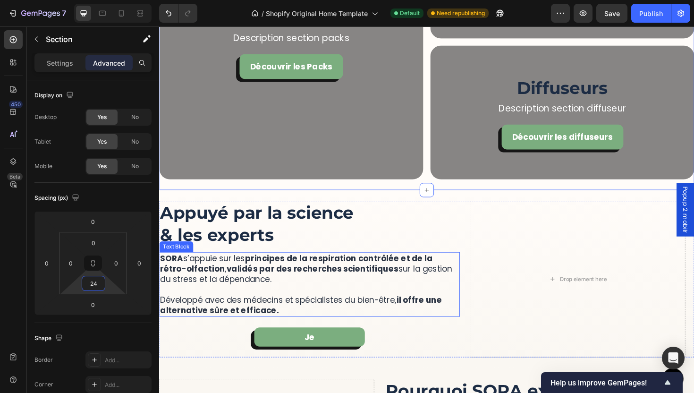
click at [348, 307] on p "[PERSON_NAME] s’appuie sur les principes de la respiration contrôlée et de la r…" at bounding box center [318, 299] width 316 height 66
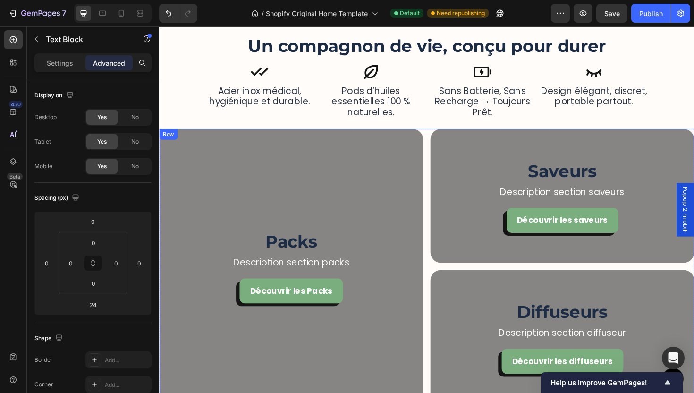
scroll to position [1207, 0]
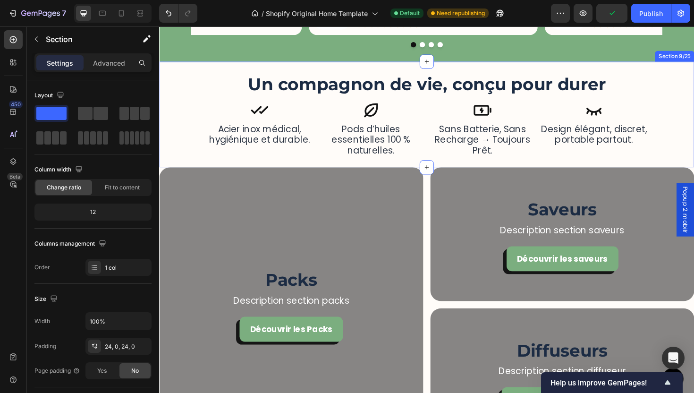
click at [460, 170] on div "Un compagnon de vie, conçu pour durer Heading Icon sans batterie, sans recharge…" at bounding box center [442, 120] width 567 height 112
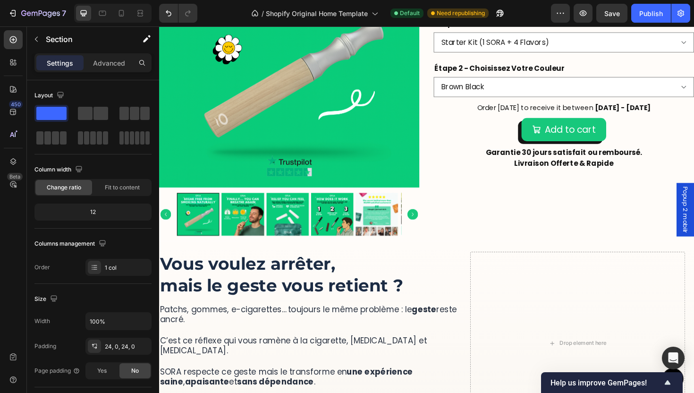
scroll to position [308, 0]
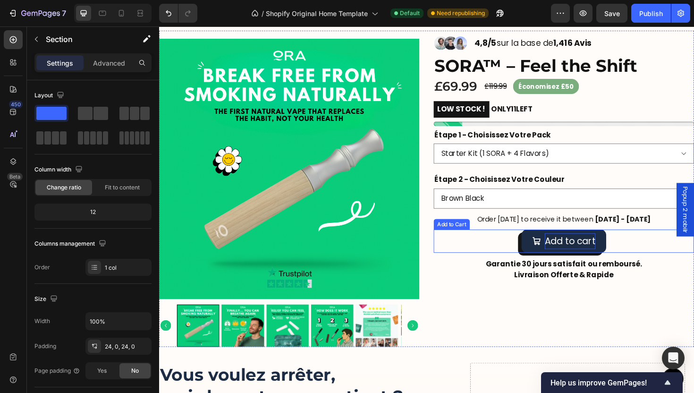
click at [588, 263] on div "Add to cart" at bounding box center [595, 254] width 54 height 17
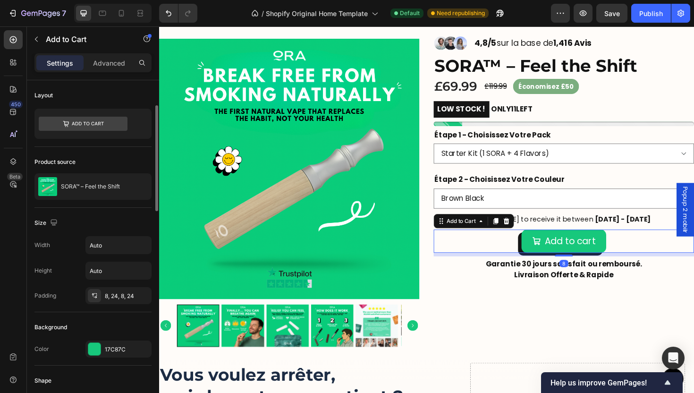
scroll to position [306, 0]
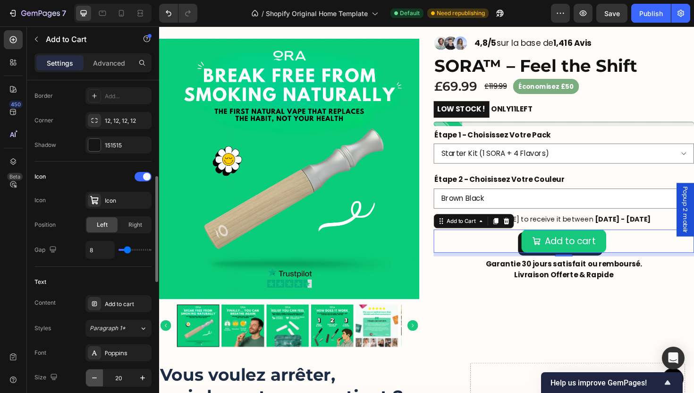
click at [96, 379] on icon "button" at bounding box center [94, 377] width 9 height 9
type input "18"
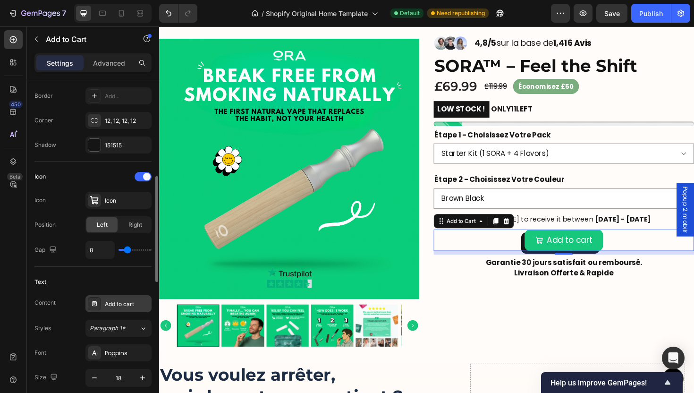
scroll to position [388, 0]
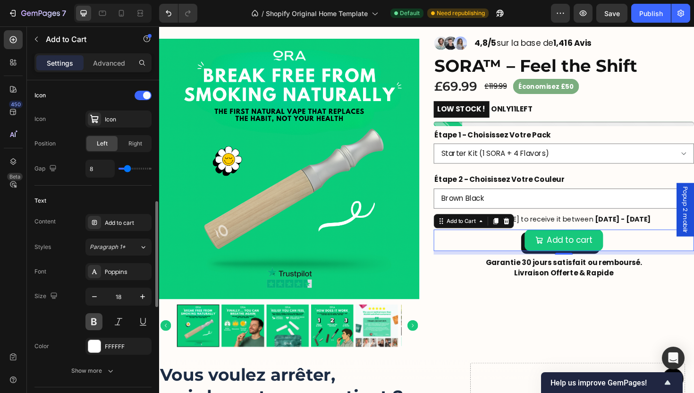
click at [93, 326] on button at bounding box center [93, 321] width 17 height 17
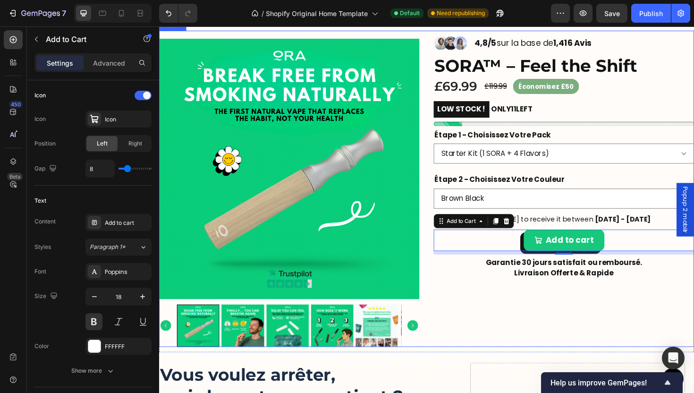
click at [521, 366] on div "Image Image Image Row 4,8/5 sur la base de 1,416 Avis Text Block Row SORA™ – Fe…" at bounding box center [588, 198] width 276 height 335
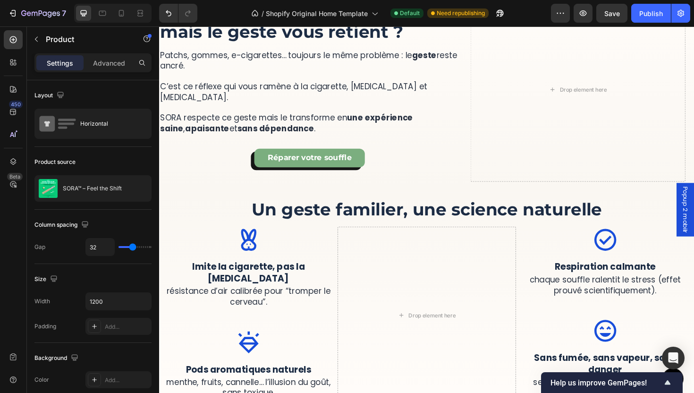
scroll to position [737, 0]
click at [650, 6] on button "Publish" at bounding box center [651, 13] width 40 height 19
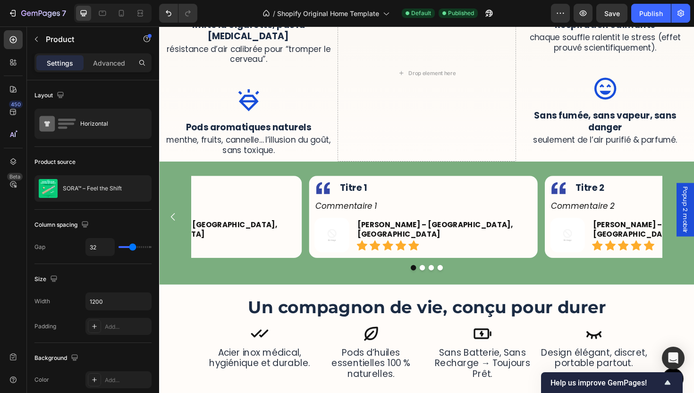
scroll to position [947, 0]
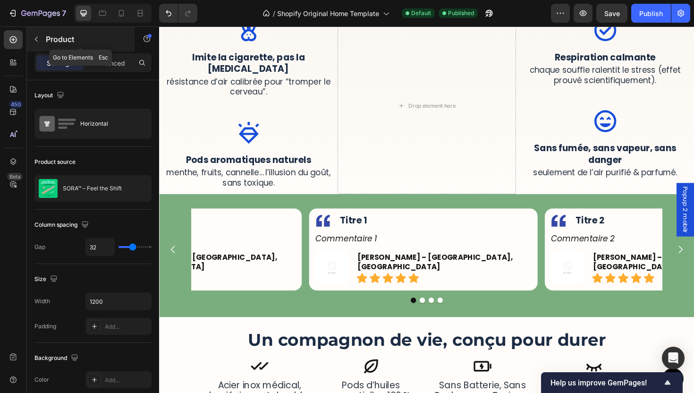
click at [54, 43] on p "Product" at bounding box center [86, 39] width 80 height 11
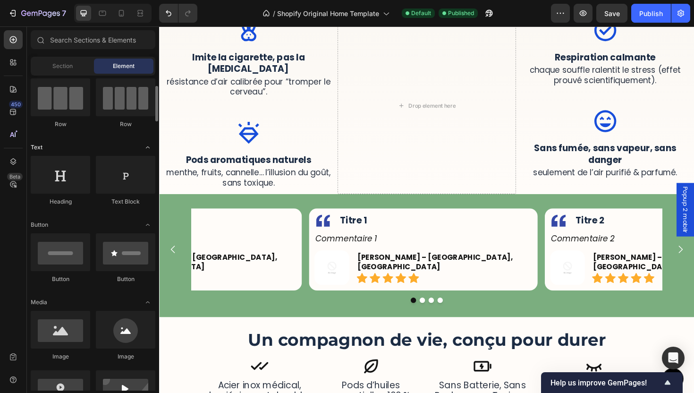
scroll to position [164, 0]
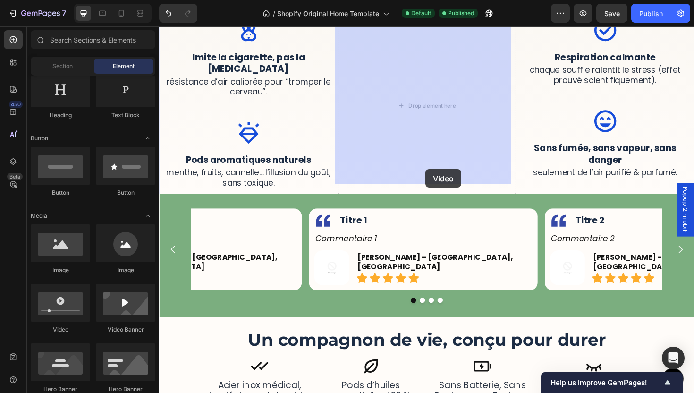
drag, startPoint x: 219, startPoint y: 339, endPoint x: 425, endPoint y: 172, distance: 265.2
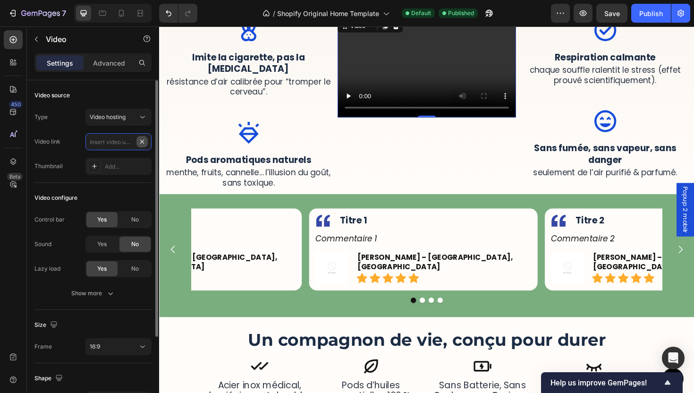
scroll to position [0, 0]
paste input "[URL][DOMAIN_NAME]"
type input "[URL][DOMAIN_NAME]"
click at [133, 214] on div "No" at bounding box center [134, 219] width 31 height 15
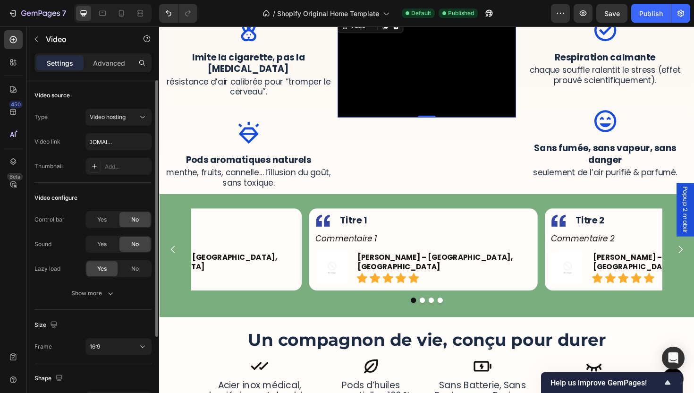
scroll to position [0, 0]
click at [117, 293] on button "Show more" at bounding box center [92, 293] width 117 height 17
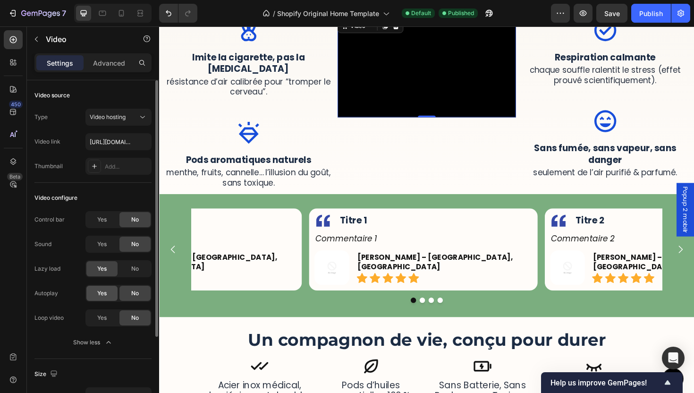
click at [104, 291] on span "Yes" at bounding box center [101, 293] width 9 height 9
click at [105, 321] on span "Yes" at bounding box center [101, 318] width 9 height 9
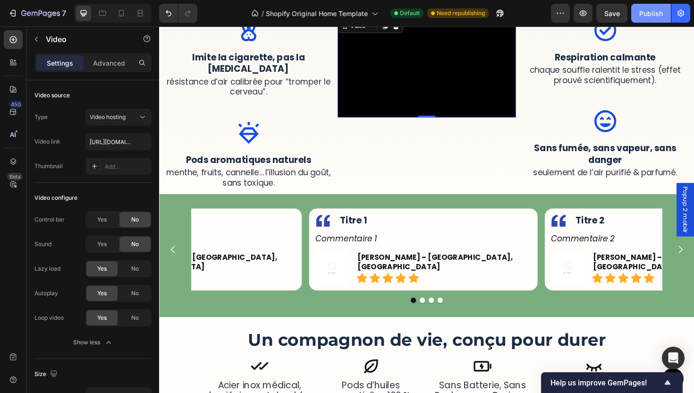
click at [647, 16] on div "Publish" at bounding box center [651, 14] width 24 height 10
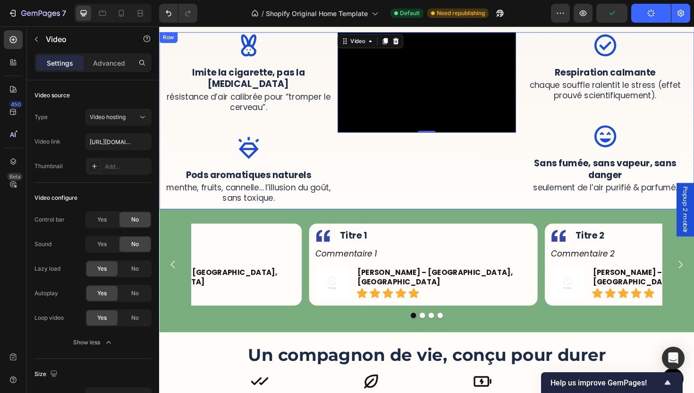
scroll to position [928, 0]
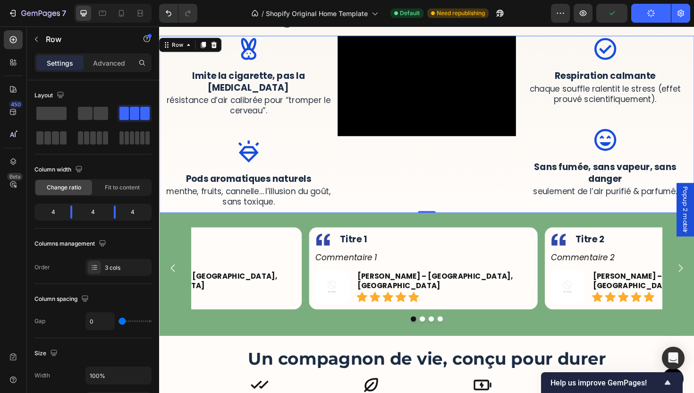
click at [414, 183] on div "Video" at bounding box center [442, 130] width 189 height 188
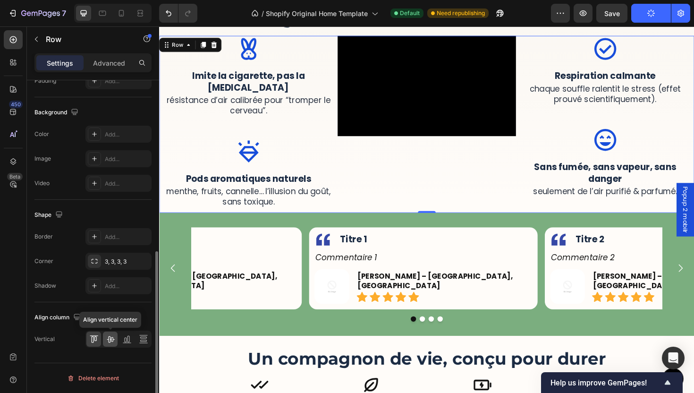
click at [114, 340] on icon at bounding box center [110, 338] width 9 height 9
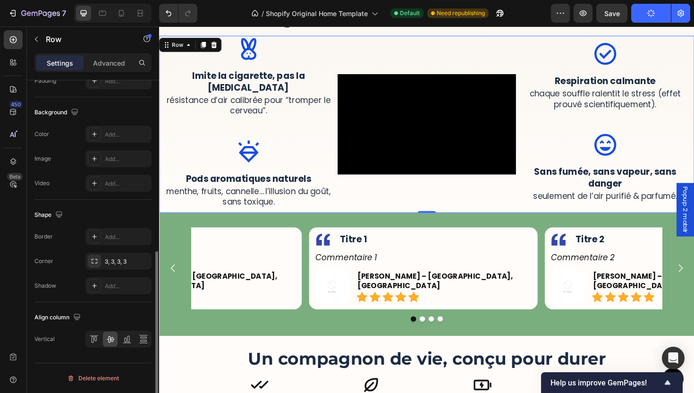
click at [102, 338] on div at bounding box center [118, 339] width 66 height 17
click at [96, 338] on icon at bounding box center [95, 338] width 2 height 5
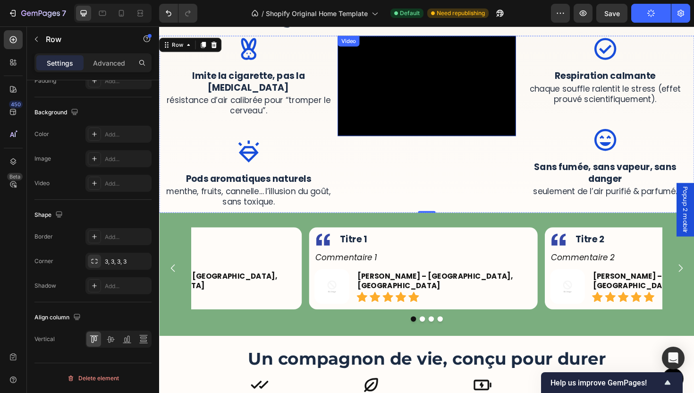
click at [499, 99] on video at bounding box center [442, 89] width 189 height 106
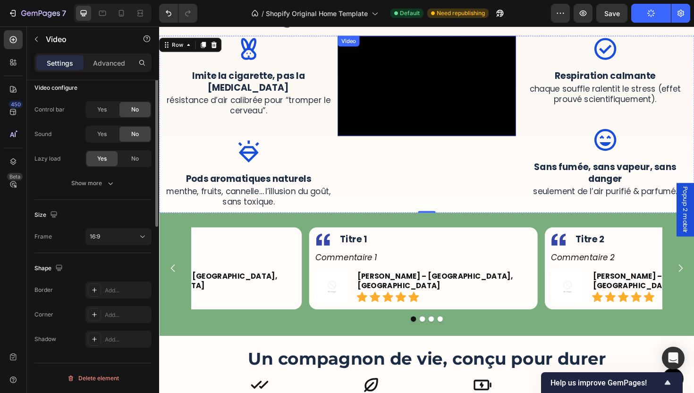
scroll to position [0, 0]
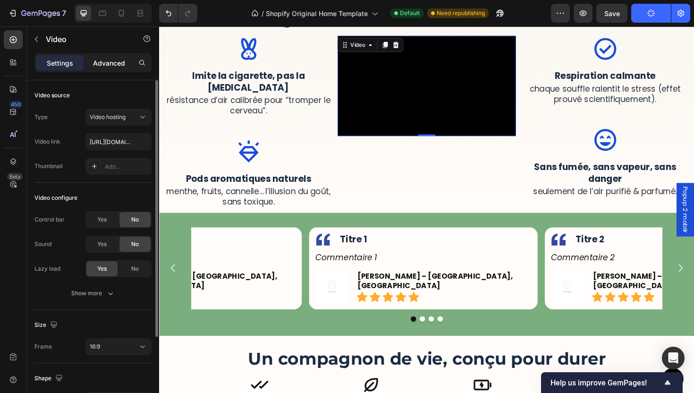
click at [103, 68] on div "Advanced" at bounding box center [108, 62] width 47 height 15
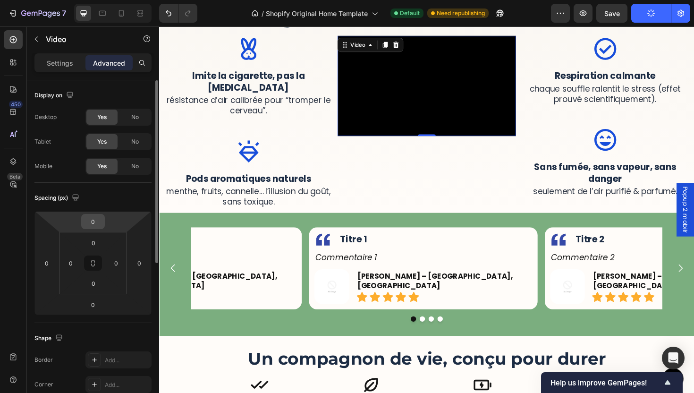
click at [96, 222] on input "0" at bounding box center [93, 221] width 19 height 14
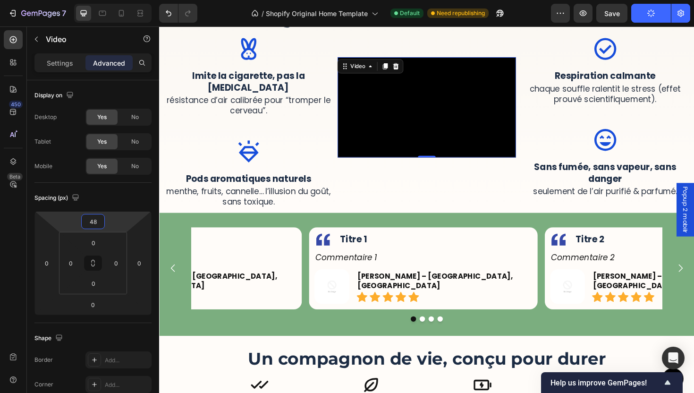
type input "48"
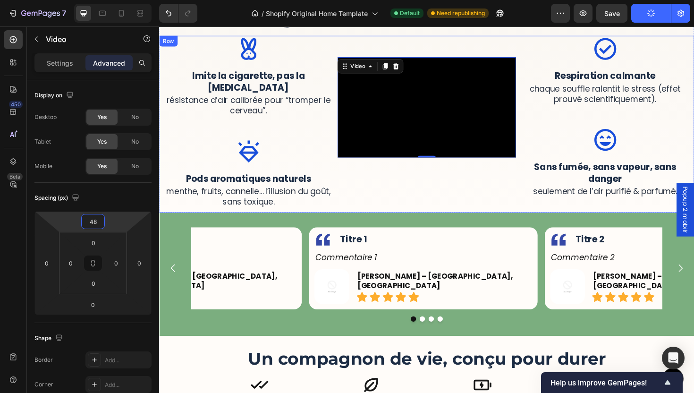
drag, startPoint x: 337, startPoint y: 119, endPoint x: 325, endPoint y: 136, distance: 21.1
click at [337, 119] on div "Image Imite la cigarette, pas la [MEDICAL_DATA] Text block résistance d’air cal…" at bounding box center [253, 130] width 189 height 188
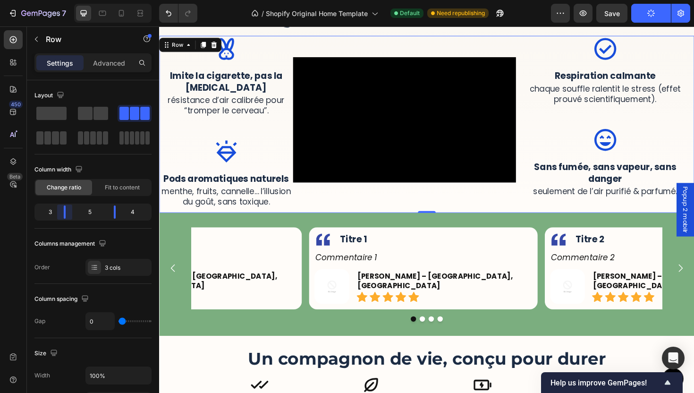
drag, startPoint x: 72, startPoint y: 212, endPoint x: 67, endPoint y: 213, distance: 6.0
click at [67, 0] on body "7 / Shopify Original Home Template Default Need republishing Preview Save Publi…" at bounding box center [347, 0] width 694 height 0
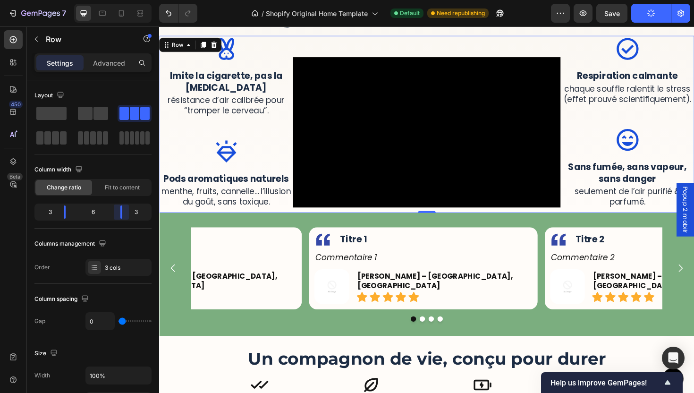
drag, startPoint x: 117, startPoint y: 217, endPoint x: 122, endPoint y: 217, distance: 5.7
click at [122, 0] on body "7 / Shopify Original Home Template Default Need republishing Preview Save Publi…" at bounding box center [347, 0] width 694 height 0
click at [119, 385] on div "Width 100% Height Full Fit Padding Add..." at bounding box center [92, 399] width 117 height 67
click at [139, 377] on icon "button" at bounding box center [142, 375] width 9 height 9
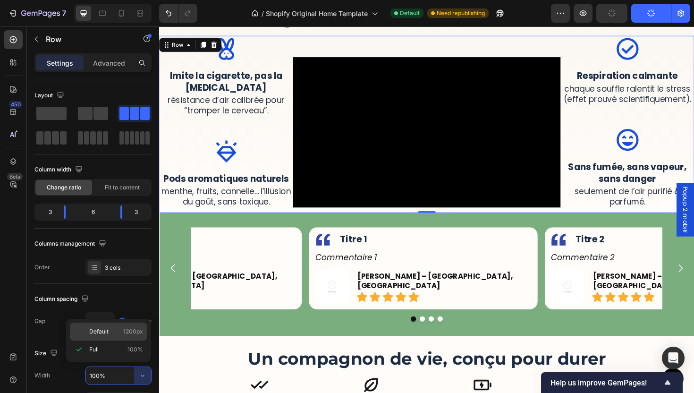
click at [109, 332] on p "Default 1200px" at bounding box center [116, 331] width 54 height 9
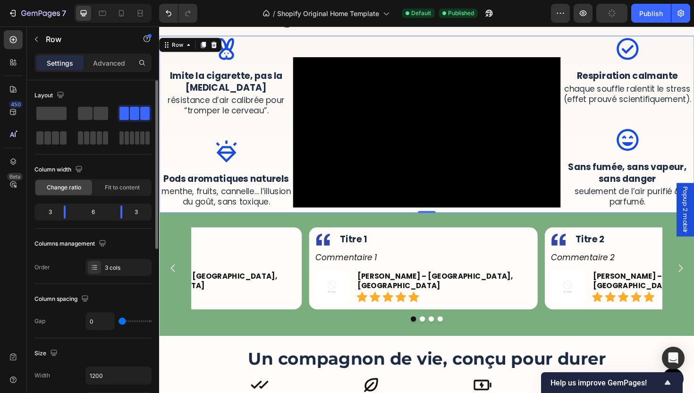
scroll to position [60, 0]
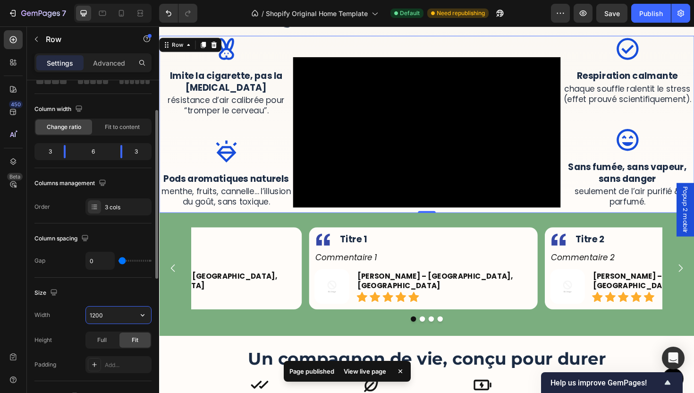
click at [116, 318] on input "1200" at bounding box center [118, 314] width 65 height 17
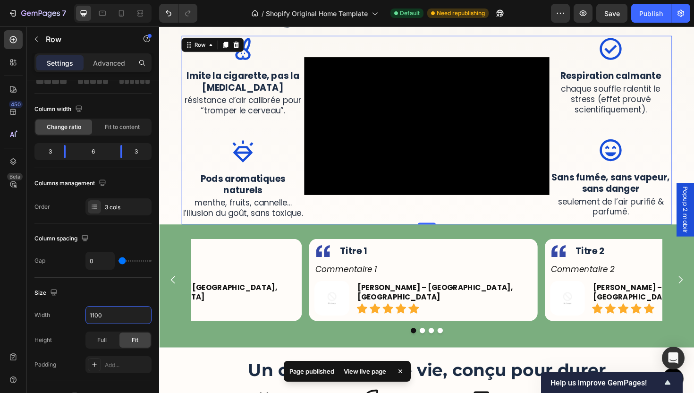
type input "1100"
click at [366, 220] on div "Video" at bounding box center [443, 136] width 260 height 200
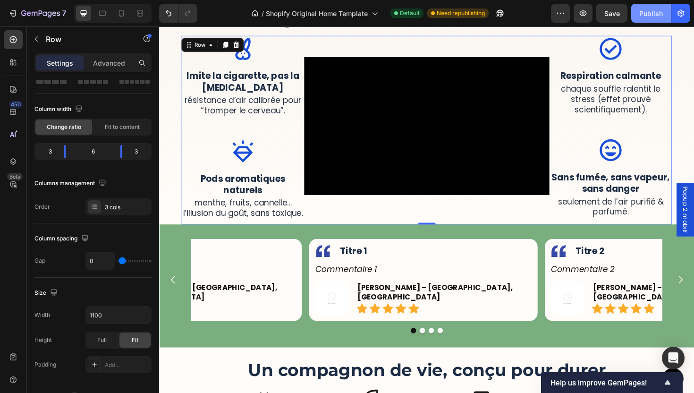
click at [650, 19] on button "Publish" at bounding box center [651, 13] width 40 height 19
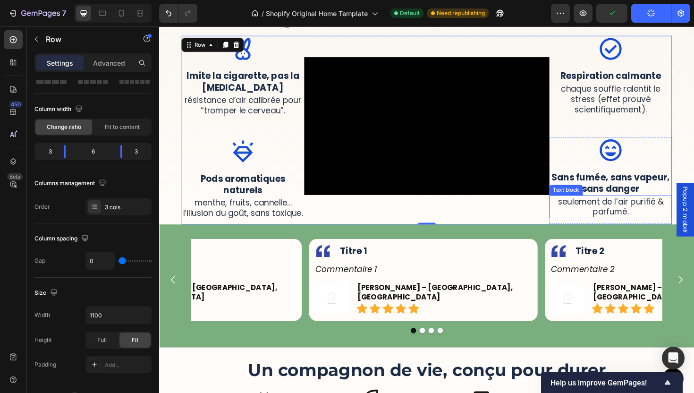
click at [630, 215] on p "seulement de l’air purifié & parfumé." at bounding box center [637, 217] width 128 height 22
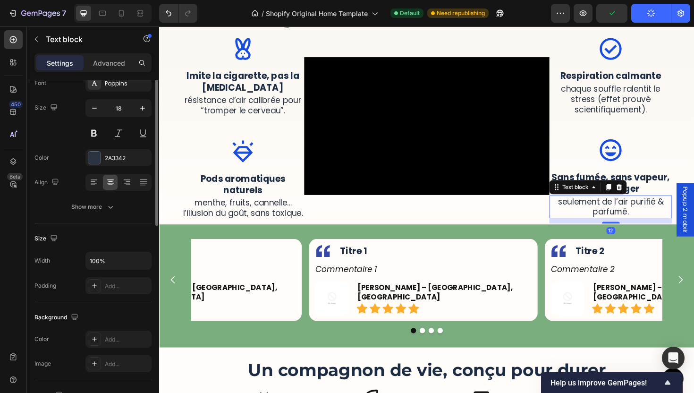
scroll to position [0, 0]
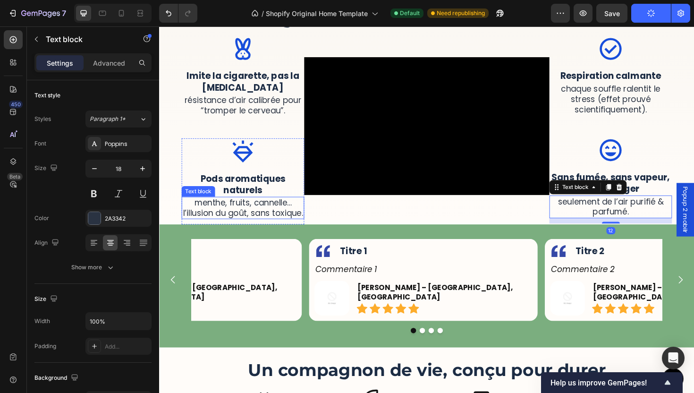
click at [280, 214] on p "menthe, fruits, cannelle… l’illusion du goût, sans toxique." at bounding box center [248, 219] width 128 height 22
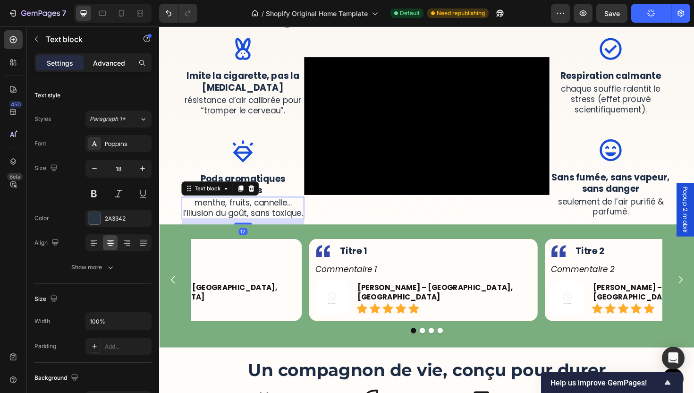
click at [107, 65] on p "Advanced" at bounding box center [109, 63] width 32 height 10
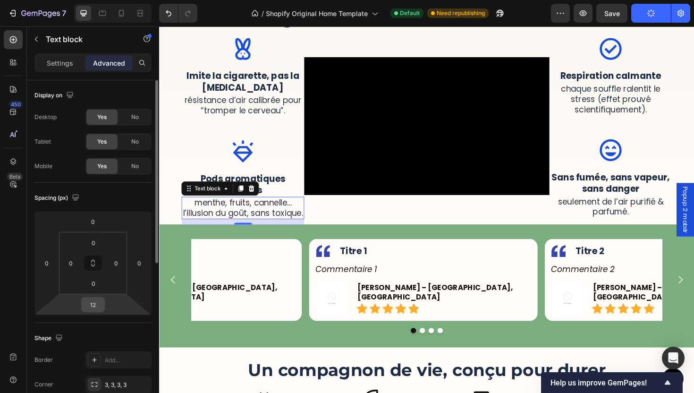
click at [94, 308] on input "12" at bounding box center [93, 305] width 19 height 14
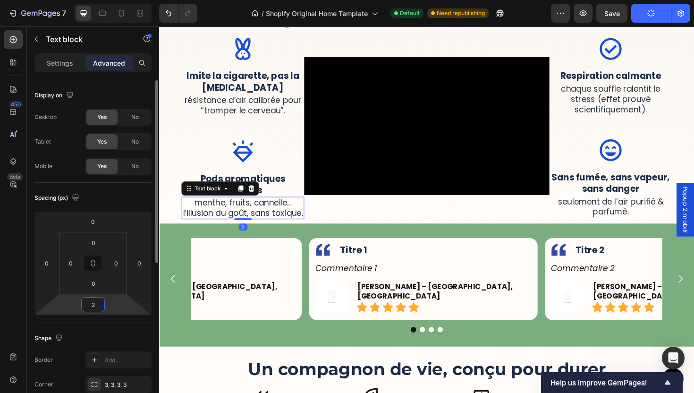
type input "24"
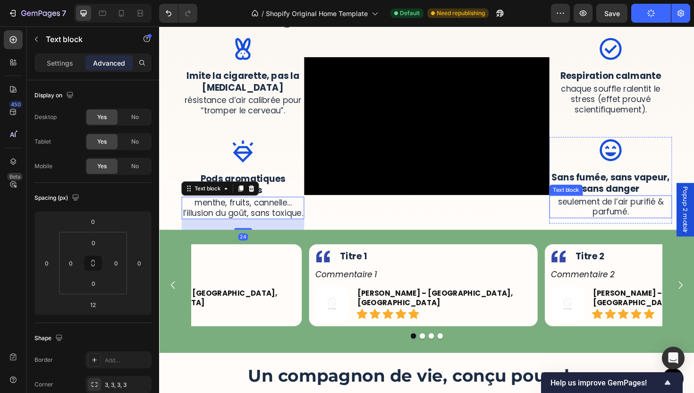
click at [611, 221] on p "seulement de l’air purifié & parfumé." at bounding box center [637, 217] width 128 height 22
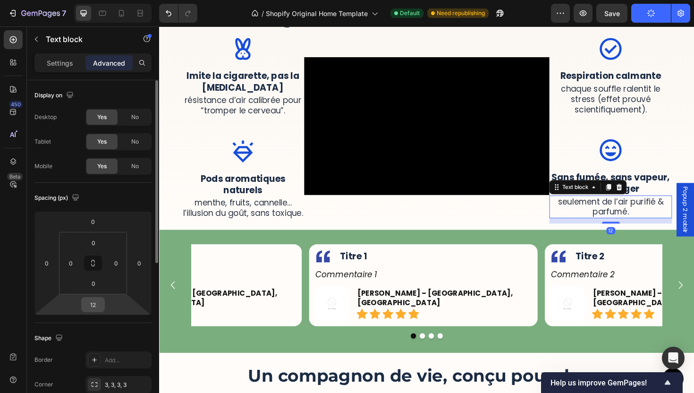
click at [92, 304] on input "12" at bounding box center [93, 305] width 19 height 14
type input "24"
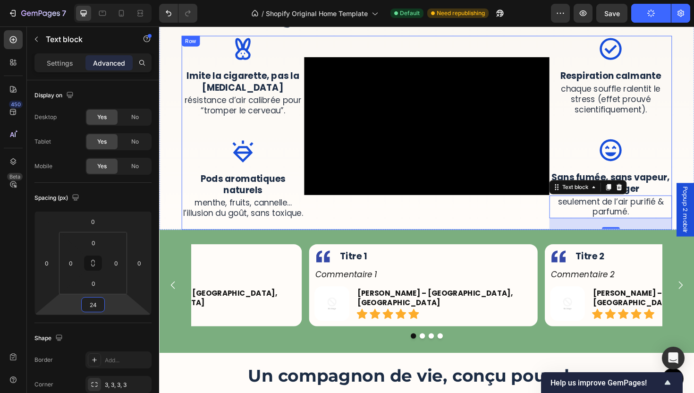
click at [401, 222] on div "Video" at bounding box center [443, 139] width 260 height 206
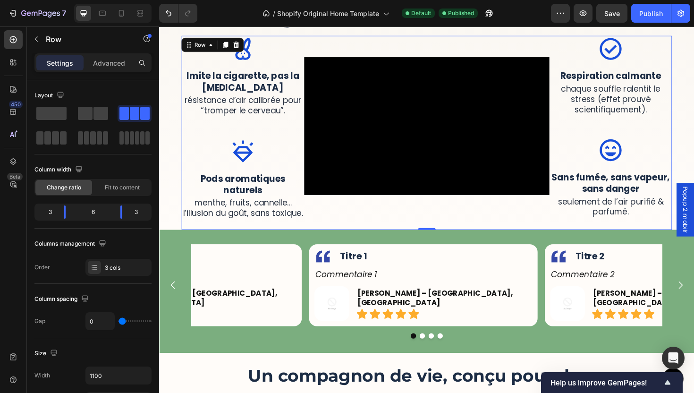
click at [164, 165] on div "Un geste familier, une science naturelle Heading Image Imite la cigarette, pas …" at bounding box center [442, 123] width 567 height 237
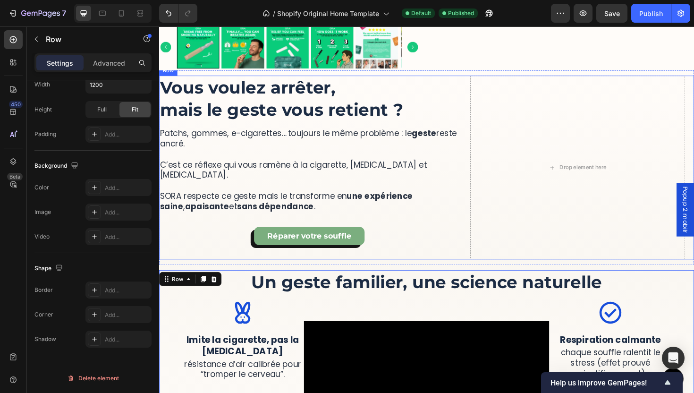
scroll to position [682, 0]
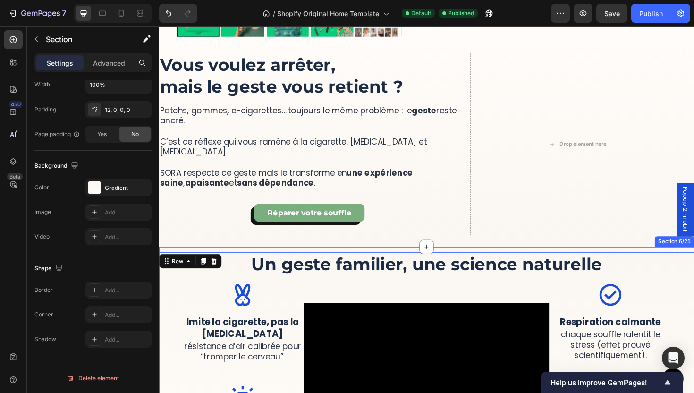
click at [426, 260] on div "Un geste familier, une science naturelle Heading Image Imite la cigarette, pas …" at bounding box center [442, 381] width 567 height 242
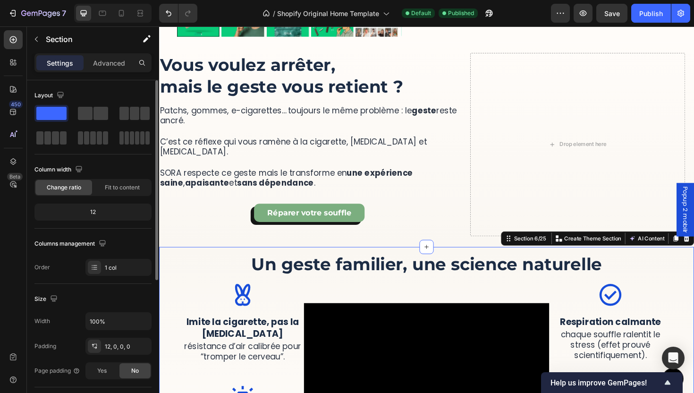
scroll to position [237, 0]
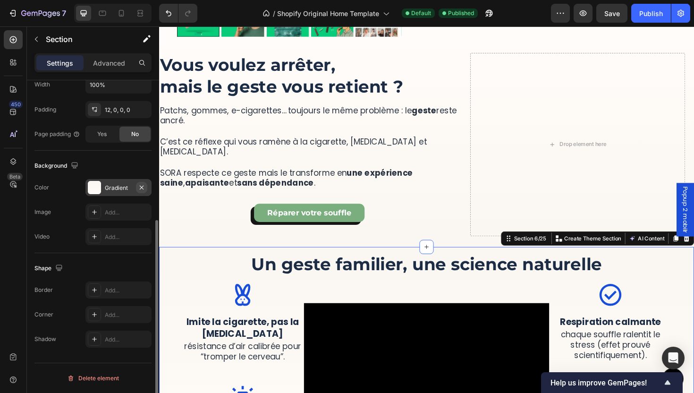
click at [140, 184] on icon "button" at bounding box center [142, 188] width 8 height 8
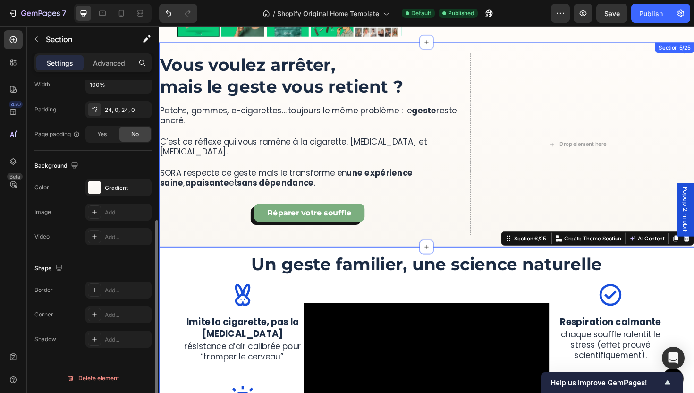
click at [406, 241] on div "More Than a Device, It’s a Ritual of Relief Heading SORA™ lets you quit smoking…" at bounding box center [442, 151] width 567 height 217
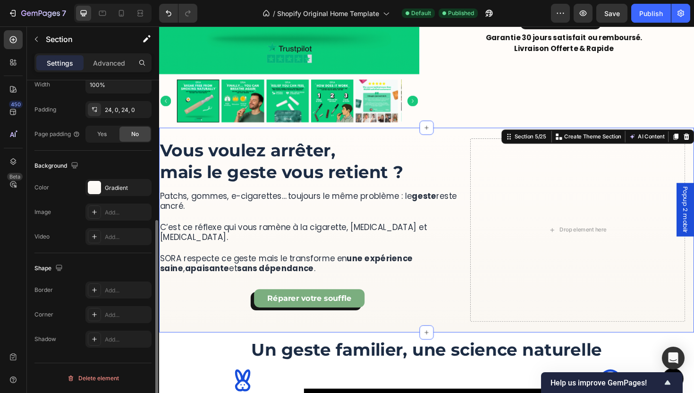
scroll to position [604, 0]
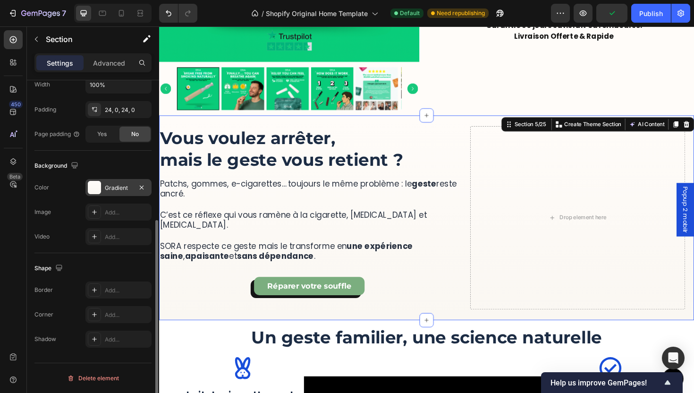
click at [108, 193] on div "Gradient" at bounding box center [118, 187] width 66 height 17
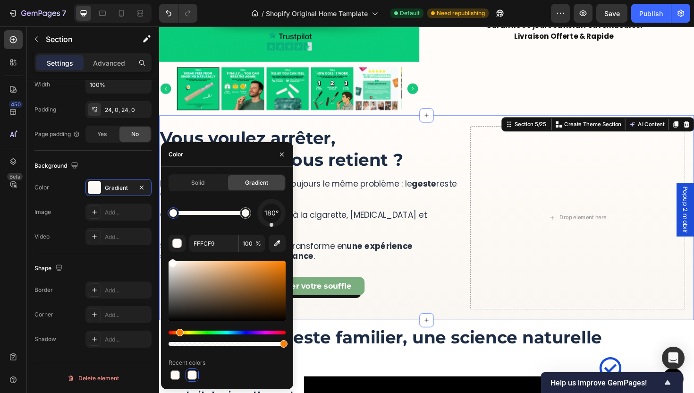
click at [175, 216] on div at bounding box center [173, 212] width 11 height 11
click at [245, 212] on div at bounding box center [246, 213] width 8 height 8
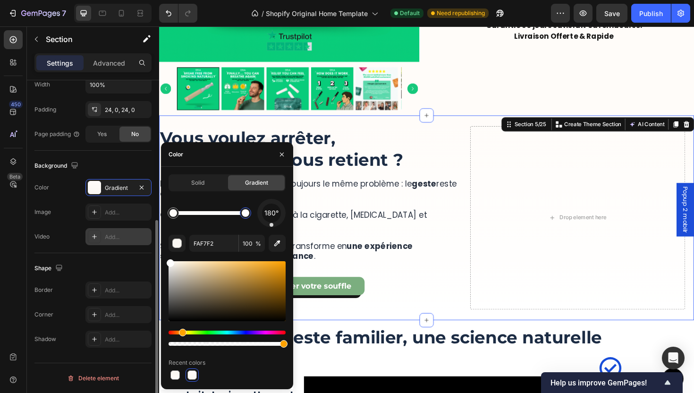
drag, startPoint x: 227, startPoint y: 306, endPoint x: 109, endPoint y: 229, distance: 141.2
click at [109, 229] on div "450 Beta Sections(18) Elements(83) Section Element Hero Section Product Detail …" at bounding box center [79, 209] width 159 height 366
type input "FFFFFF"
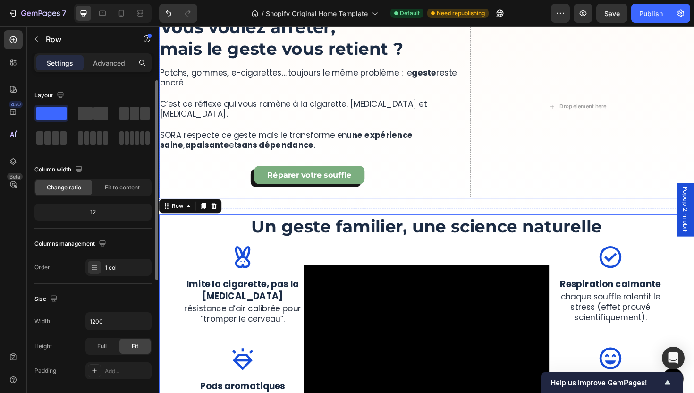
scroll to position [742, 0]
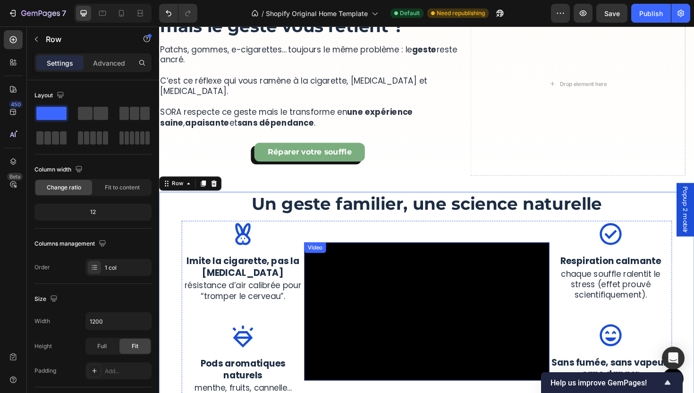
click at [504, 289] on video at bounding box center [443, 328] width 260 height 146
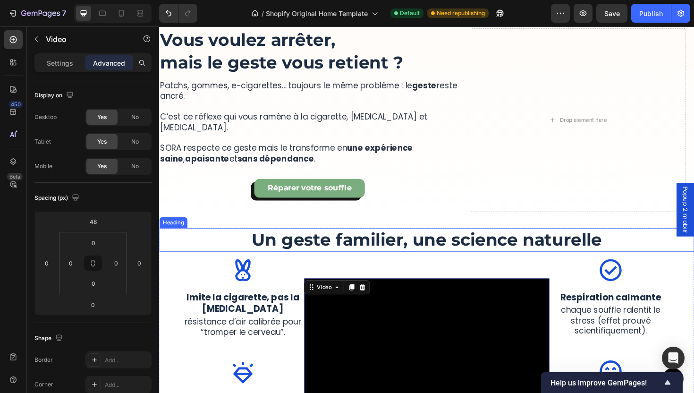
scroll to position [658, 0]
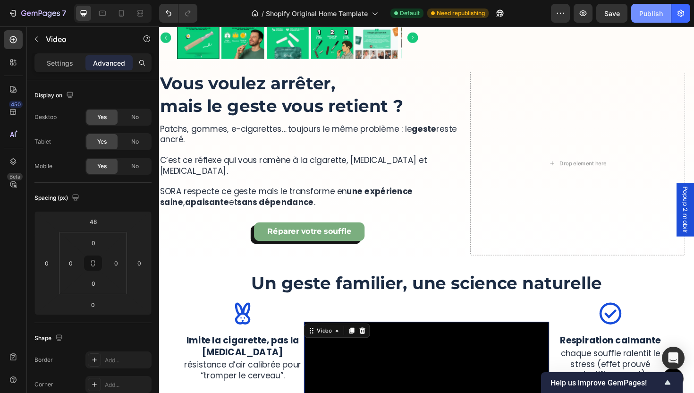
click at [657, 15] on div "Publish" at bounding box center [651, 14] width 24 height 10
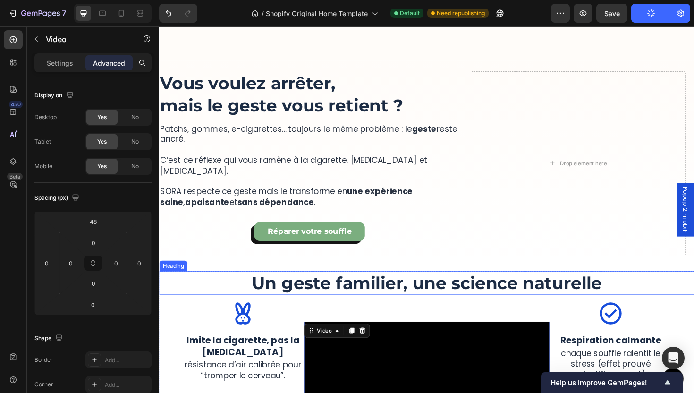
scroll to position [834, 0]
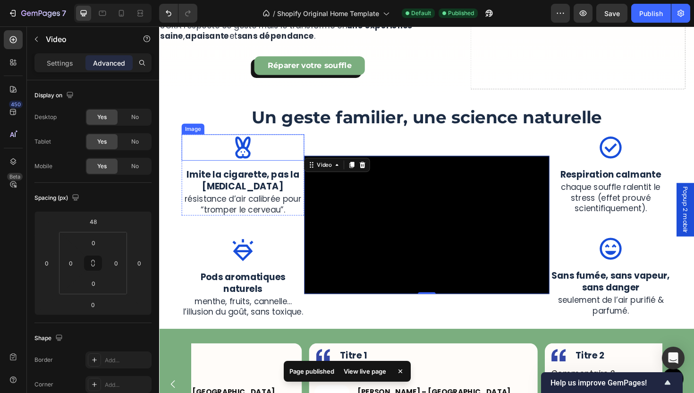
click at [266, 143] on div at bounding box center [248, 155] width 130 height 28
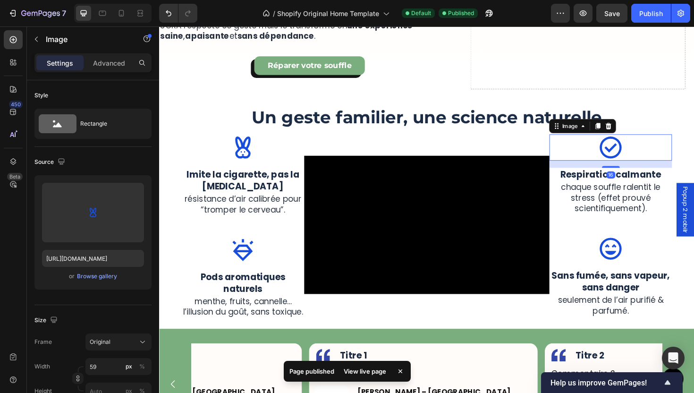
click at [613, 141] on div at bounding box center [637, 155] width 130 height 28
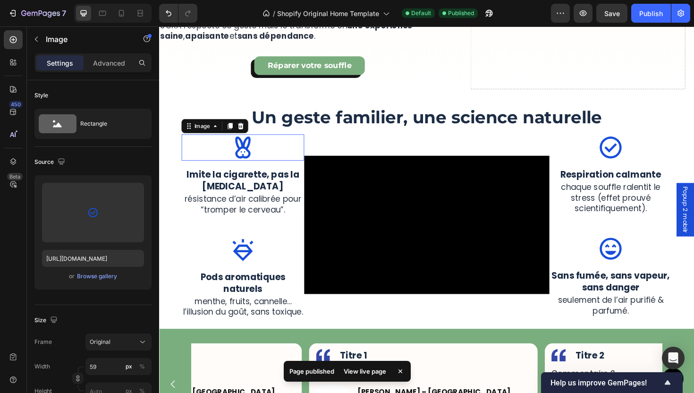
click at [234, 143] on img at bounding box center [248, 155] width 28 height 28
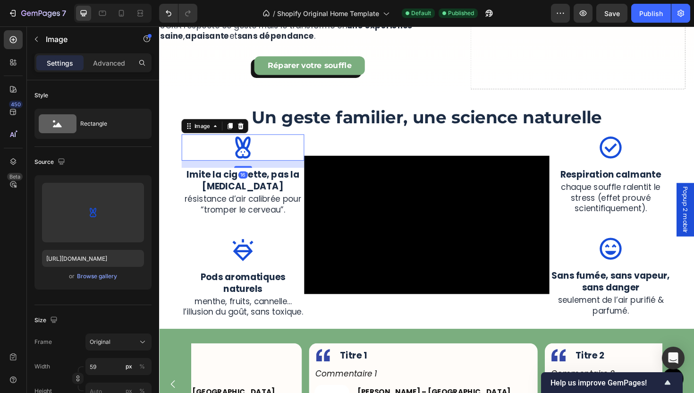
click at [108, 71] on div "Settings Advanced" at bounding box center [92, 62] width 117 height 19
click at [109, 68] on div "Advanced" at bounding box center [108, 62] width 47 height 15
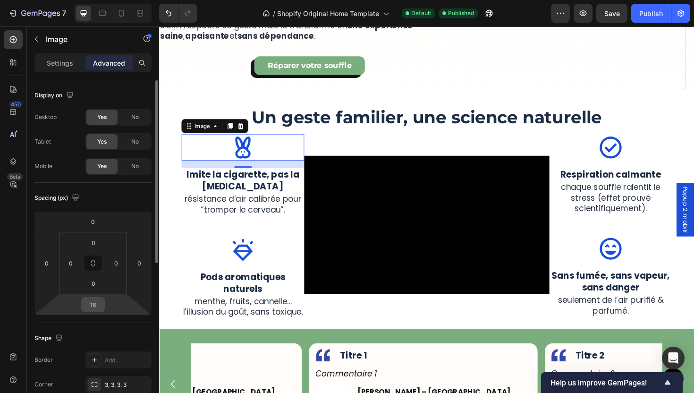
click at [96, 307] on input "16" at bounding box center [93, 305] width 19 height 14
type input "8"
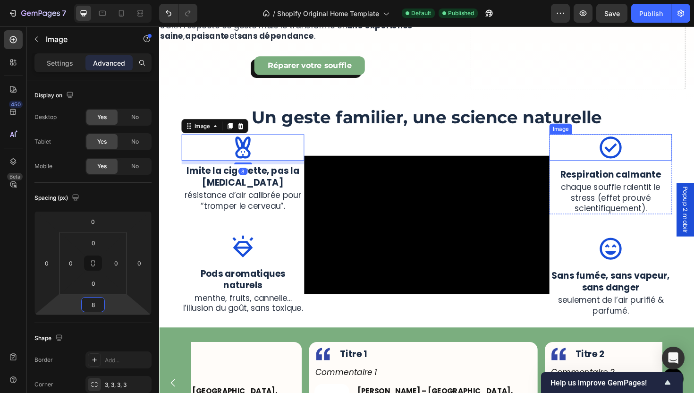
click at [651, 143] on div at bounding box center [637, 155] width 130 height 28
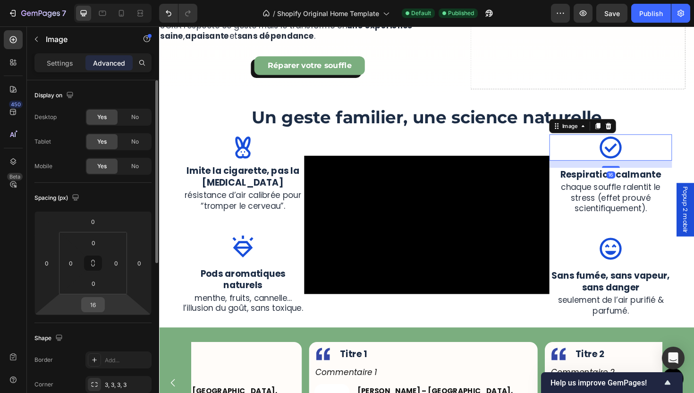
click at [98, 302] on input "16" at bounding box center [93, 305] width 19 height 14
type input "8"
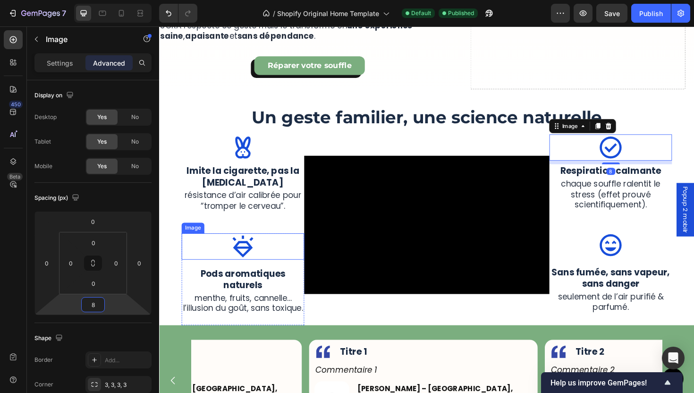
click at [244, 247] on img at bounding box center [248, 260] width 28 height 28
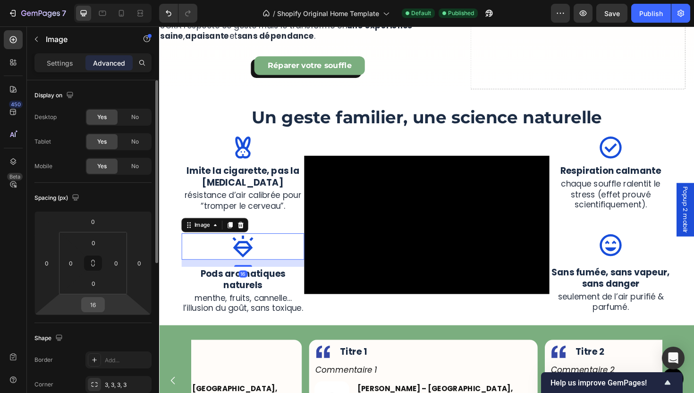
click at [94, 309] on input "16" at bounding box center [93, 305] width 19 height 14
type input "8"
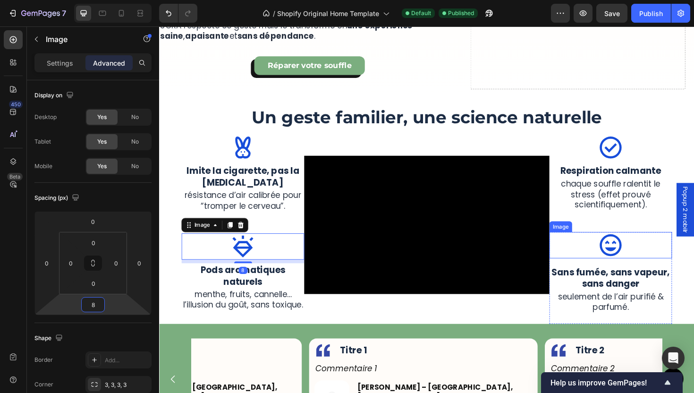
click at [656, 252] on div at bounding box center [637, 258] width 130 height 28
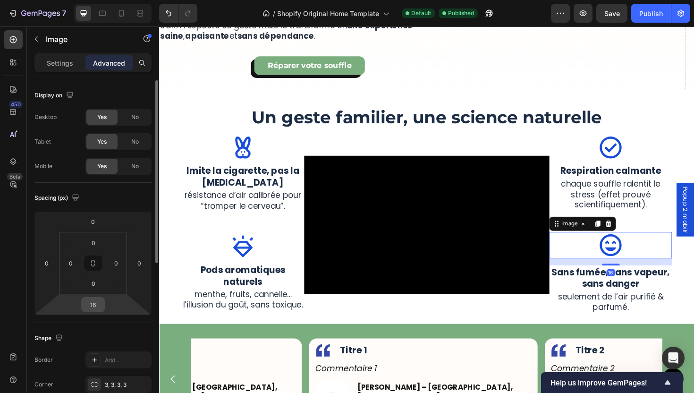
click at [102, 302] on input "16" at bounding box center [93, 305] width 19 height 14
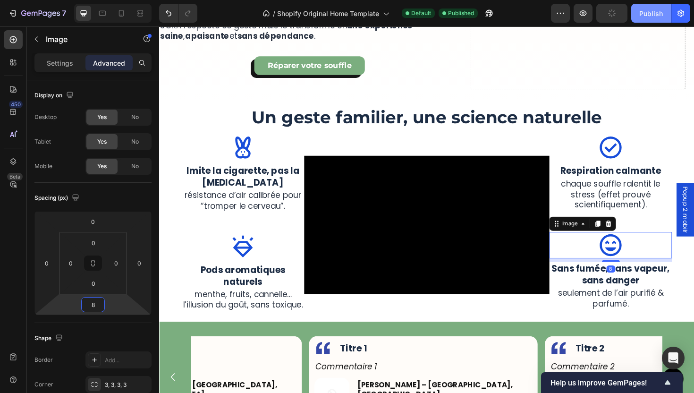
type input "8"
click at [646, 22] on button "Publish" at bounding box center [651, 13] width 40 height 19
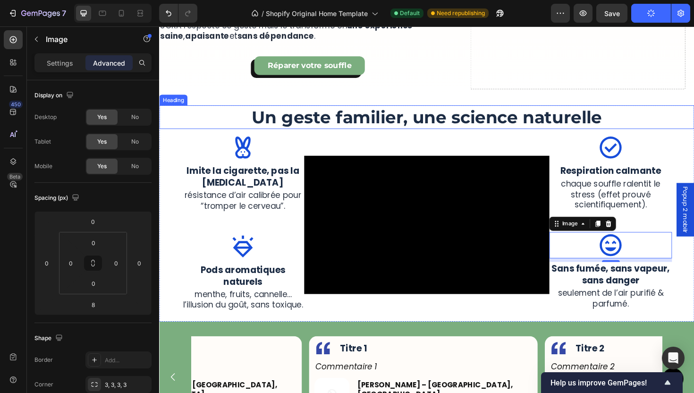
click at [434, 119] on h2 "Un geste familier, une science naturelle" at bounding box center [442, 122] width 567 height 25
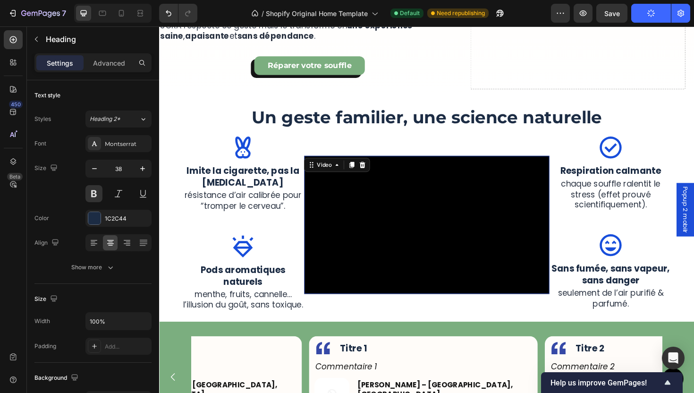
click at [445, 221] on video at bounding box center [443, 236] width 260 height 146
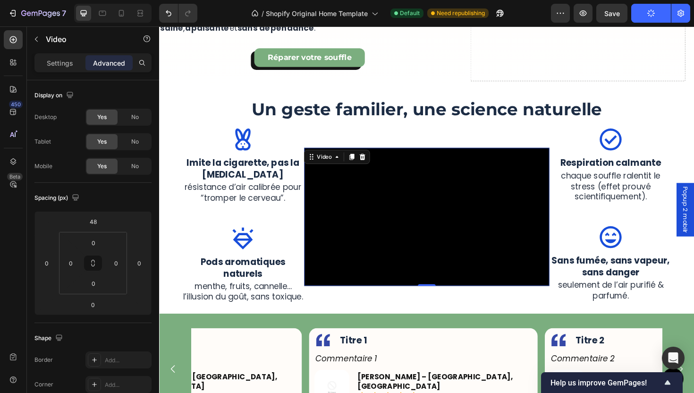
scroll to position [840, 0]
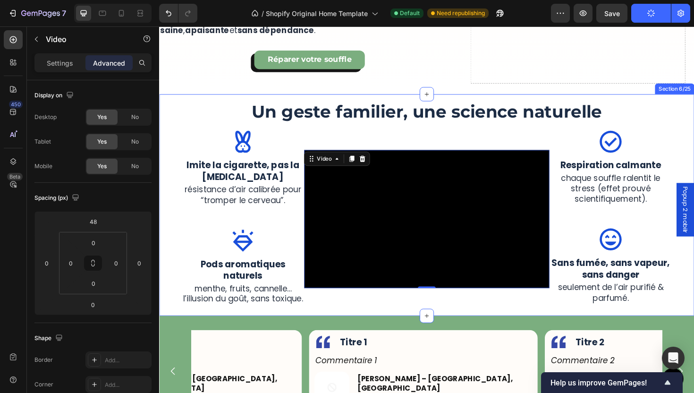
click at [234, 98] on div "Un geste familier, une science naturelle Heading Image Imite la cigarette, pas …" at bounding box center [442, 215] width 567 height 235
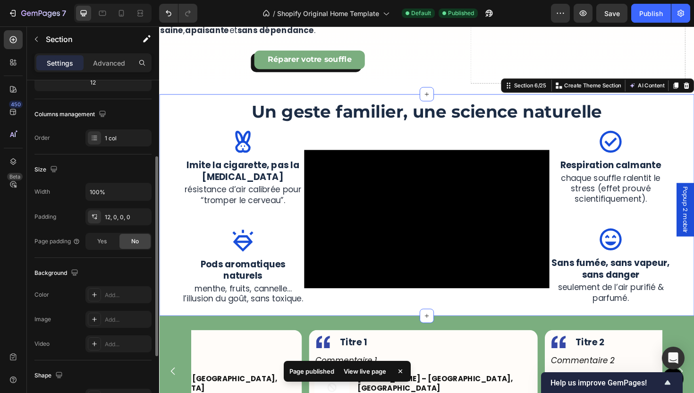
scroll to position [128, 0]
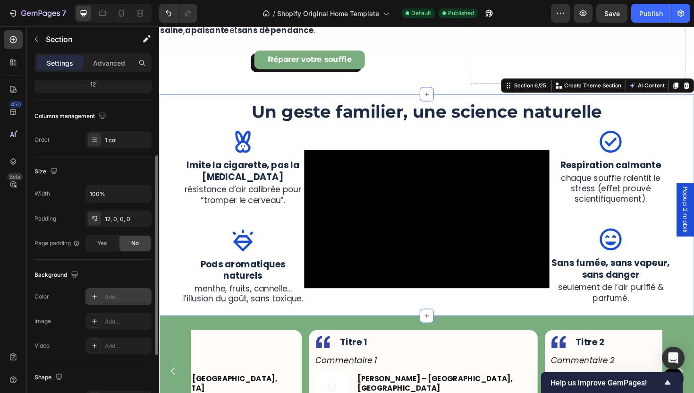
click at [118, 303] on div "Add..." at bounding box center [118, 296] width 66 height 17
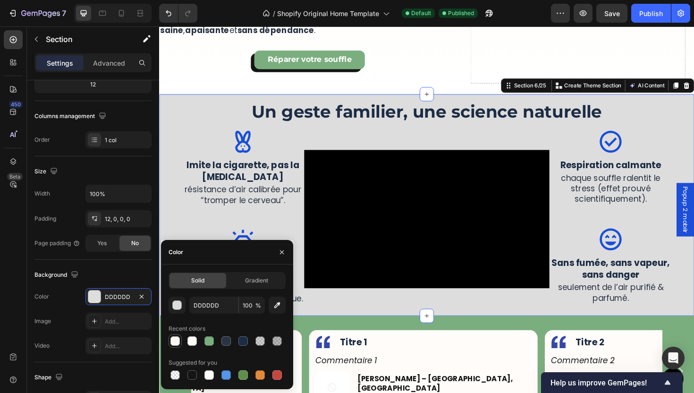
click at [177, 341] on div at bounding box center [174, 340] width 9 height 9
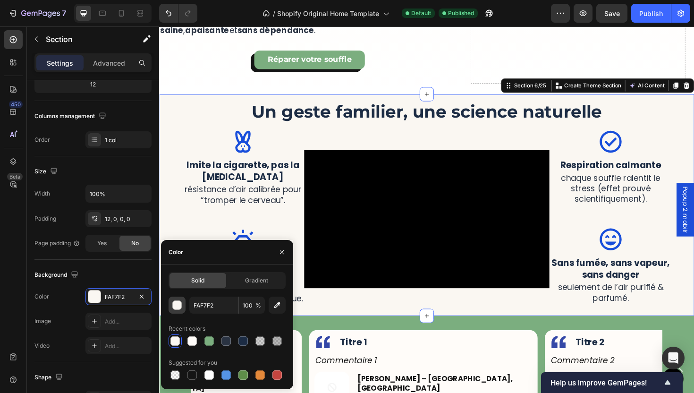
click at [180, 307] on div "button" at bounding box center [177, 305] width 9 height 9
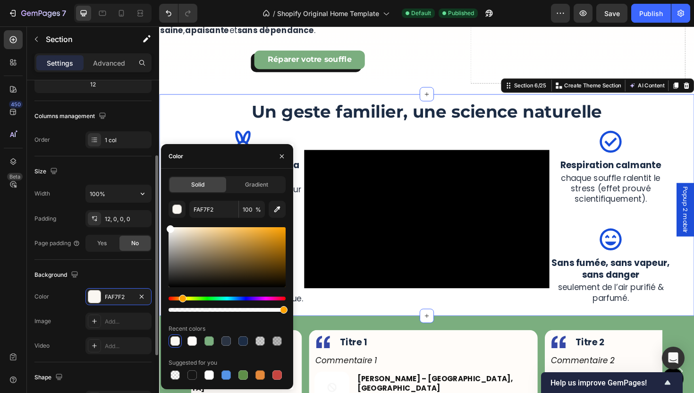
drag, startPoint x: 220, startPoint y: 259, endPoint x: 85, endPoint y: 187, distance: 153.8
click at [99, 198] on div "450 Beta Sections(18) Elements(83) Section Element Hero Section Product Detail …" at bounding box center [79, 209] width 159 height 366
type input "FFFFFF"
click at [88, 262] on div "Background The changes might be hidden by the video. Color FFFFFF Image Add... …" at bounding box center [92, 311] width 117 height 102
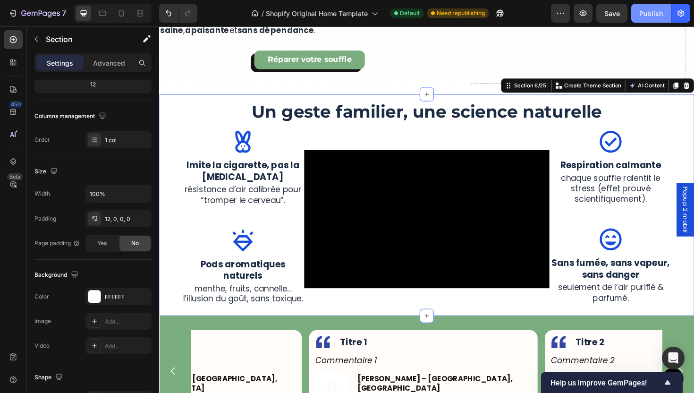
click at [645, 15] on div "Publish" at bounding box center [651, 14] width 24 height 10
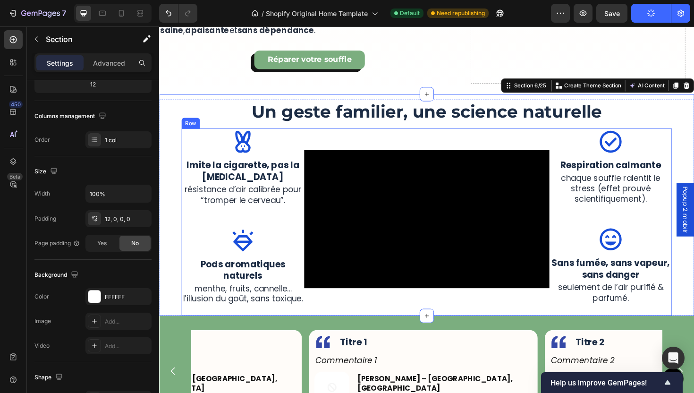
click at [383, 135] on div "Video" at bounding box center [443, 234] width 260 height 198
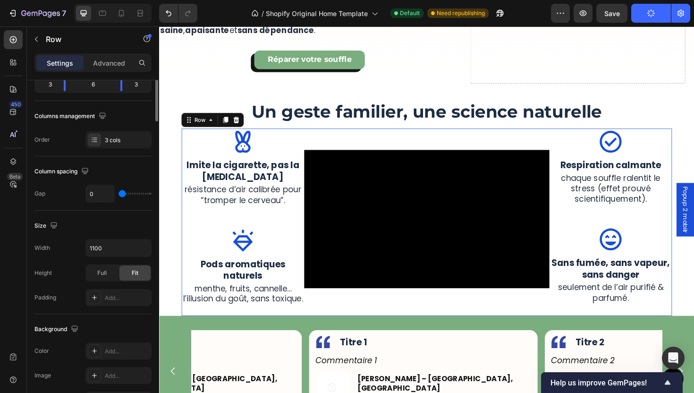
scroll to position [0, 0]
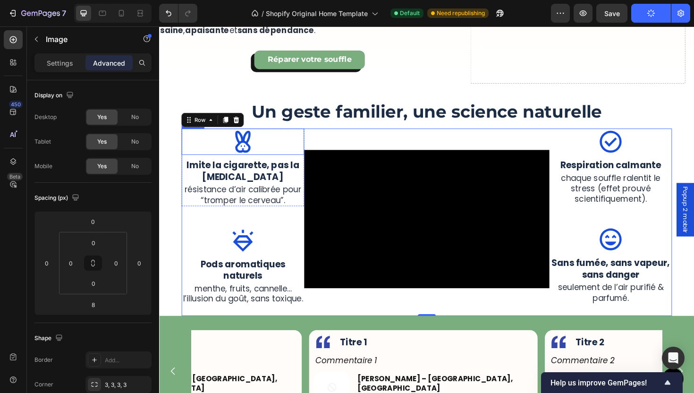
click at [265, 138] on div at bounding box center [248, 149] width 130 height 28
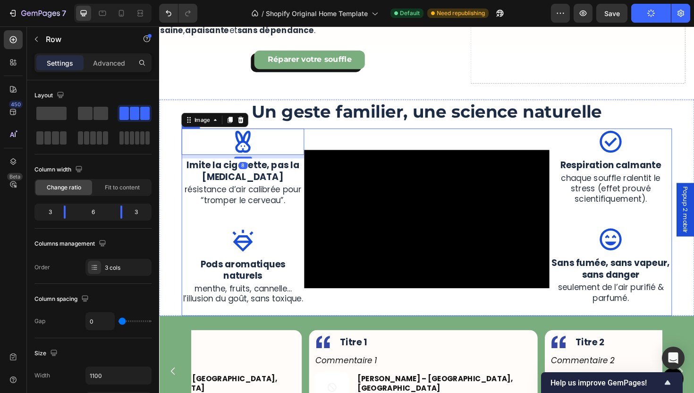
click at [355, 137] on div "Video" at bounding box center [443, 234] width 260 height 198
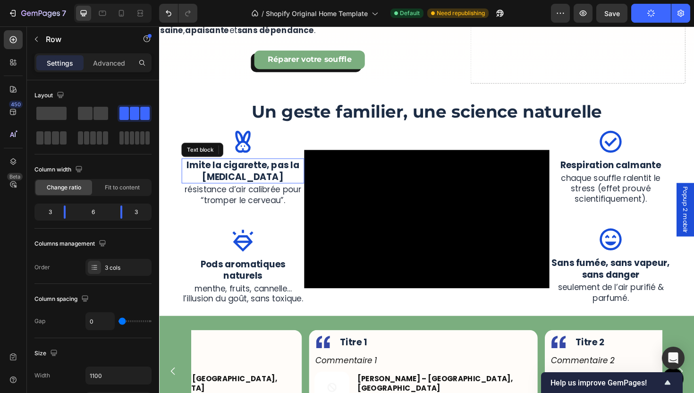
click at [295, 167] on strong "Imite la cigarette, pas la [MEDICAL_DATA]" at bounding box center [247, 180] width 119 height 26
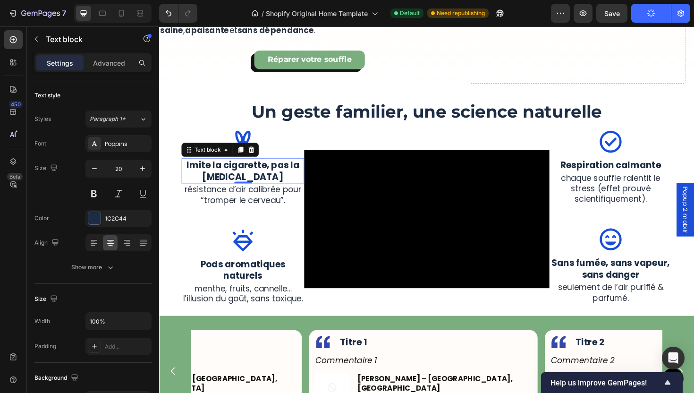
click at [273, 167] on strong "Imite la cigarette, pas la [MEDICAL_DATA]" at bounding box center [247, 180] width 119 height 26
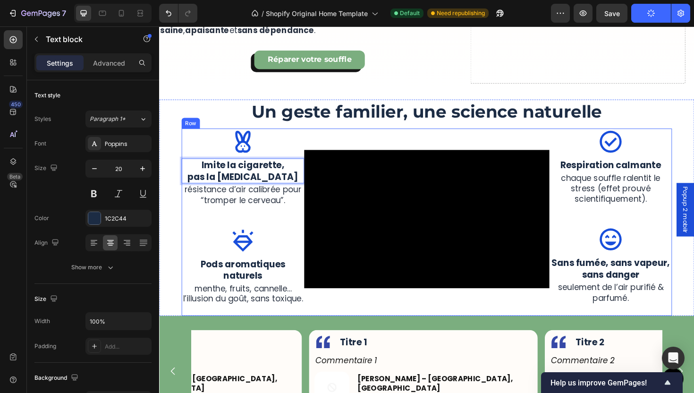
click at [644, 221] on div "Image Respiration calmante Text block chaque souffle ralentit le stress (effet …" at bounding box center [637, 234] width 130 height 198
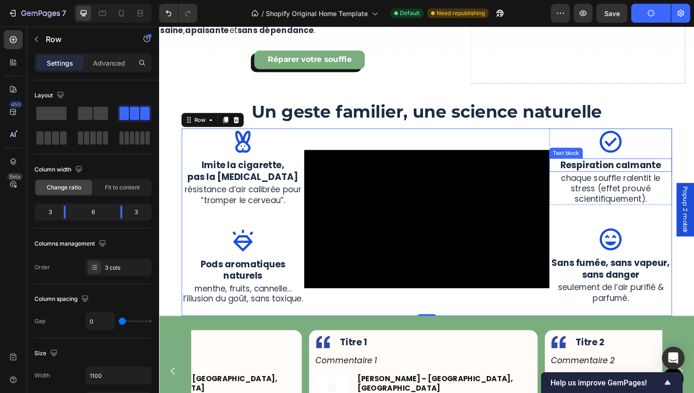
click at [649, 167] on p "Respiration calmante" at bounding box center [637, 173] width 128 height 12
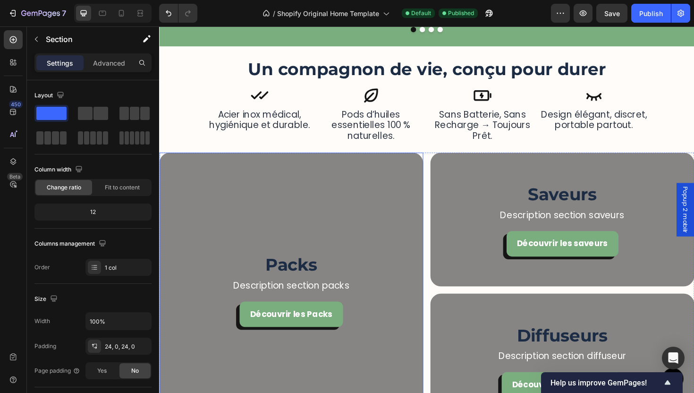
scroll to position [1247, 0]
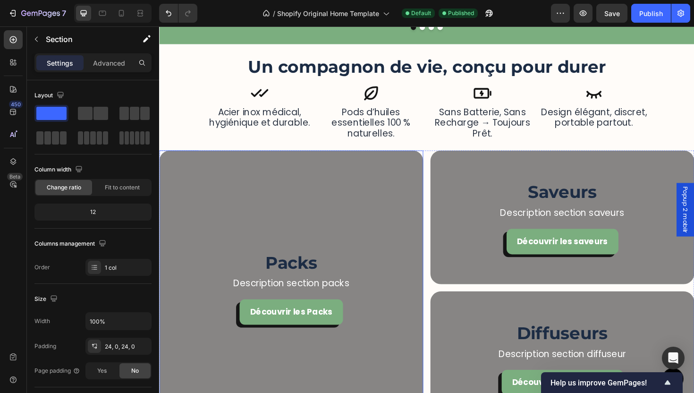
click at [304, 228] on div "Background Image" at bounding box center [299, 303] width 280 height 291
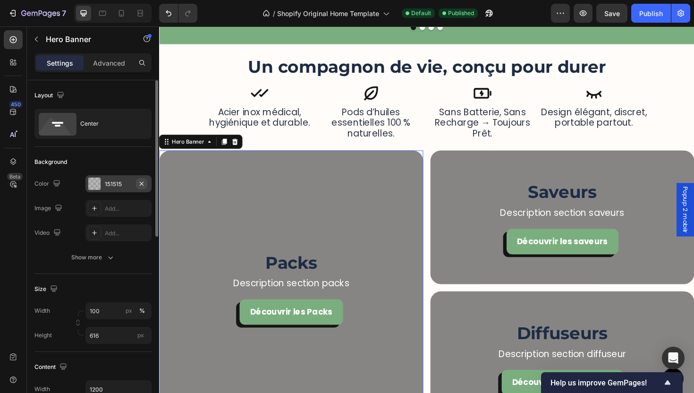
click at [139, 180] on icon "button" at bounding box center [142, 184] width 8 height 8
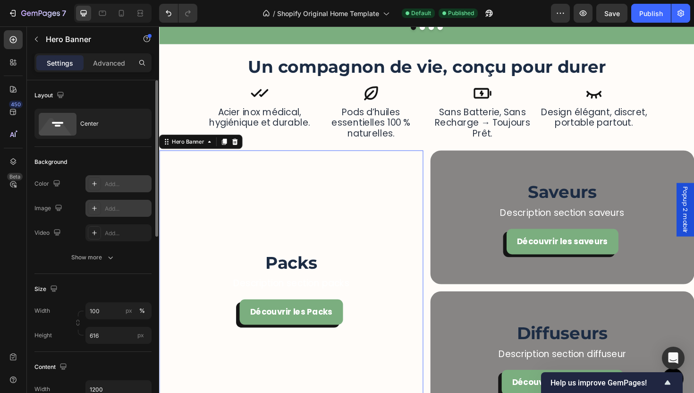
click at [112, 211] on div "Add..." at bounding box center [127, 208] width 44 height 9
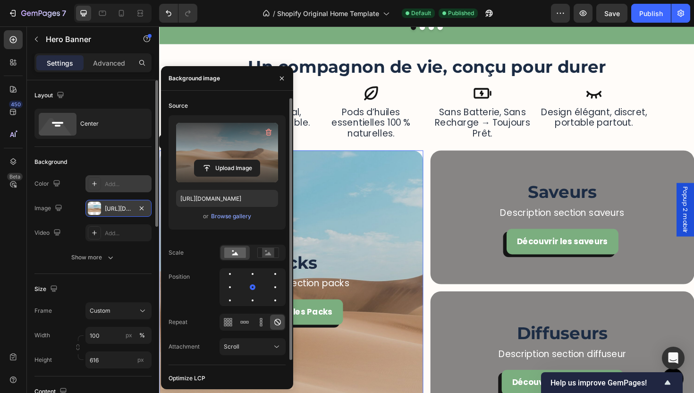
click at [228, 145] on label at bounding box center [227, 153] width 102 height 60
click at [228, 160] on input "file" at bounding box center [227, 168] width 65 height 16
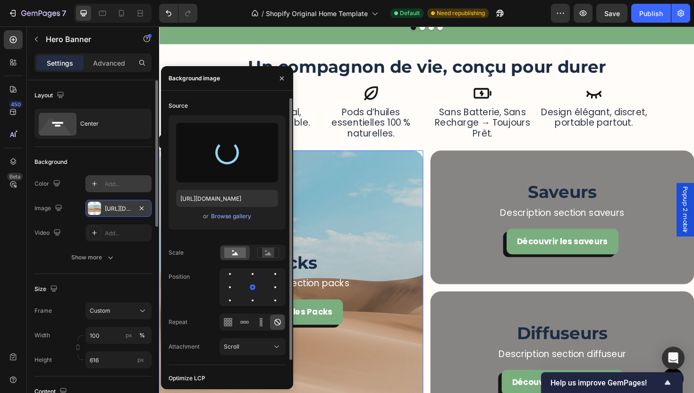
type input "[URL][DOMAIN_NAME]"
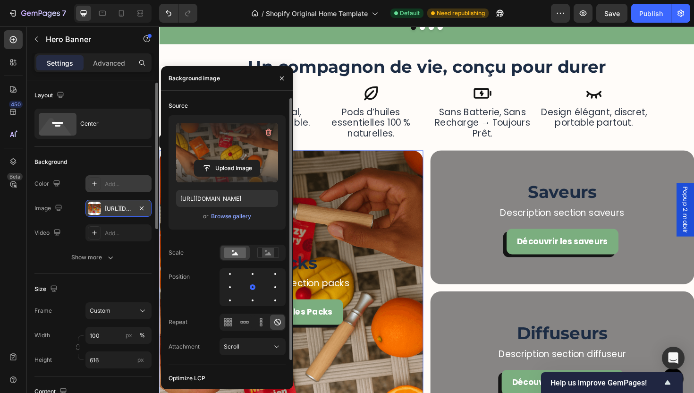
scroll to position [49, 0]
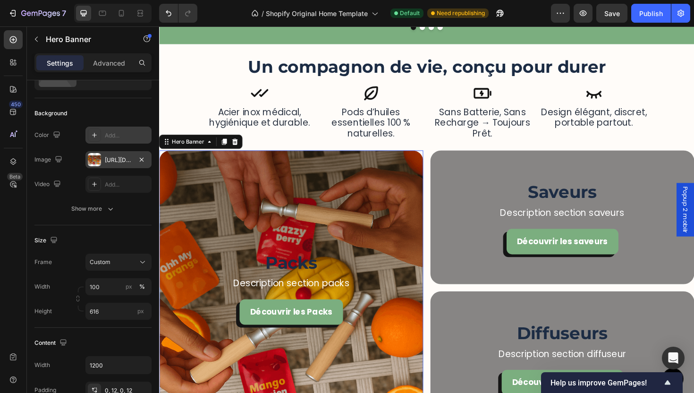
click at [400, 174] on div "Background Image" at bounding box center [299, 303] width 280 height 291
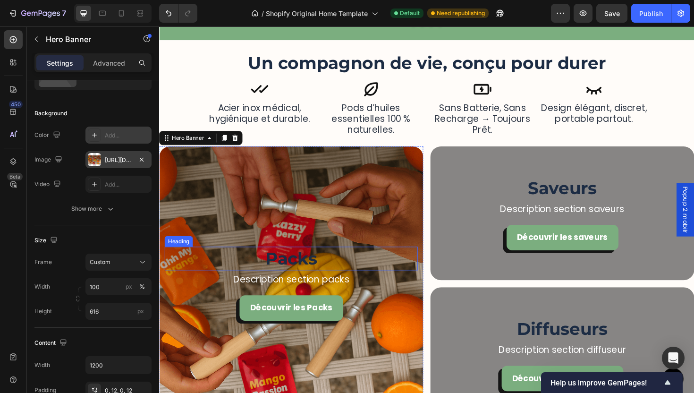
scroll to position [1317, 0]
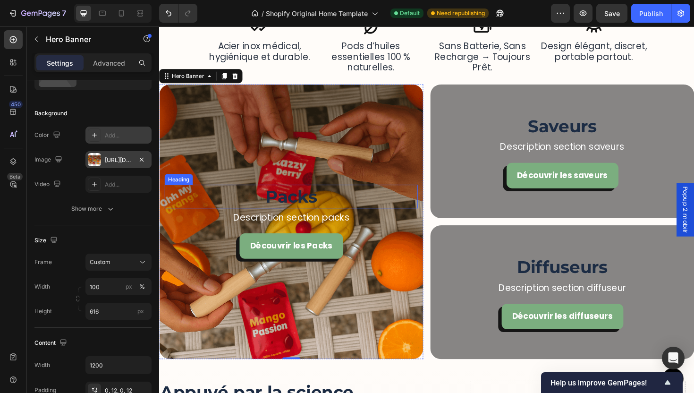
click at [328, 203] on h2 "Packs" at bounding box center [299, 206] width 268 height 25
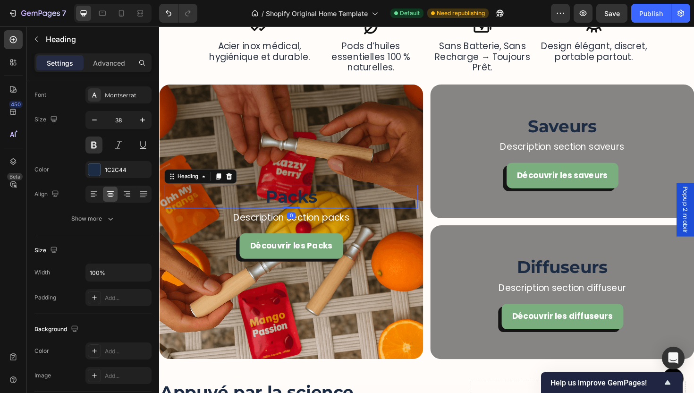
scroll to position [0, 0]
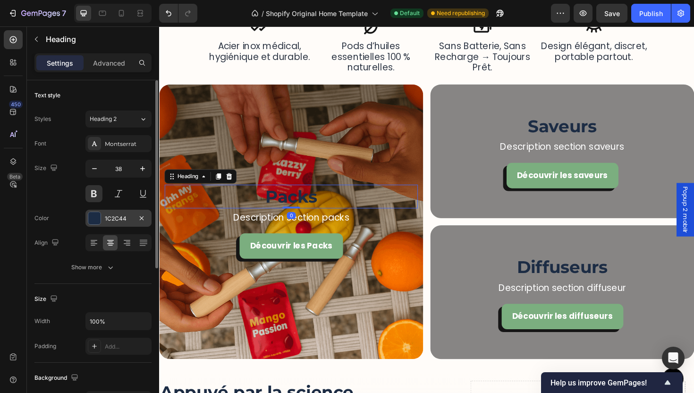
click at [113, 223] on div "1C2C44" at bounding box center [118, 218] width 66 height 17
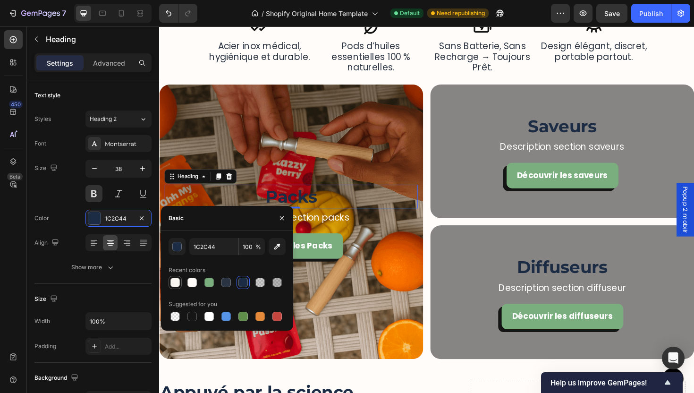
click at [177, 279] on div at bounding box center [174, 282] width 9 height 9
type input "FAF7F2"
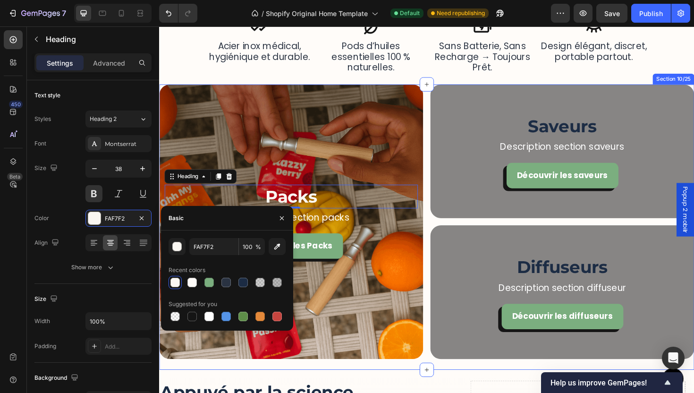
click at [302, 387] on div "Packs Heading 0 Description section packs Text Block Découvrir les Packs Button…" at bounding box center [442, 239] width 567 height 302
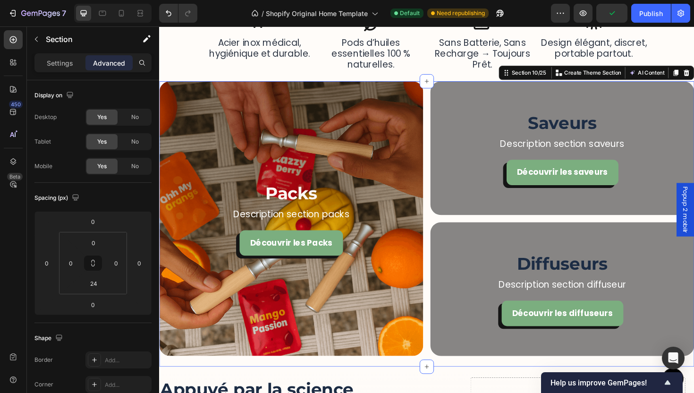
scroll to position [1320, 0]
click at [293, 379] on div "Packs Heading Description section packs Text Block Découvrir les Packs Button H…" at bounding box center [442, 235] width 567 height 302
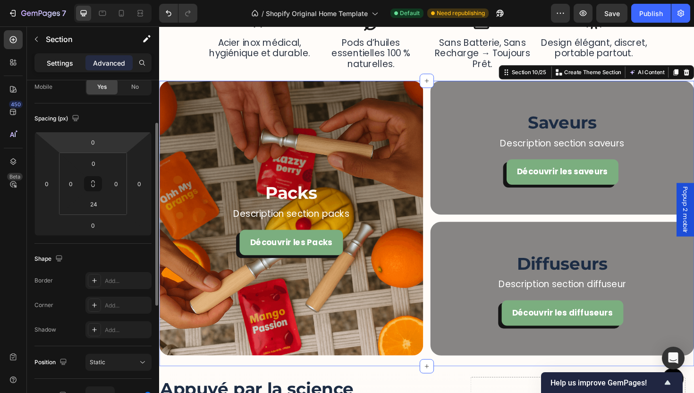
click at [59, 59] on p "Settings" at bounding box center [60, 63] width 26 height 10
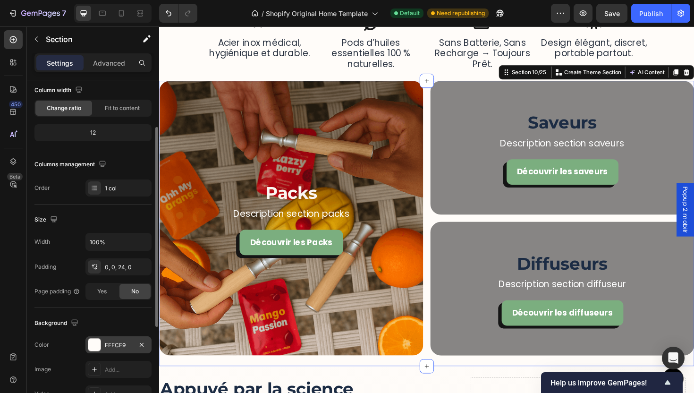
click at [114, 344] on div "FFFCF9" at bounding box center [118, 345] width 27 height 9
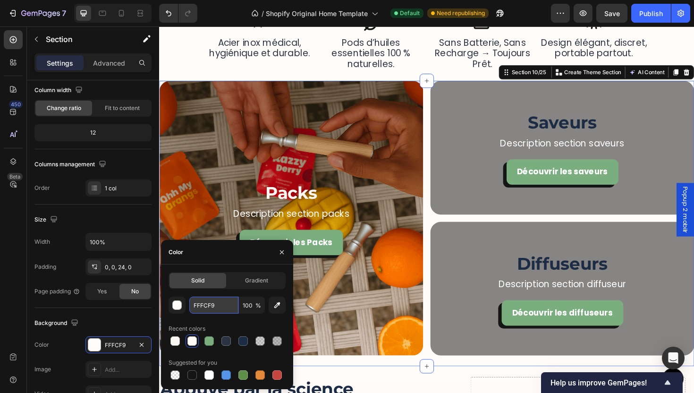
click at [220, 305] on input "FFFCF9" at bounding box center [213, 305] width 49 height 17
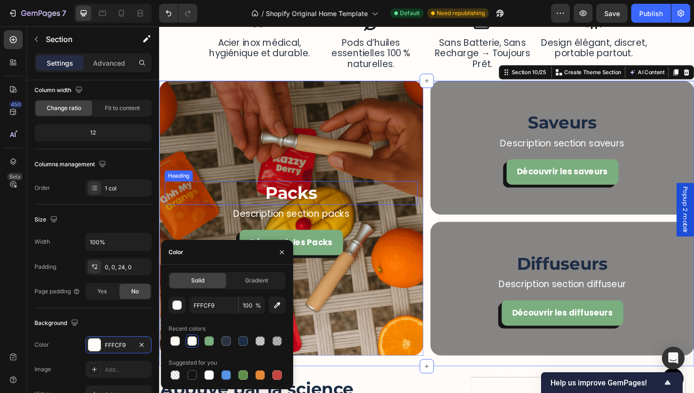
click at [306, 213] on h2 "Packs" at bounding box center [299, 202] width 268 height 25
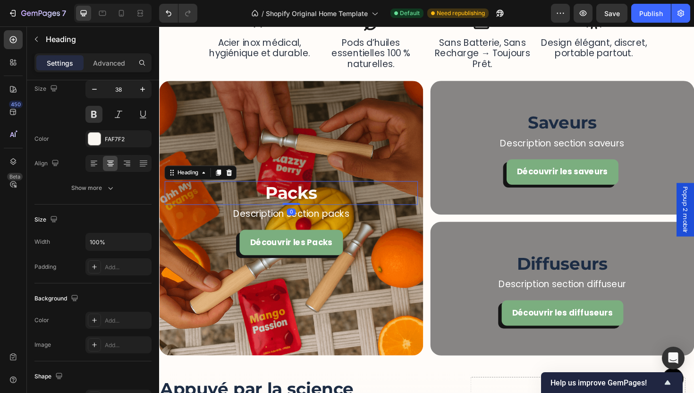
scroll to position [0, 0]
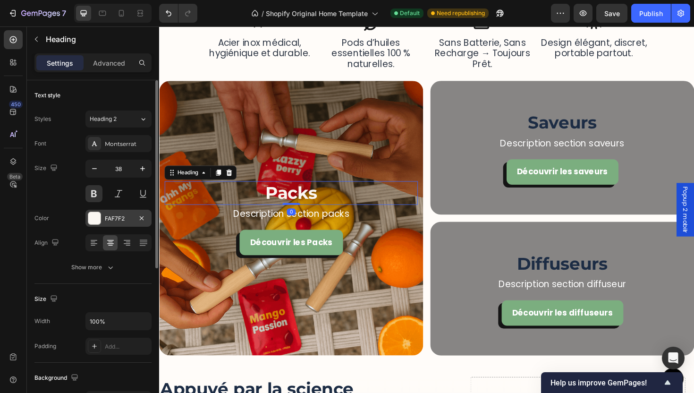
click at [121, 226] on div "FAF7F2" at bounding box center [118, 218] width 66 height 17
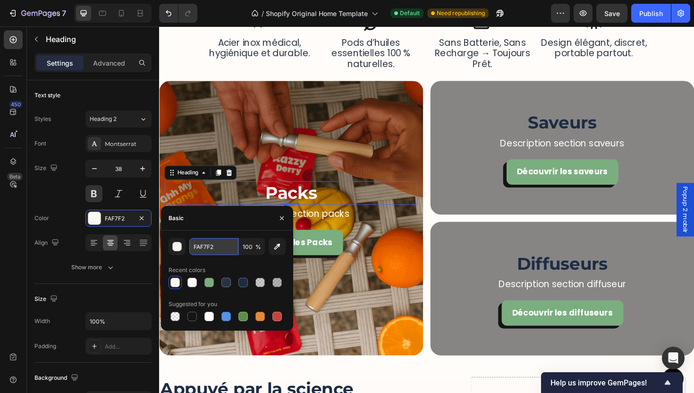
click at [212, 246] on input "FAF7F2" at bounding box center [213, 246] width 49 height 17
paste input "FFCF9"
type input "FFFCF9"
click at [331, 289] on div "Background Image" at bounding box center [299, 229] width 280 height 291
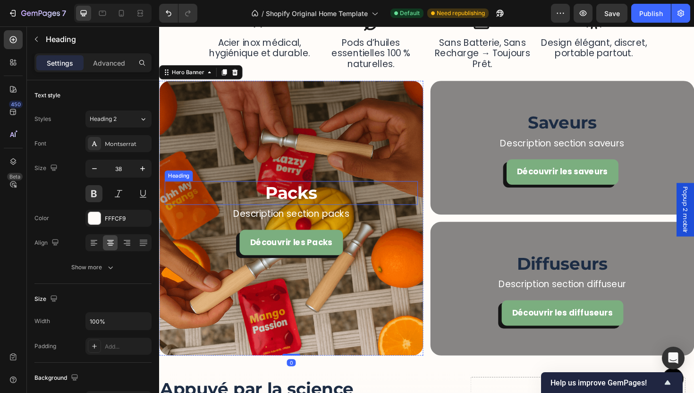
click at [316, 194] on h2 "Packs" at bounding box center [299, 202] width 268 height 25
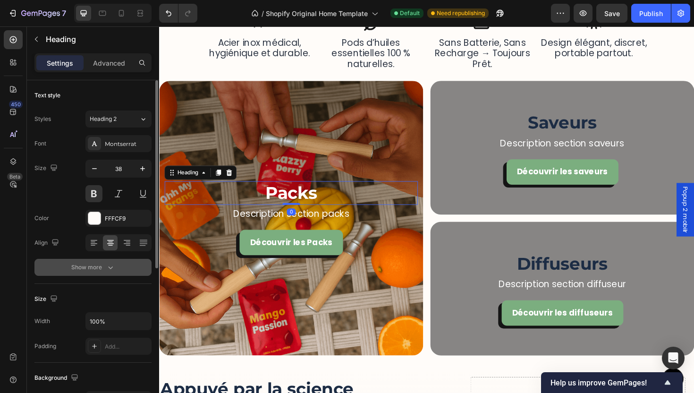
click at [130, 266] on button "Show more" at bounding box center [92, 267] width 117 height 17
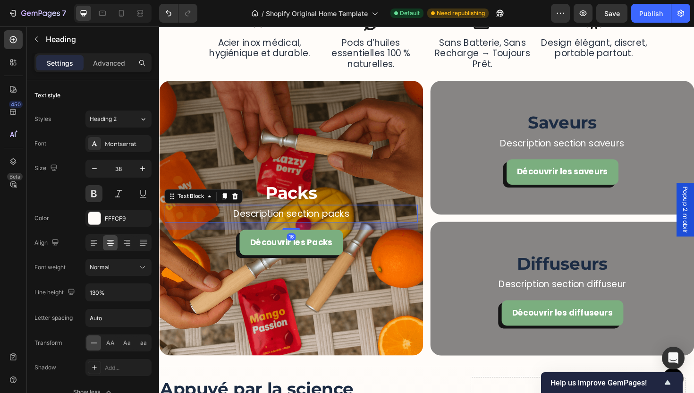
click at [370, 231] on p "Description section packs" at bounding box center [299, 224] width 266 height 17
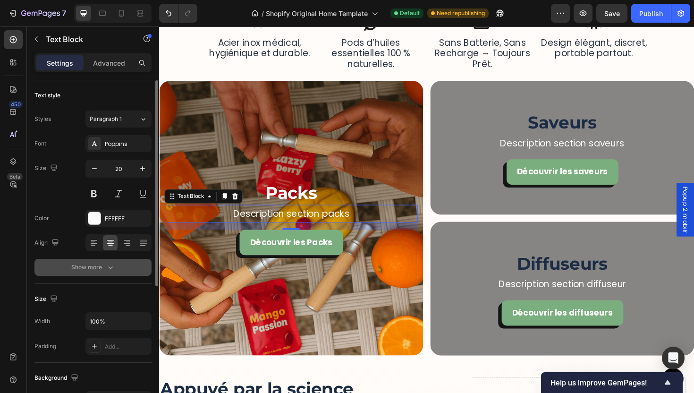
click at [108, 272] on button "Show more" at bounding box center [92, 267] width 117 height 17
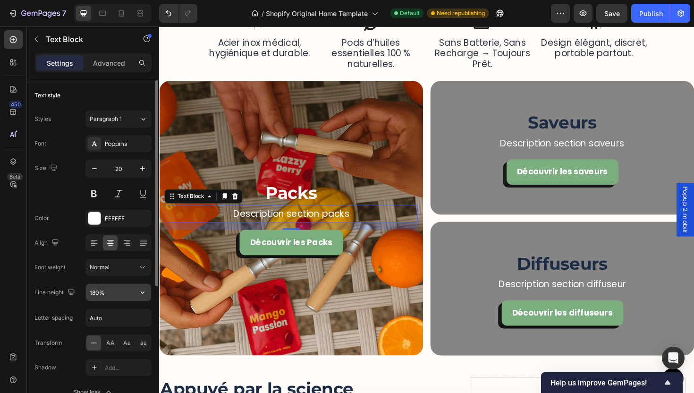
click at [150, 294] on button "button" at bounding box center [142, 292] width 17 height 17
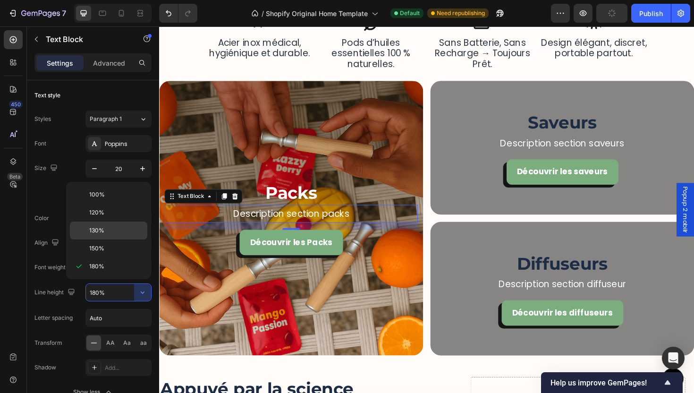
click at [115, 230] on p "130%" at bounding box center [116, 230] width 54 height 9
type input "130%"
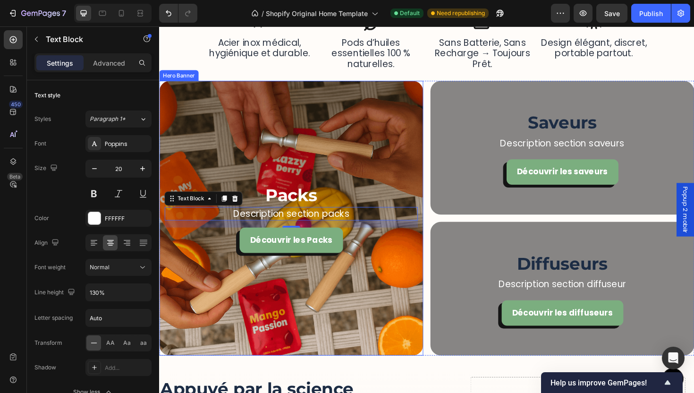
click at [351, 297] on div "Background Image" at bounding box center [299, 229] width 280 height 291
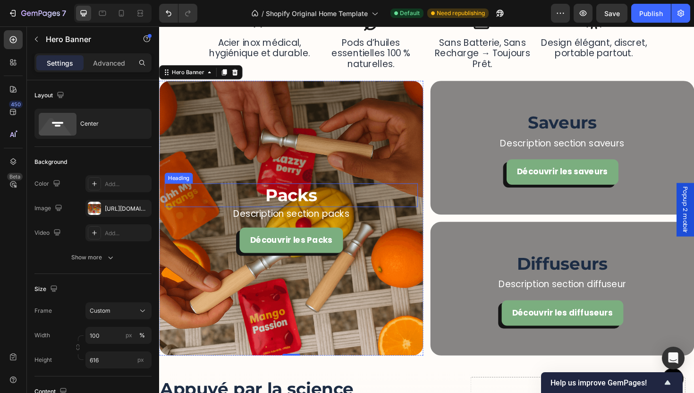
click at [271, 204] on h2 "Packs" at bounding box center [299, 205] width 268 height 25
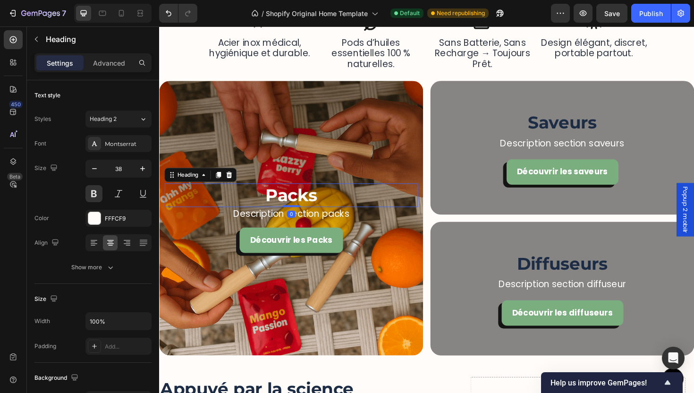
click at [271, 204] on h2 "Packs" at bounding box center [299, 205] width 268 height 25
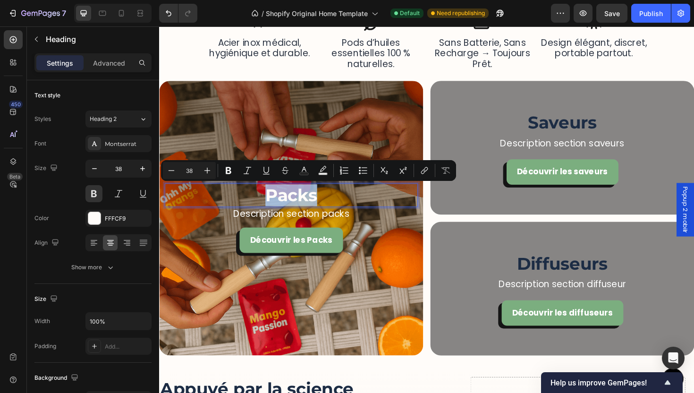
click at [271, 204] on p "Packs" at bounding box center [299, 205] width 266 height 23
click at [272, 204] on p "Packs" at bounding box center [299, 205] width 266 height 23
click at [271, 205] on p "Packs" at bounding box center [299, 205] width 266 height 23
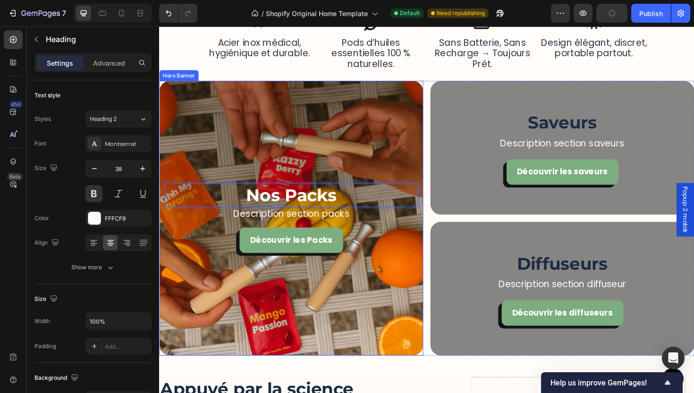
click at [376, 282] on div "Background Image" at bounding box center [299, 229] width 280 height 291
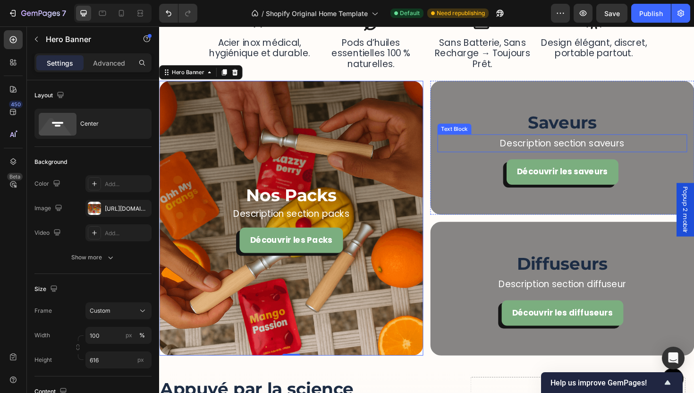
click at [471, 160] on div "Saveurs Heading Description section saveurs Text Block Découvrir les saveurs Bu…" at bounding box center [586, 155] width 264 height 78
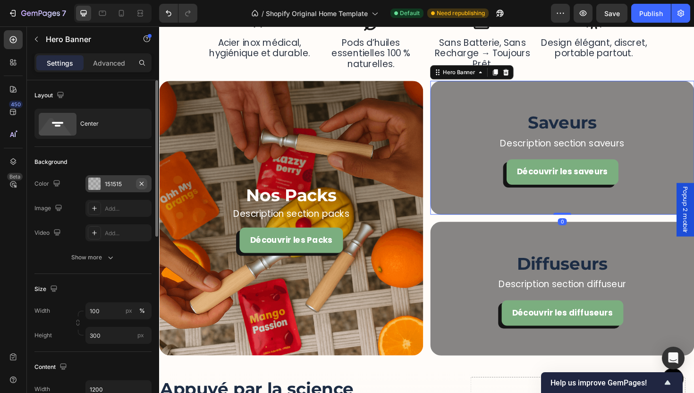
click at [143, 187] on icon "button" at bounding box center [142, 184] width 8 height 8
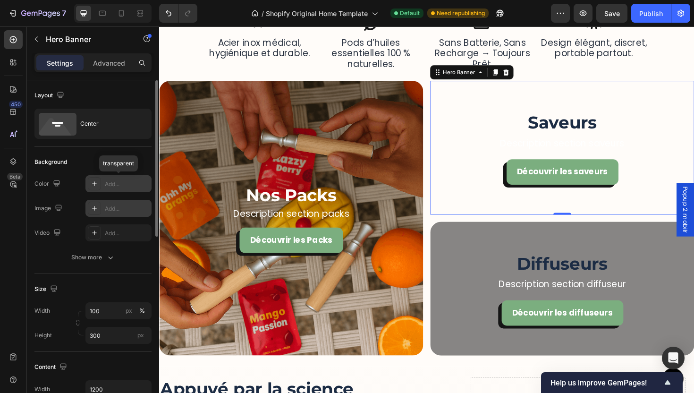
click at [106, 210] on div "Add..." at bounding box center [127, 208] width 44 height 9
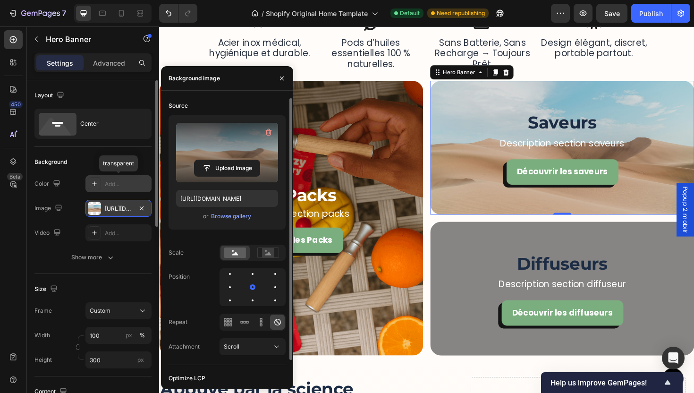
click at [238, 145] on label at bounding box center [227, 153] width 102 height 60
click at [238, 160] on input "file" at bounding box center [227, 168] width 65 height 16
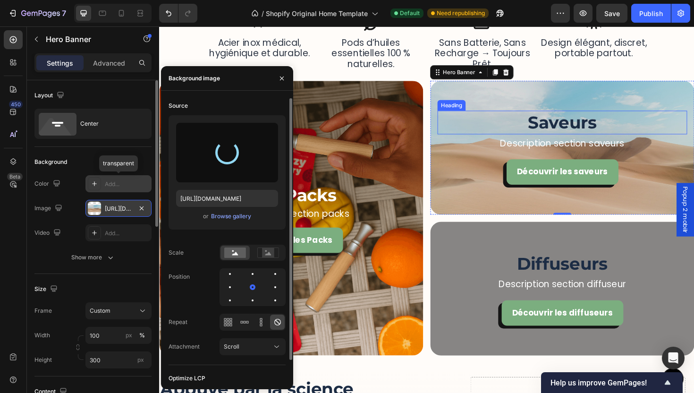
type input "[URL][DOMAIN_NAME]"
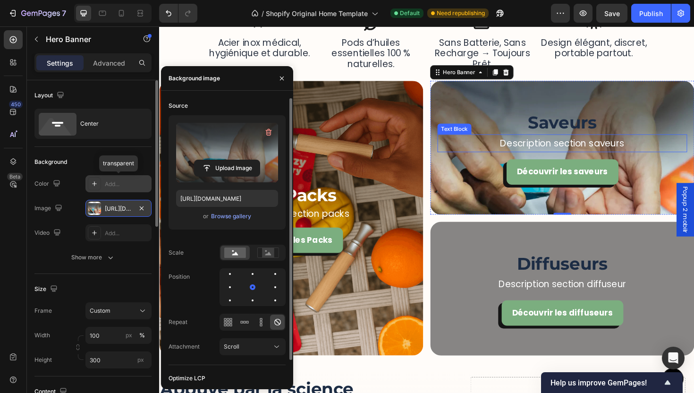
click at [607, 151] on p "Description section saveurs" at bounding box center [586, 150] width 263 height 17
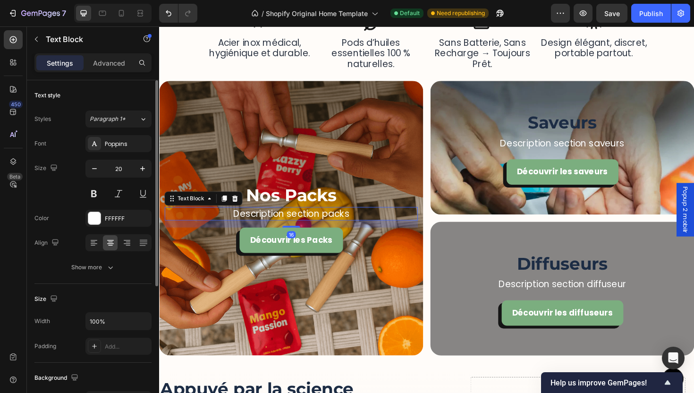
click at [370, 231] on div "Description section packs" at bounding box center [299, 225] width 268 height 14
click at [109, 66] on p "Advanced" at bounding box center [109, 63] width 32 height 10
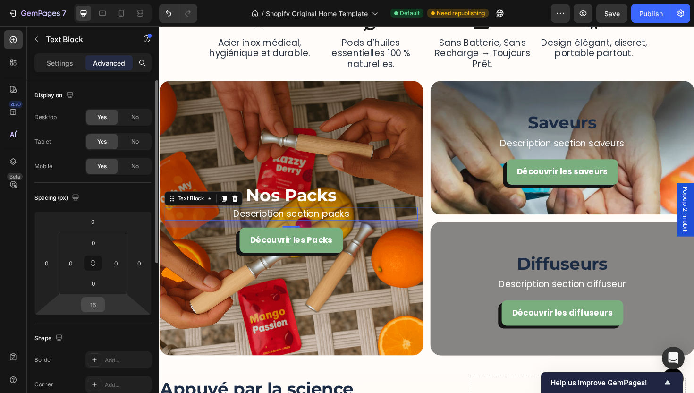
click at [101, 304] on input "16" at bounding box center [93, 305] width 19 height 14
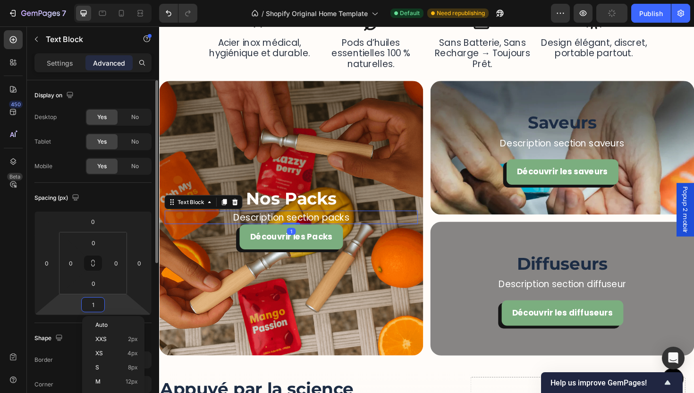
type input "12"
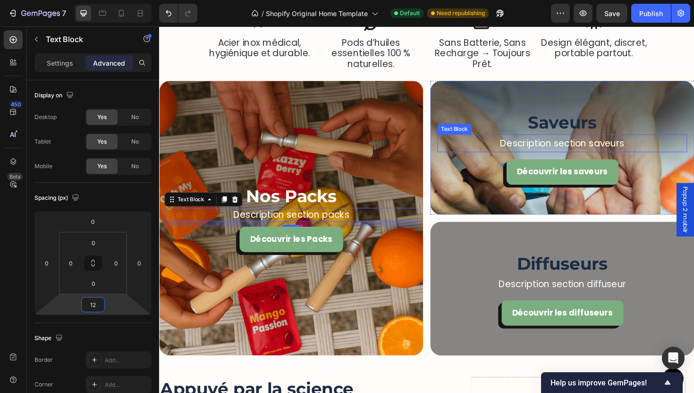
click at [629, 146] on p "Description section saveurs" at bounding box center [586, 150] width 263 height 17
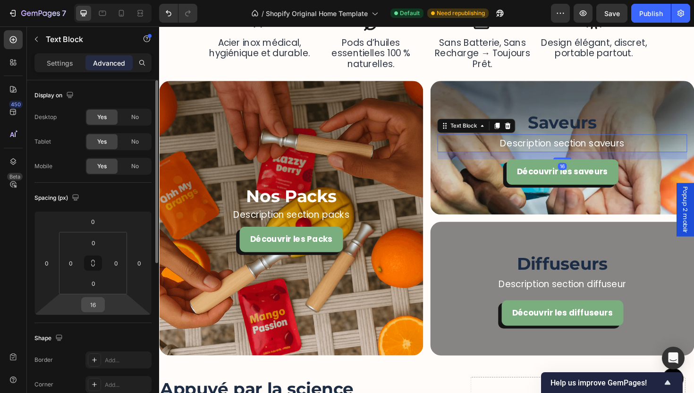
click at [93, 302] on input "16" at bounding box center [93, 305] width 19 height 14
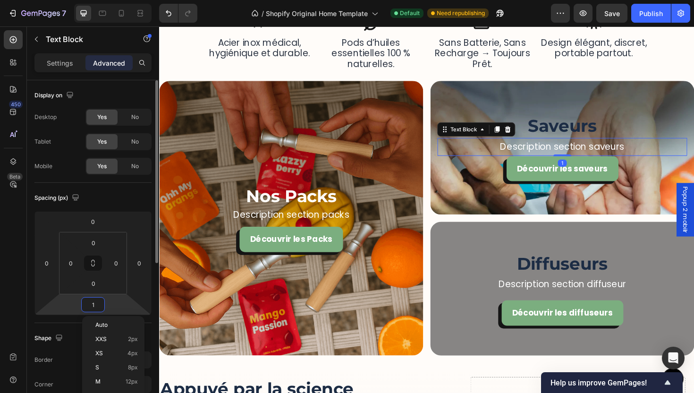
type input "12"
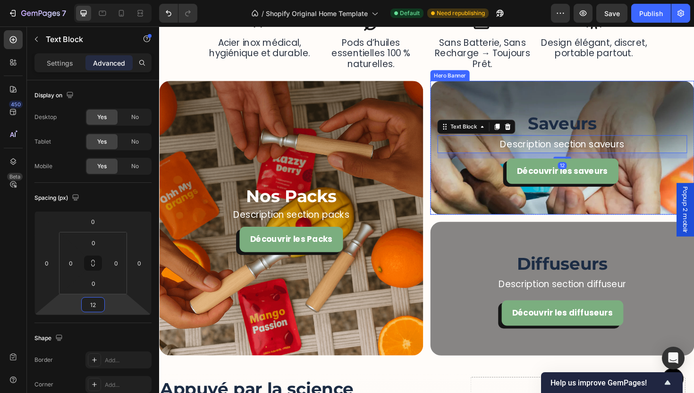
click at [593, 106] on div "Background Image" at bounding box center [586, 155] width 280 height 142
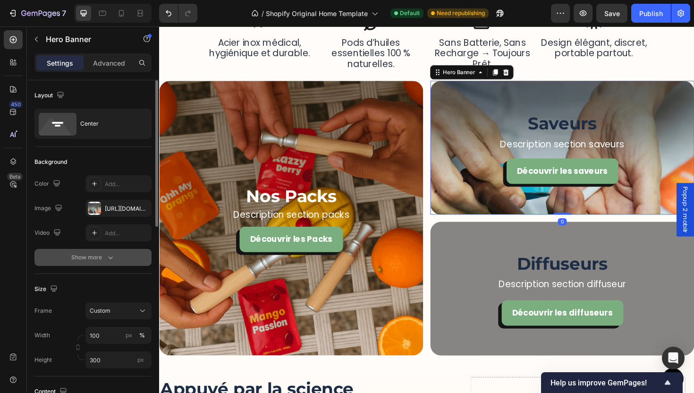
click at [126, 252] on button "Show more" at bounding box center [92, 257] width 117 height 17
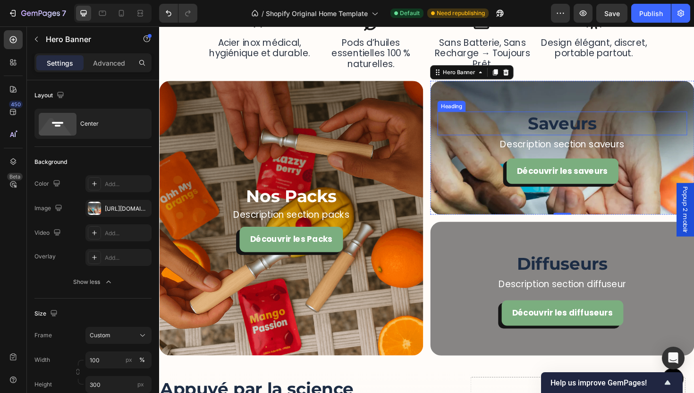
click at [574, 124] on h2 "Saveurs" at bounding box center [586, 129] width 264 height 25
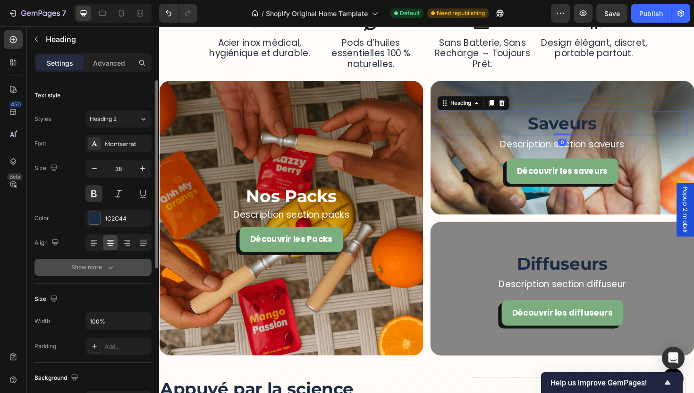
click at [112, 266] on icon "button" at bounding box center [110, 267] width 9 height 9
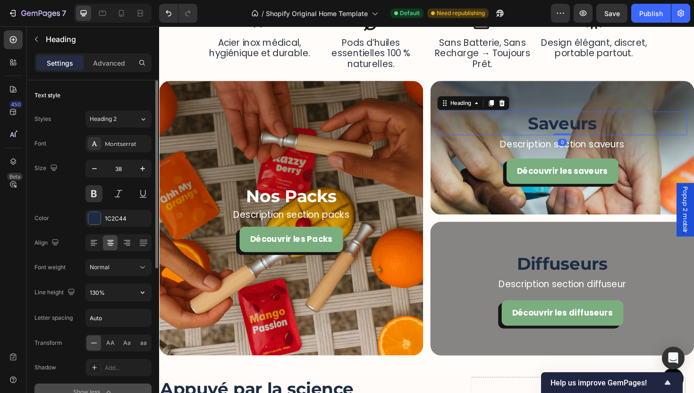
click at [140, 288] on icon "button" at bounding box center [142, 292] width 9 height 9
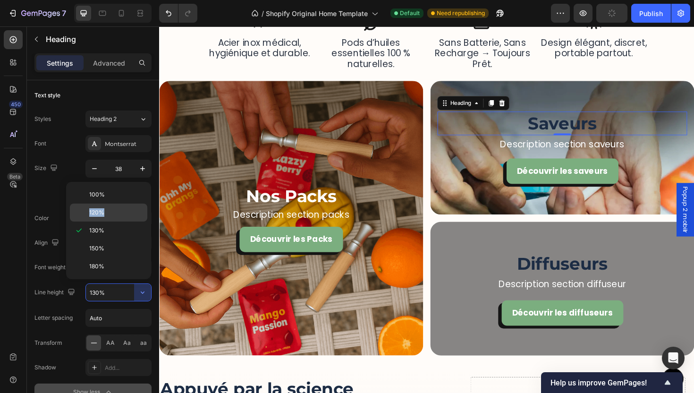
drag, startPoint x: 130, startPoint y: 201, endPoint x: 130, endPoint y: 209, distance: 8.5
click at [130, 209] on div "100% 120% 130% 150% 180%" at bounding box center [108, 231] width 77 height 90
